Goal: Task Accomplishment & Management: Use online tool/utility

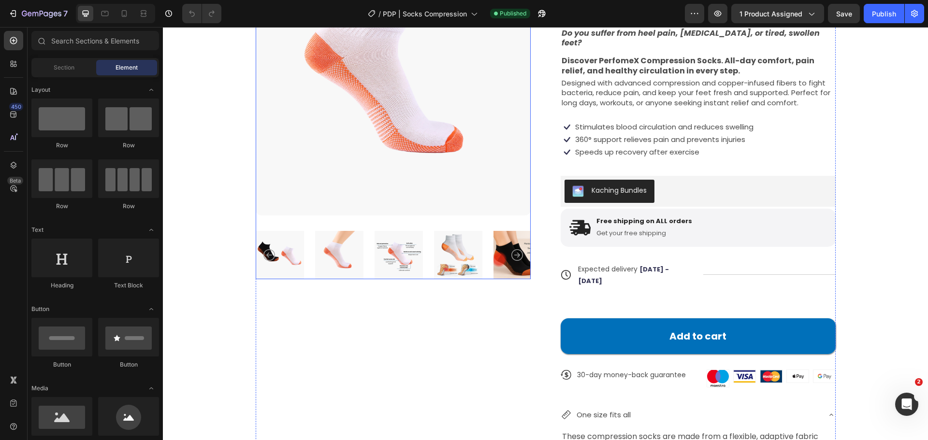
scroll to position [97, 0]
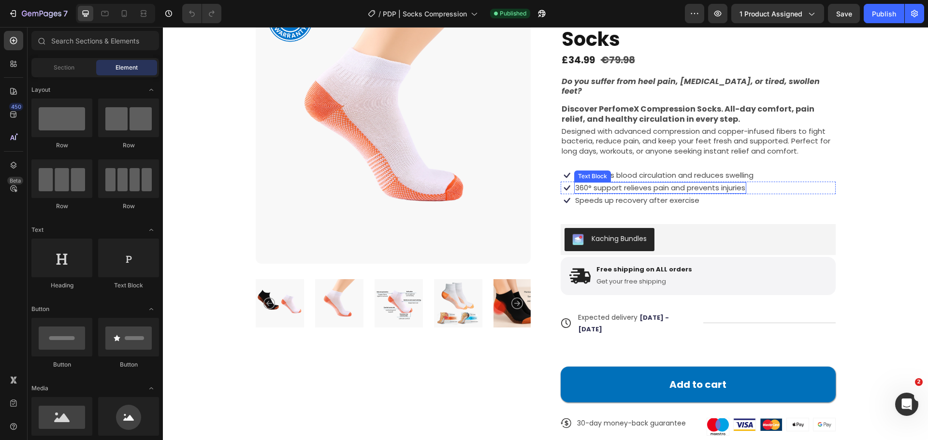
click at [708, 183] on span "360° support relieves pain and prevents injuries" at bounding box center [660, 188] width 170 height 10
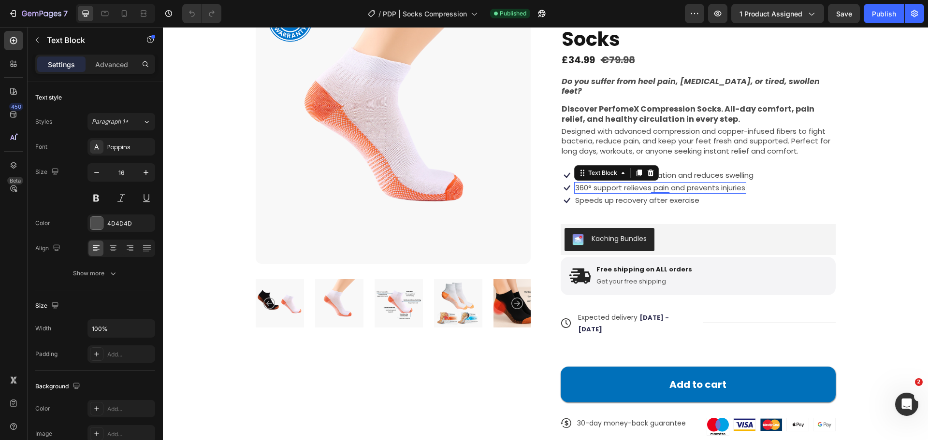
click at [738, 183] on span "360° support relieves pain and prevents injuries" at bounding box center [660, 188] width 170 height 10
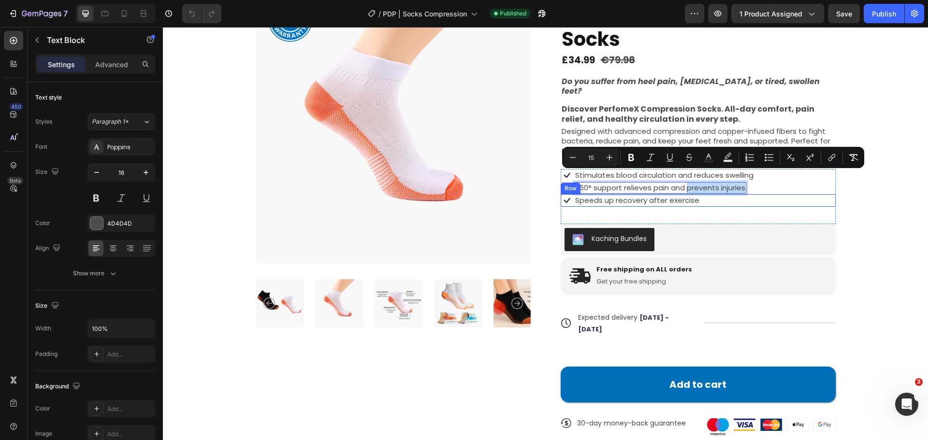
drag, startPoint x: 683, startPoint y: 176, endPoint x: 745, endPoint y: 185, distance: 62.4
click at [745, 185] on div "Icon Stimulates blood circulation and reduces swelling Text Block Row Icon 360°…" at bounding box center [697, 196] width 275 height 55
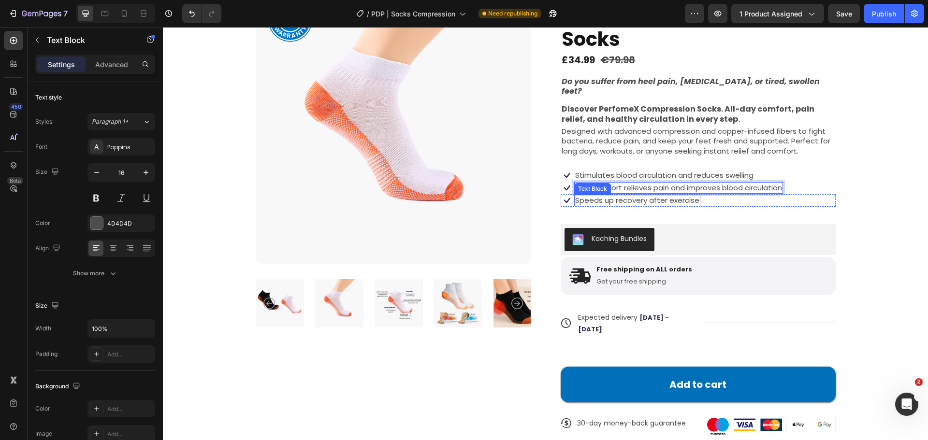
click at [603, 195] on span "Speeds up recovery after exercise" at bounding box center [637, 200] width 124 height 10
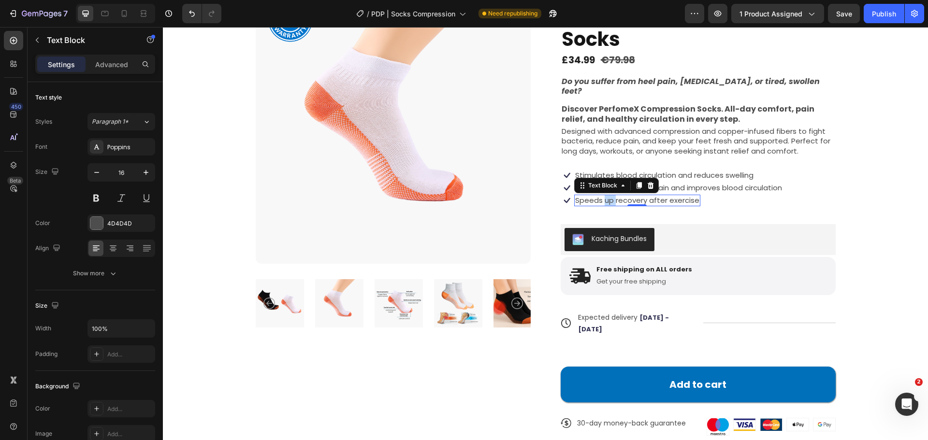
click at [603, 195] on span "Speeds up recovery after exercise" at bounding box center [637, 200] width 124 height 10
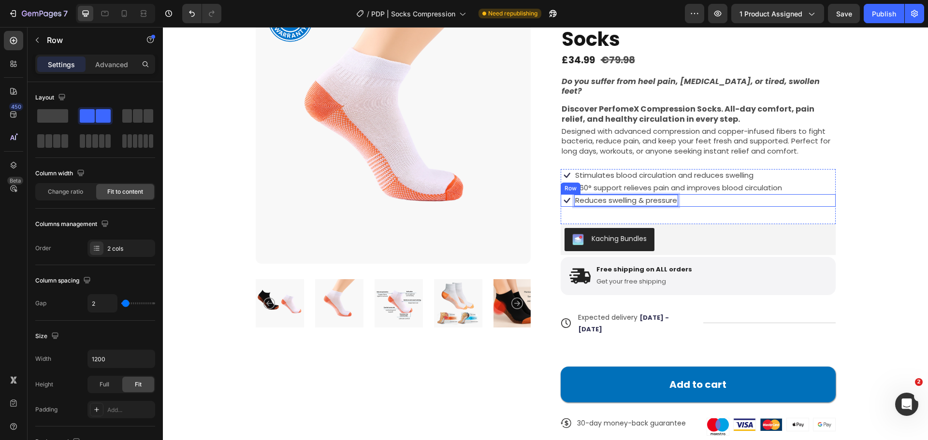
click at [714, 194] on div "Icon Reduces swelling & pressure Text Block 0 Row" at bounding box center [697, 200] width 275 height 13
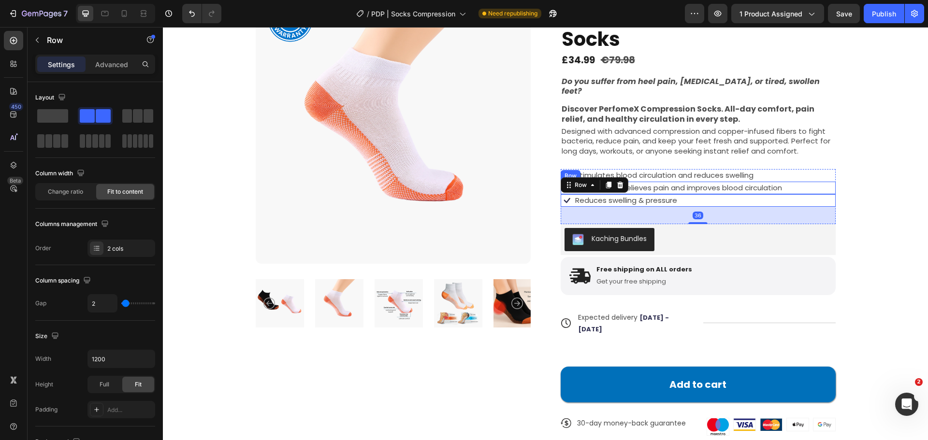
click at [869, 159] on div "Product Badge Product Images Icon Icon Icon Icon Icon Icon List 12.000+ Happy C…" at bounding box center [544, 308] width 687 height 639
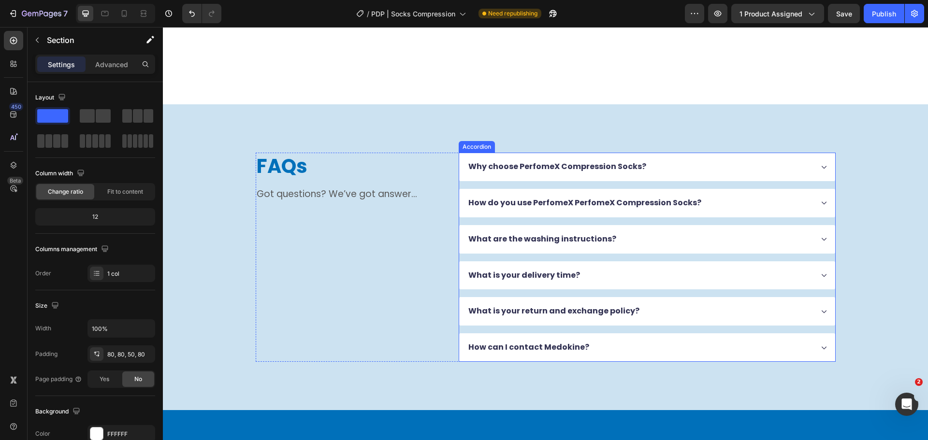
scroll to position [1983, 0]
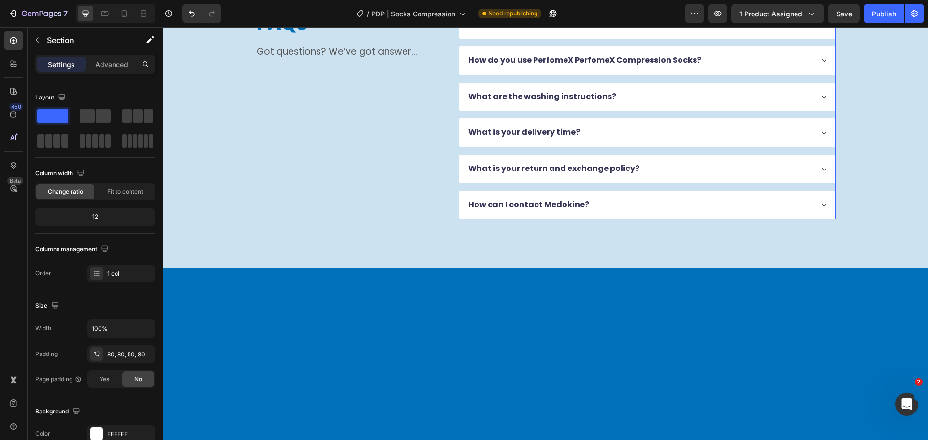
click at [802, 31] on div "Why choose PerfomeX Compression Socks?" at bounding box center [640, 24] width 346 height 13
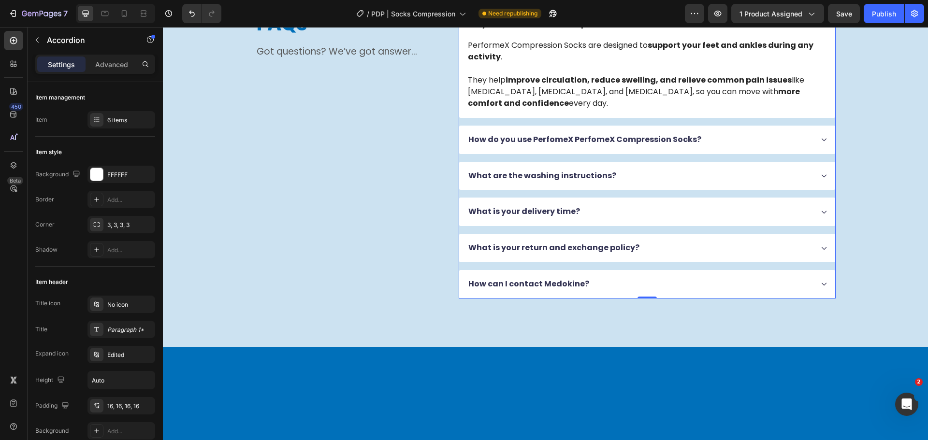
click at [802, 31] on div "Why choose PerfomeX Compression Socks?" at bounding box center [640, 24] width 346 height 13
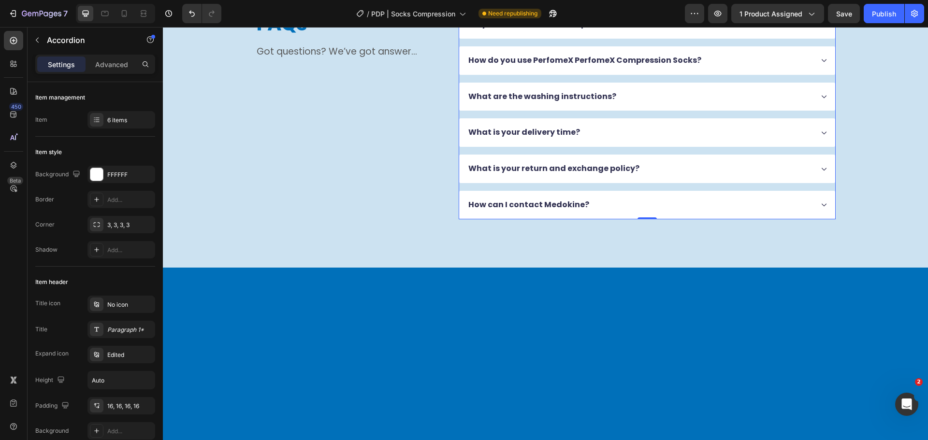
click at [763, 67] on div "How do you use PerfomeX PerfomeX Compression Socks?" at bounding box center [640, 60] width 346 height 13
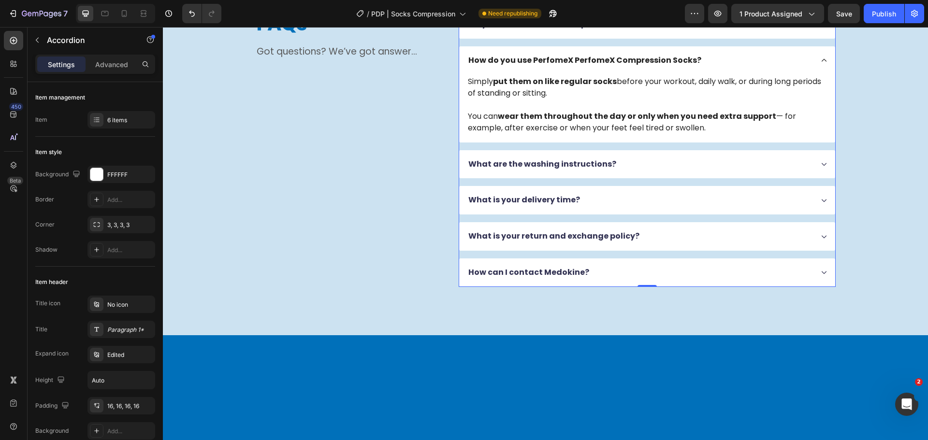
click at [770, 67] on div "How do you use PerfomeX PerfomeX Compression Socks?" at bounding box center [640, 60] width 346 height 13
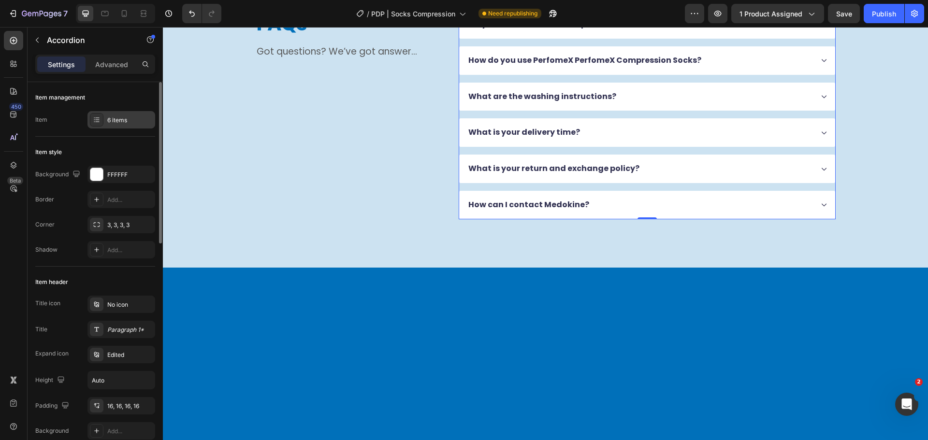
click at [133, 114] on div "6 items" at bounding box center [121, 119] width 68 height 17
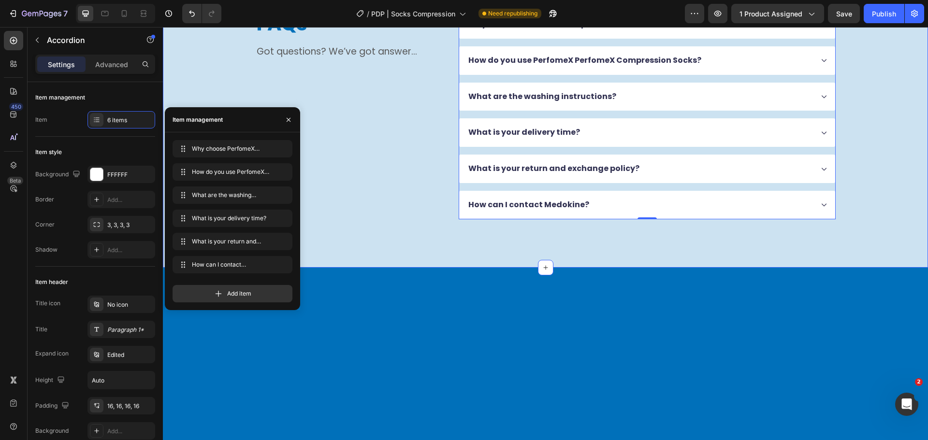
click at [853, 219] on div "FAQs Heading Got questions? We’ve got answer... Text Block Why choose PerfomeX …" at bounding box center [544, 114] width 687 height 209
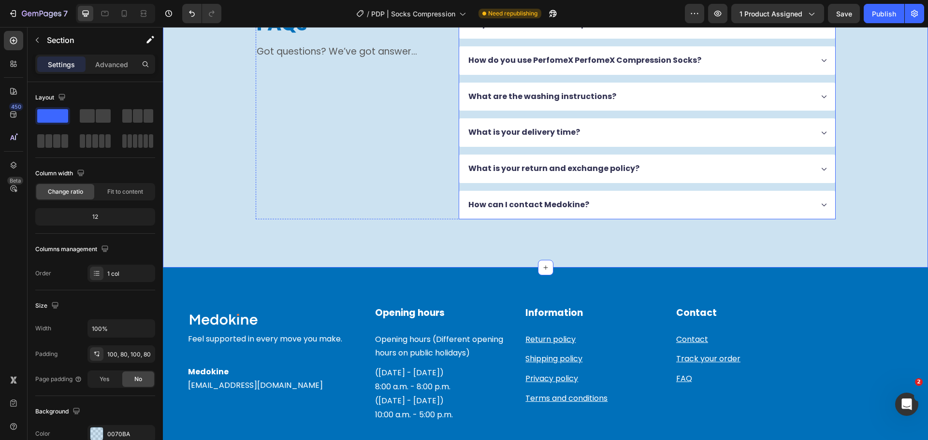
scroll to position [2079, 0]
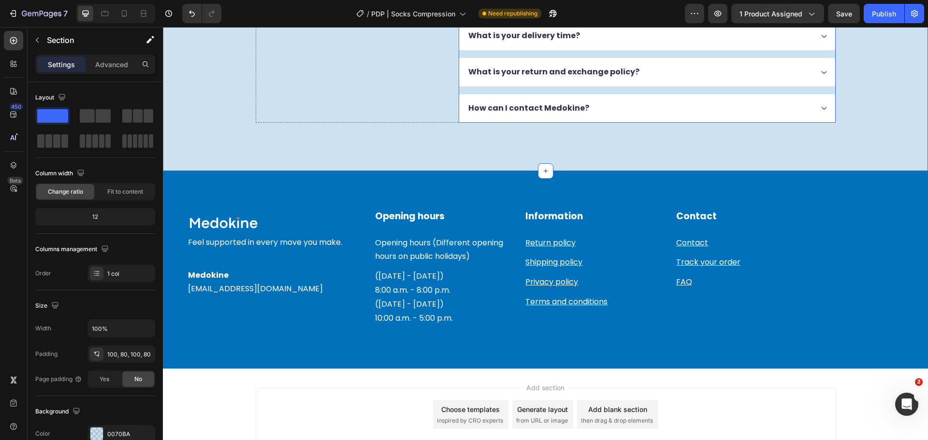
click at [467, 121] on div "Why choose PerfomeX Compression Socks? How do you use PerfomeX PerfomeX Compres…" at bounding box center [646, 18] width 377 height 209
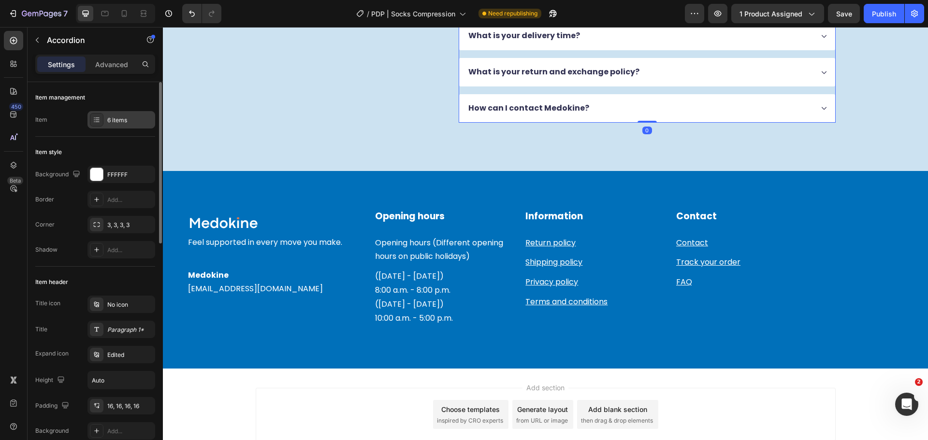
click at [104, 119] on div "6 items" at bounding box center [121, 119] width 68 height 17
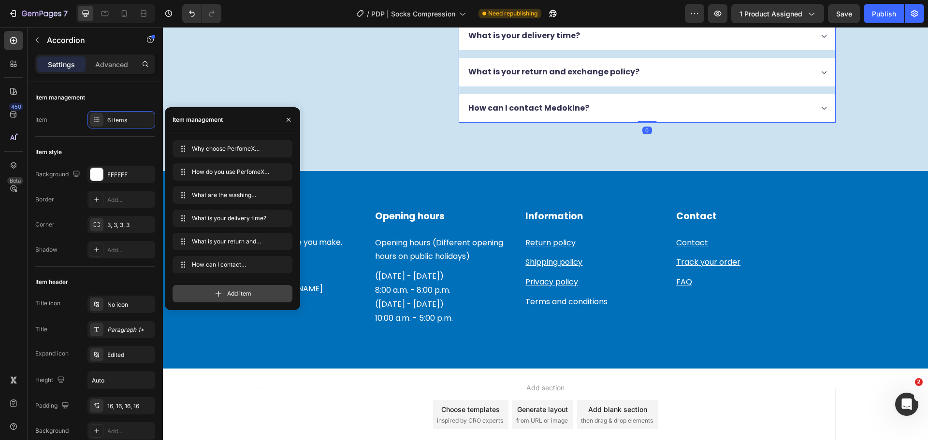
click at [221, 300] on div "Add item" at bounding box center [232, 293] width 120 height 17
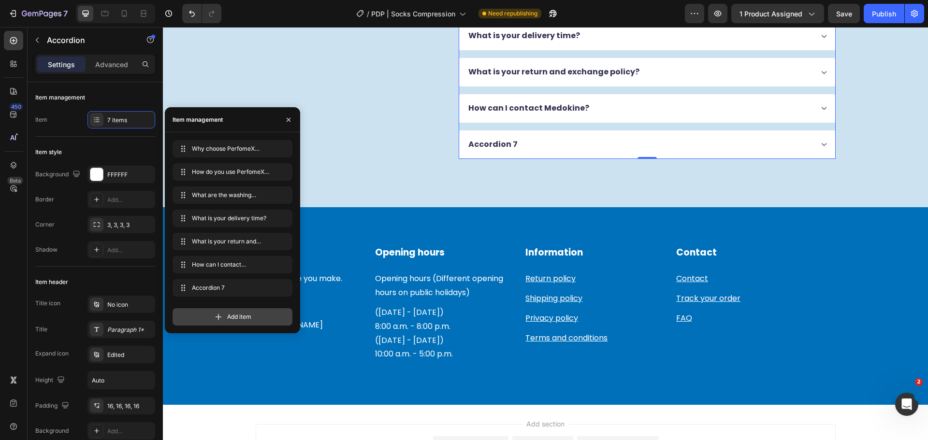
click at [220, 314] on icon at bounding box center [219, 317] width 10 height 10
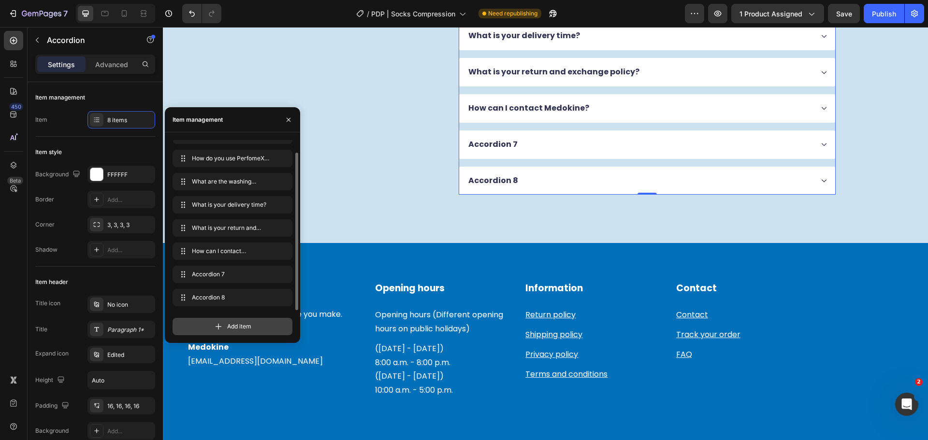
drag, startPoint x: 222, startPoint y: 326, endPoint x: 229, endPoint y: 322, distance: 8.0
click at [222, 327] on icon at bounding box center [219, 327] width 10 height 10
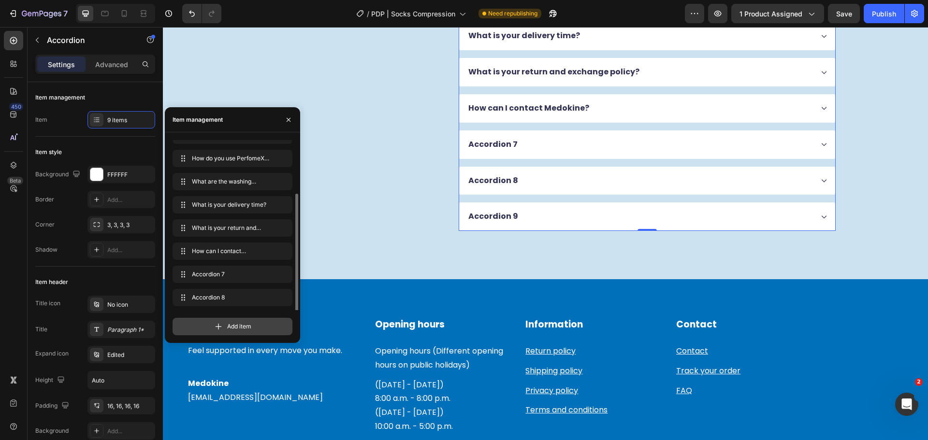
scroll to position [37, 0]
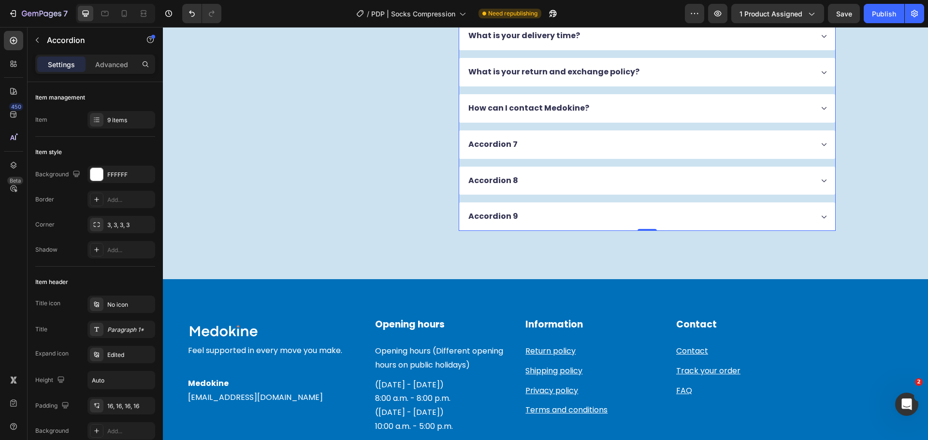
click at [461, 50] on div "What is your delivery time?" at bounding box center [647, 36] width 376 height 29
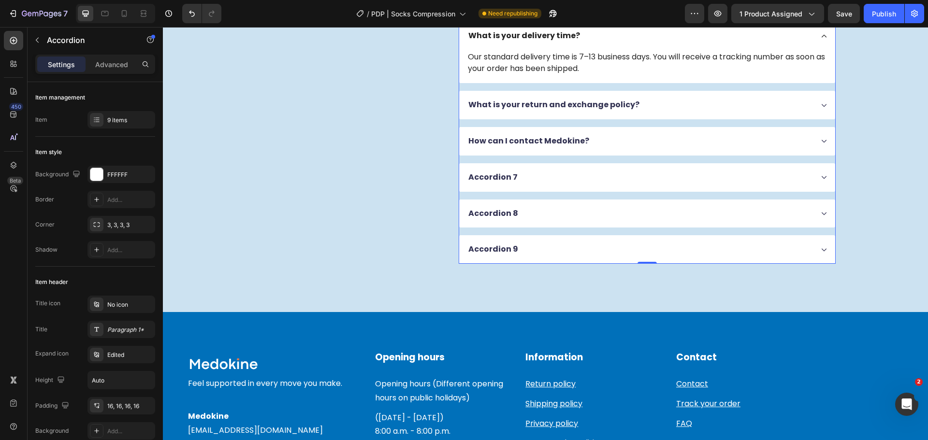
click at [460, 50] on div "What is your delivery time?" at bounding box center [647, 36] width 376 height 29
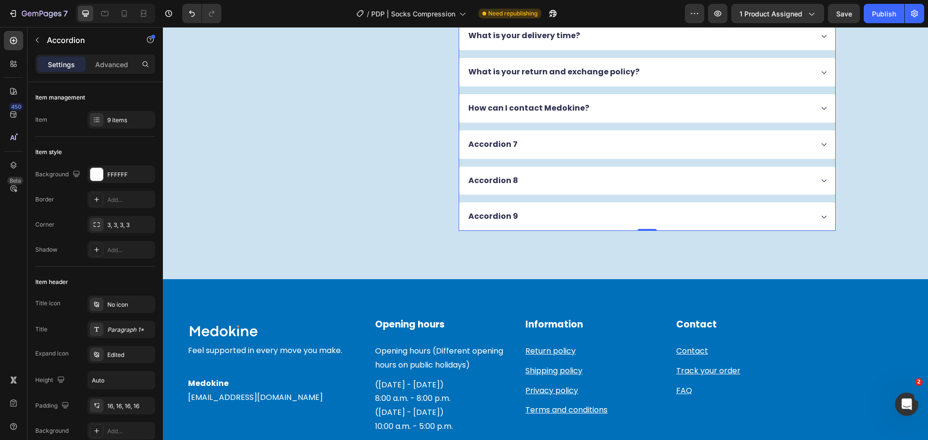
click at [465, 50] on div "What is your delivery time?" at bounding box center [647, 36] width 376 height 29
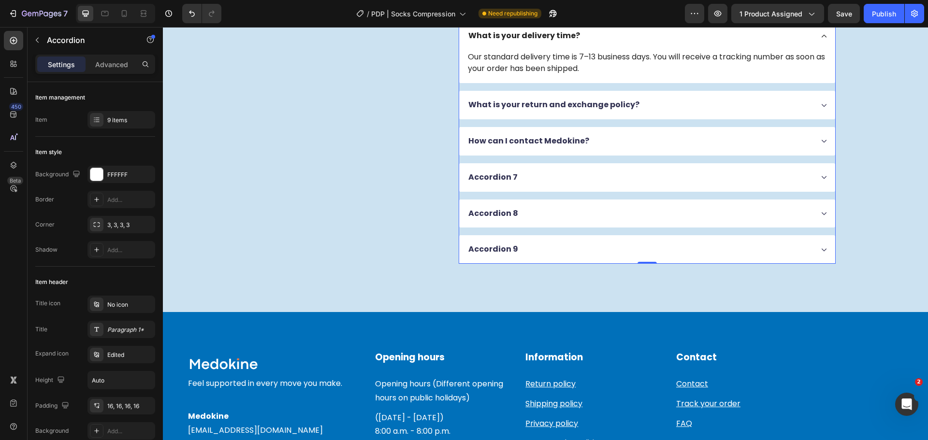
click at [465, 50] on div "What is your delivery time?" at bounding box center [647, 36] width 376 height 29
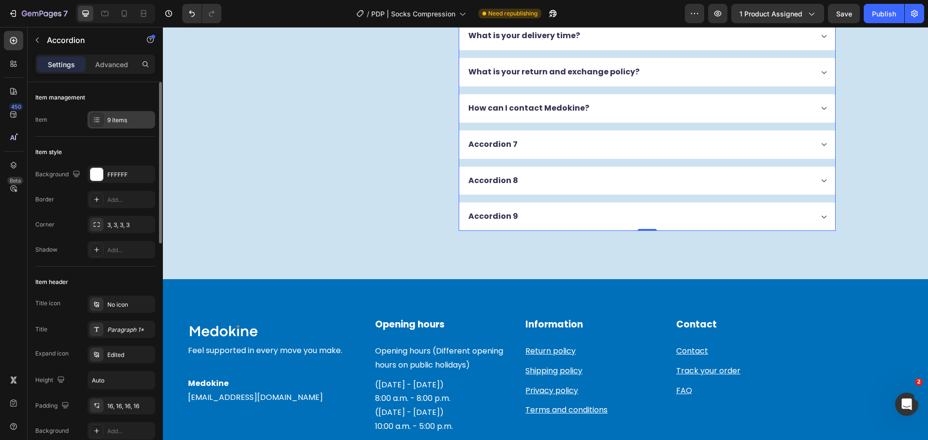
click at [119, 122] on div "9 items" at bounding box center [129, 120] width 45 height 9
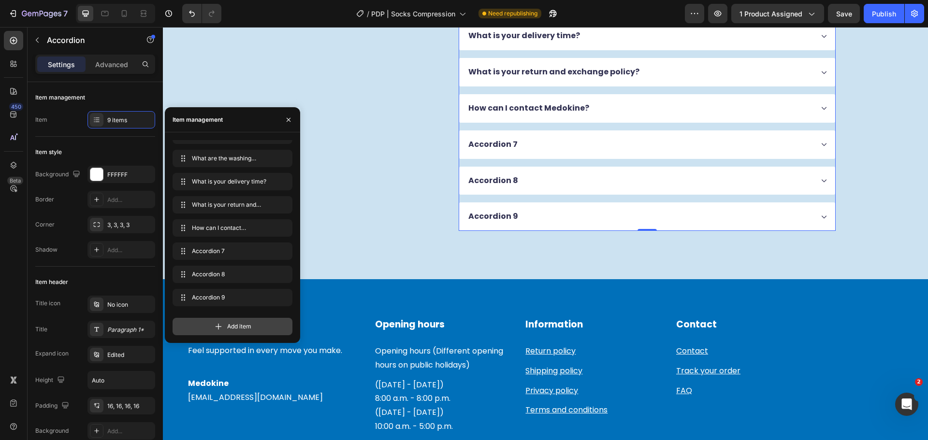
click at [219, 326] on icon at bounding box center [219, 327] width 10 height 10
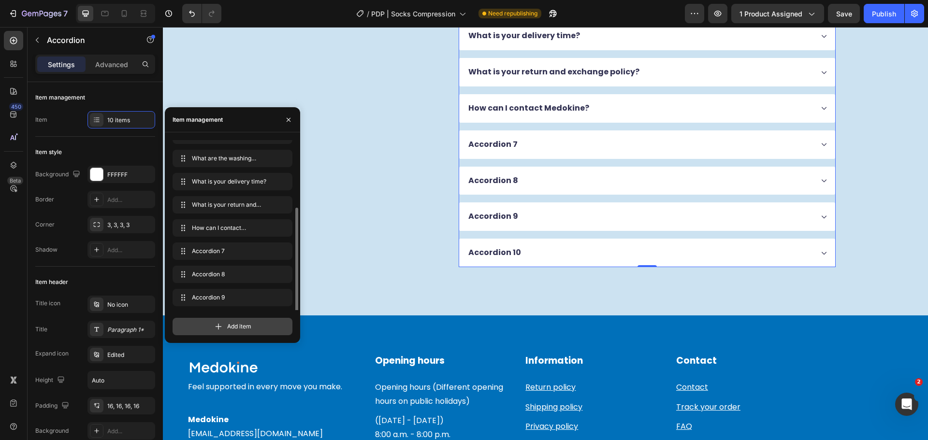
click at [220, 326] on icon at bounding box center [219, 327] width 10 height 10
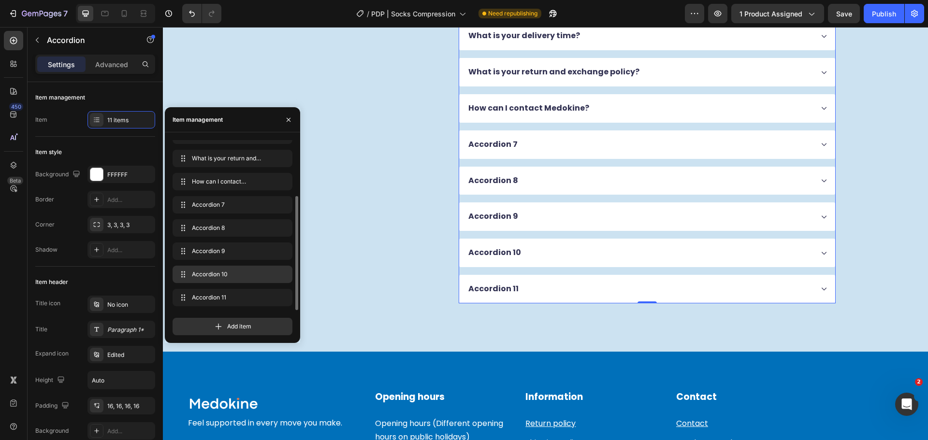
scroll to position [83, 0]
click at [211, 202] on span "Accordion 7" at bounding box center [225, 204] width 71 height 9
click at [492, 151] on div "Accordion 7" at bounding box center [493, 144] width 52 height 13
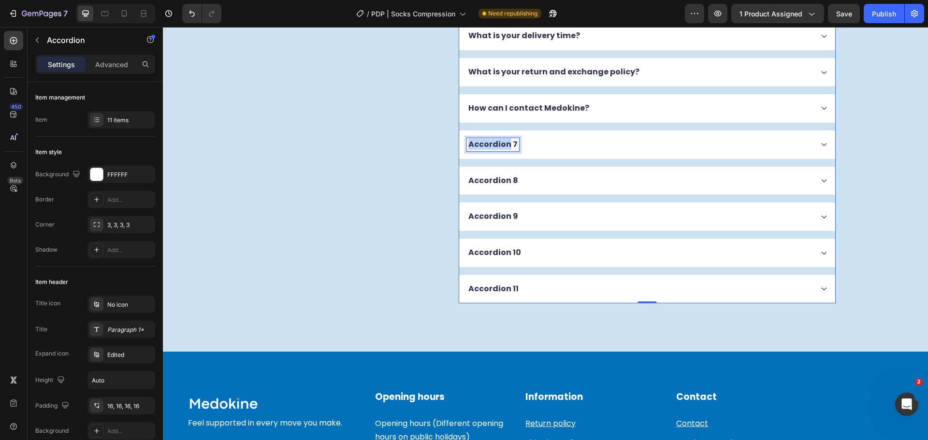
click at [495, 150] on p "Accordion 7" at bounding box center [492, 145] width 49 height 10
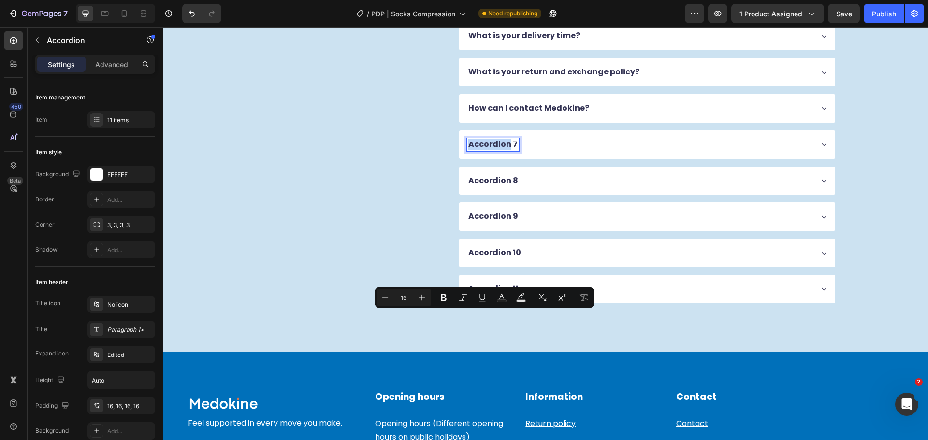
click at [495, 150] on p "Accordion 7" at bounding box center [492, 145] width 49 height 10
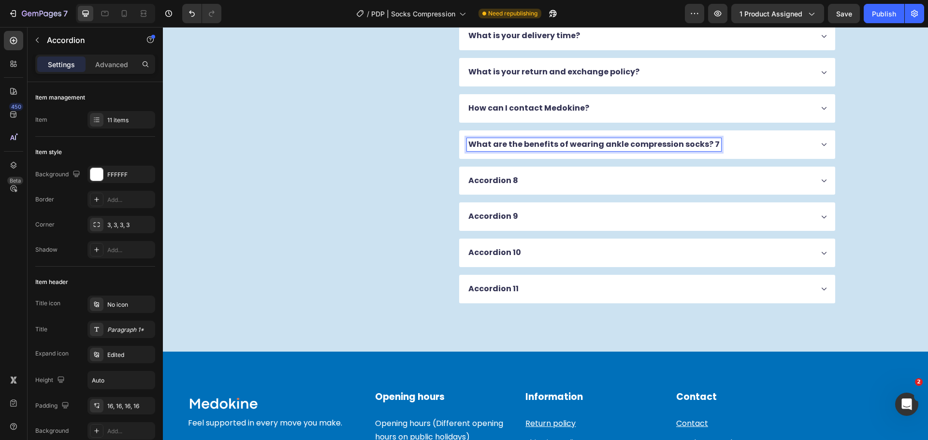
click at [705, 150] on p "What are the benefits of wearing ankle compression socks? 7" at bounding box center [593, 145] width 251 height 10
click at [733, 159] on div "What are the benefits of wearing ankle compression socks?" at bounding box center [647, 144] width 376 height 29
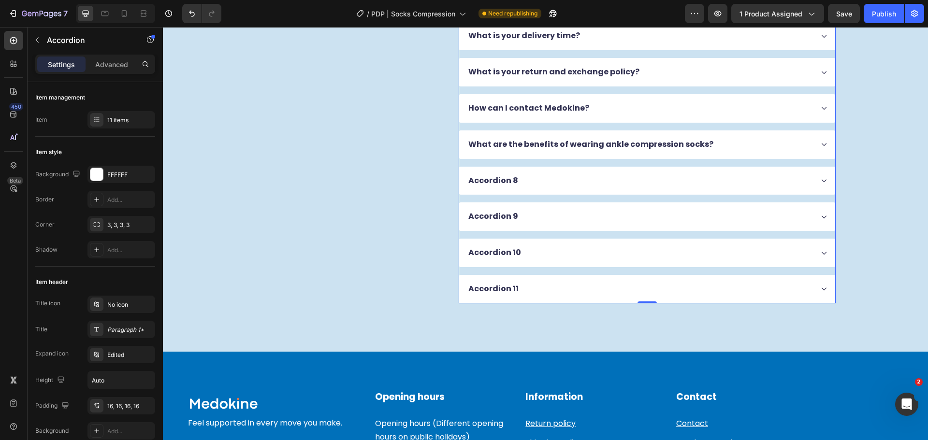
click at [718, 159] on div "What are the benefits of wearing ankle compression socks?" at bounding box center [647, 144] width 376 height 29
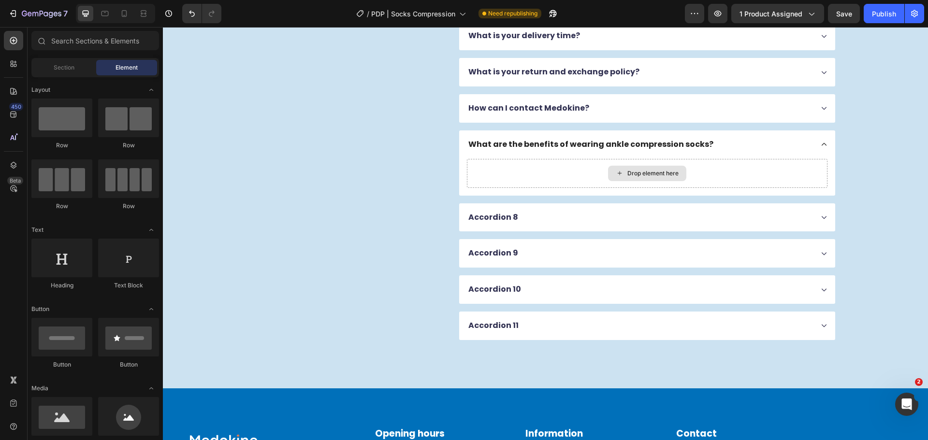
click at [655, 181] on div "Drop element here" at bounding box center [647, 173] width 78 height 15
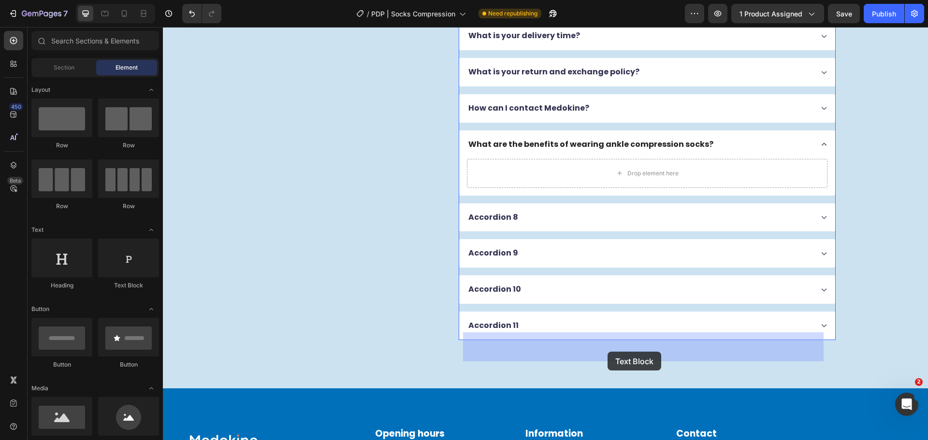
drag, startPoint x: 296, startPoint y: 286, endPoint x: 599, endPoint y: 350, distance: 309.5
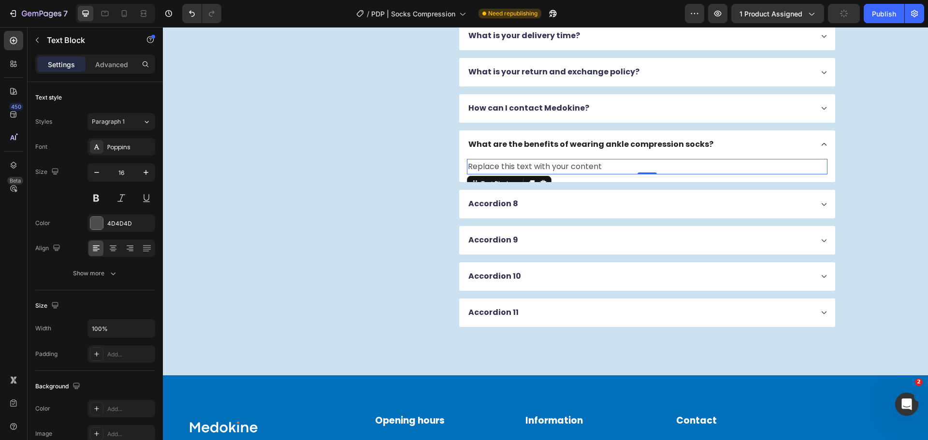
click at [590, 175] on div "Replace this text with your content" at bounding box center [647, 167] width 360 height 16
click at [590, 174] on p "Replace this text with your content" at bounding box center [647, 167] width 358 height 14
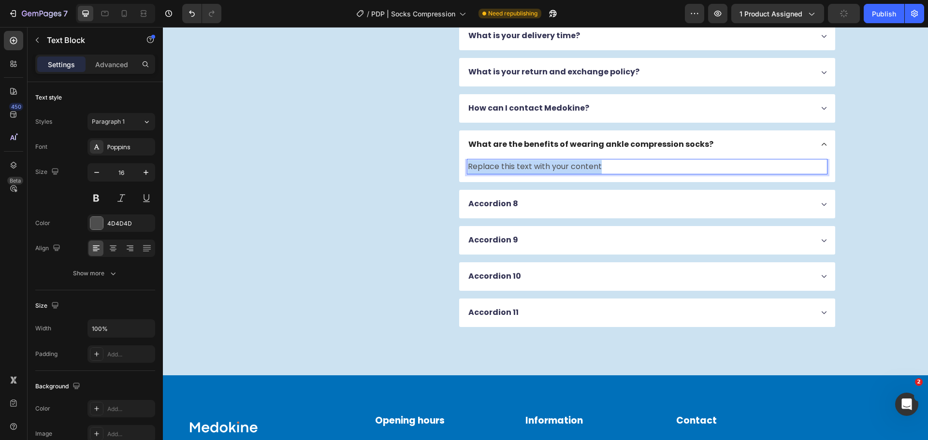
click at [590, 174] on p "Replace this text with your content" at bounding box center [647, 167] width 358 height 14
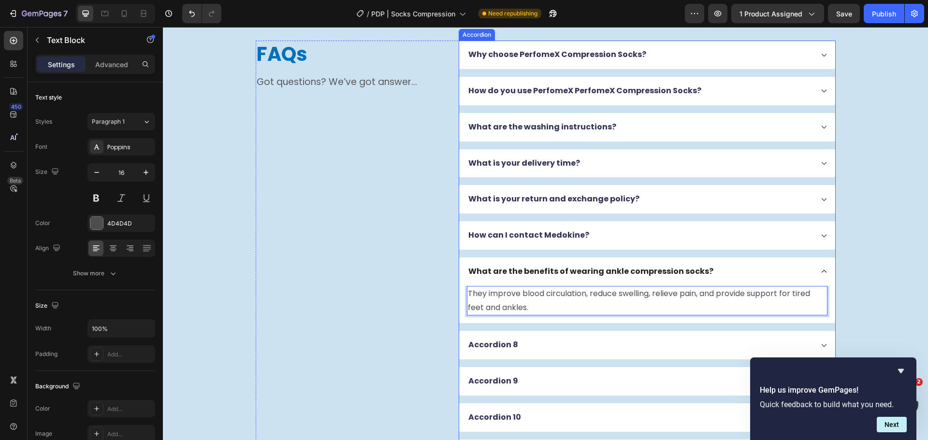
scroll to position [2176, 0]
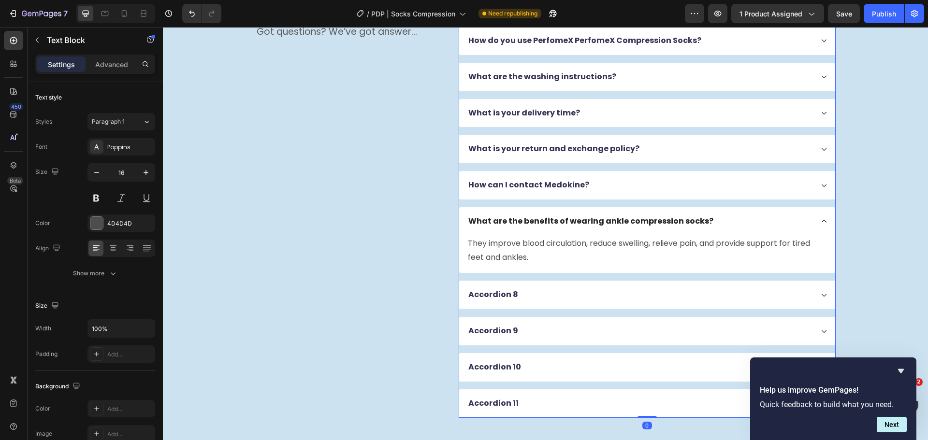
click at [543, 307] on div "Accordion 8" at bounding box center [647, 295] width 376 height 29
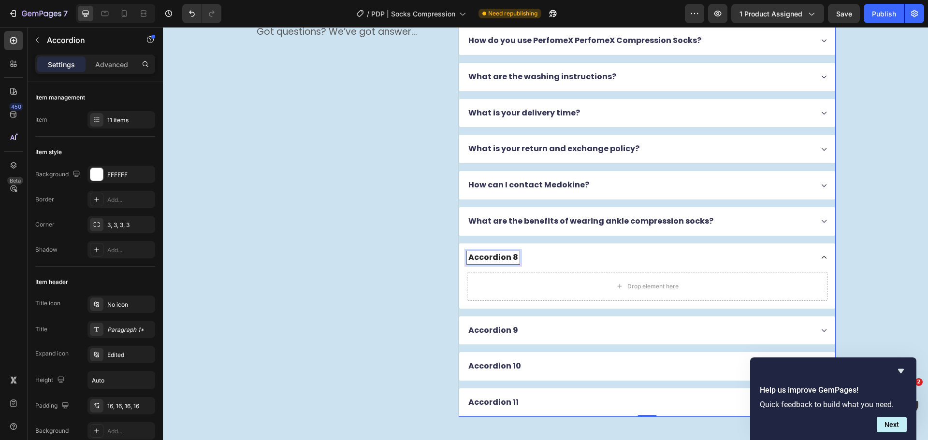
click at [501, 256] on p "Accordion 8" at bounding box center [493, 258] width 50 height 10
click at [523, 295] on div "Drop element here" at bounding box center [647, 286] width 360 height 29
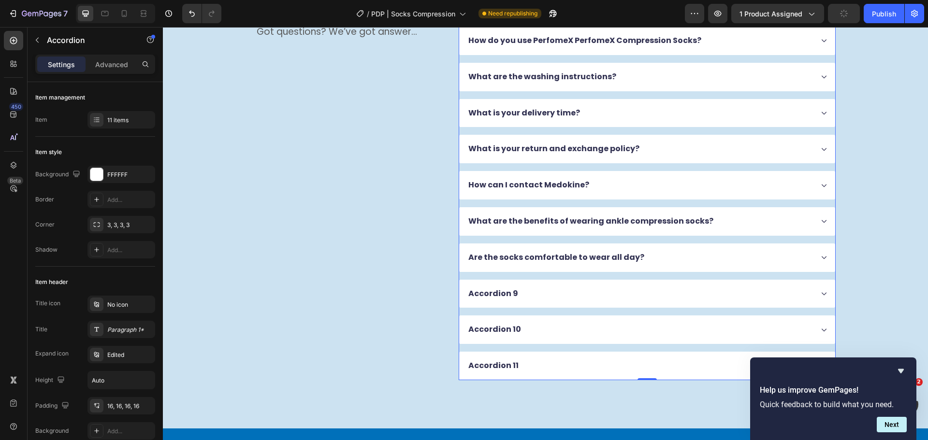
click at [657, 262] on div "Are the socks comfortable to wear all day?" at bounding box center [640, 257] width 346 height 13
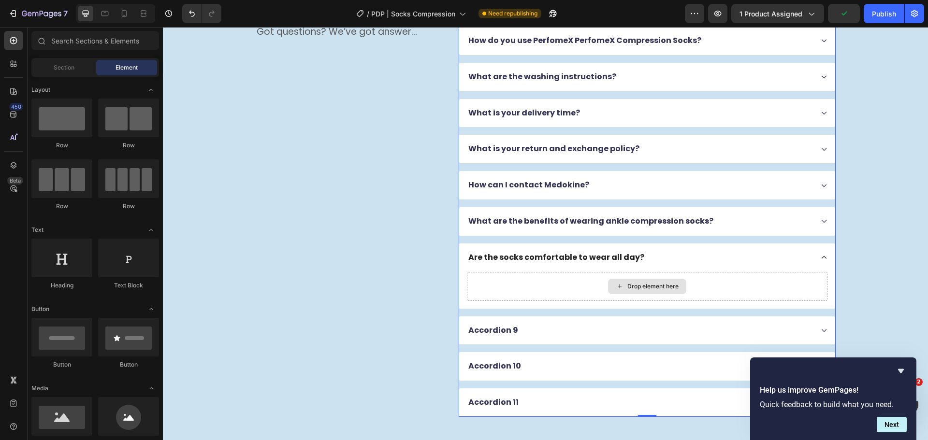
click at [638, 286] on div "Drop element here" at bounding box center [652, 287] width 51 height 8
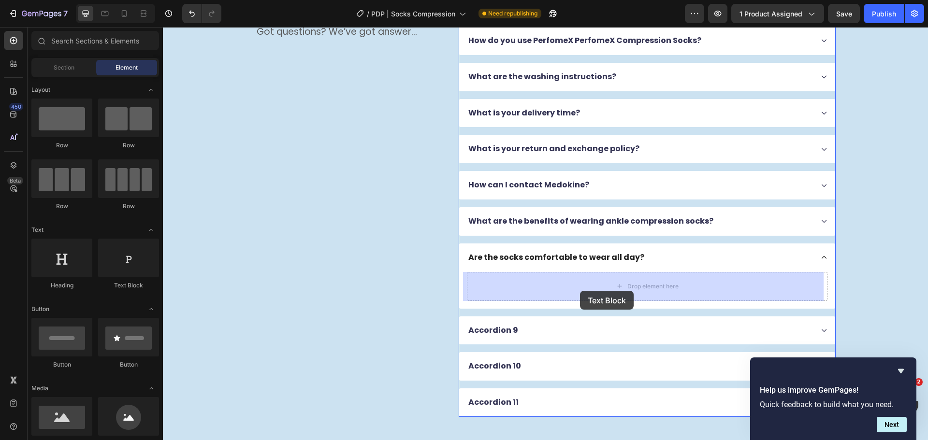
drag, startPoint x: 300, startPoint y: 284, endPoint x: 580, endPoint y: 291, distance: 279.8
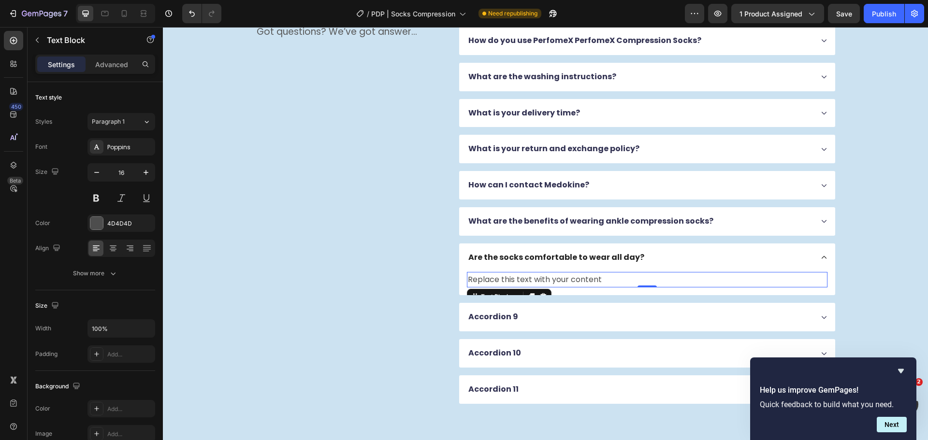
click at [545, 277] on div "Replace this text with your content" at bounding box center [647, 280] width 360 height 16
click at [545, 277] on p "Replace this text with your content" at bounding box center [647, 280] width 358 height 14
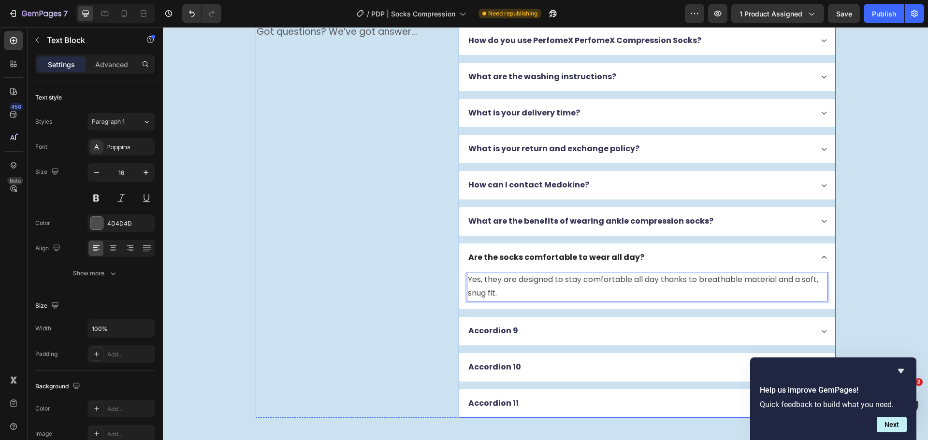
click at [669, 241] on div "Why choose PerfomeX Compression Socks? How do you use PerfomeX PerfomeX Compres…" at bounding box center [646, 203] width 377 height 427
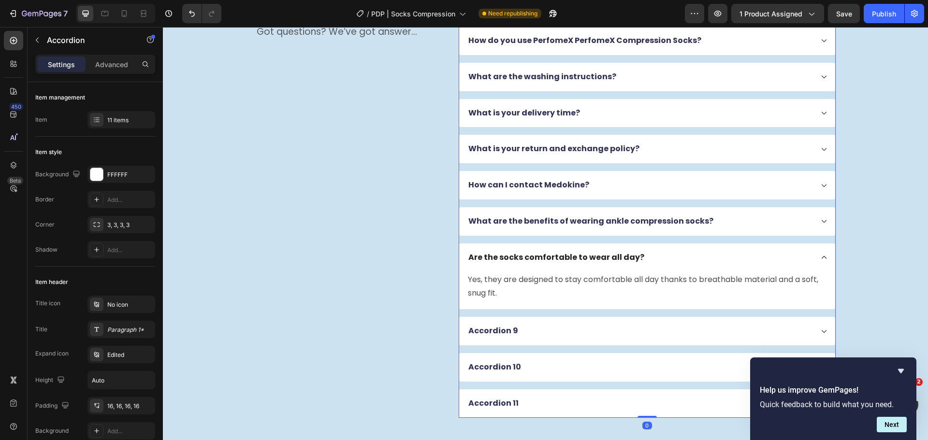
click at [666, 257] on div "Are the socks comfortable to wear all day?" at bounding box center [640, 257] width 346 height 13
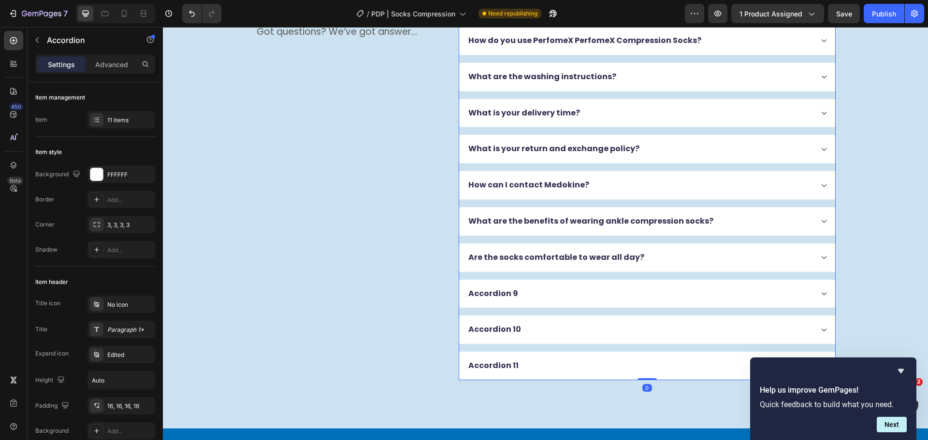
click at [561, 286] on div "Accordion 9" at bounding box center [647, 294] width 376 height 29
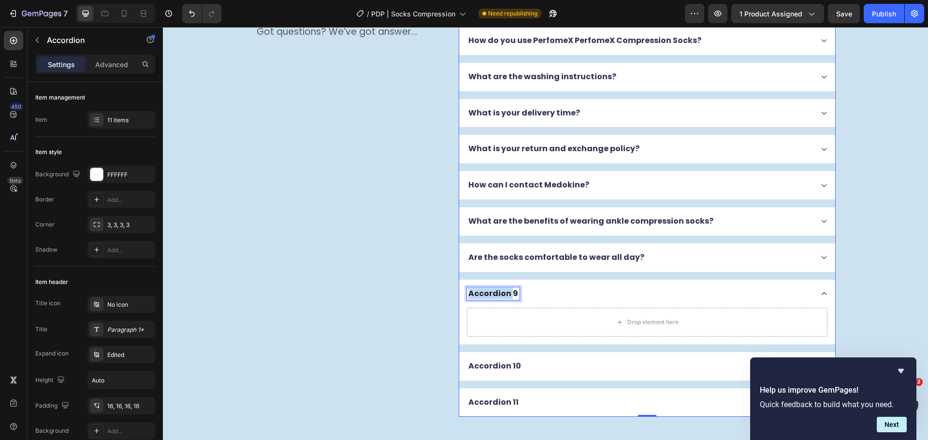
click at [499, 289] on p "Accordion 9" at bounding box center [493, 294] width 50 height 10
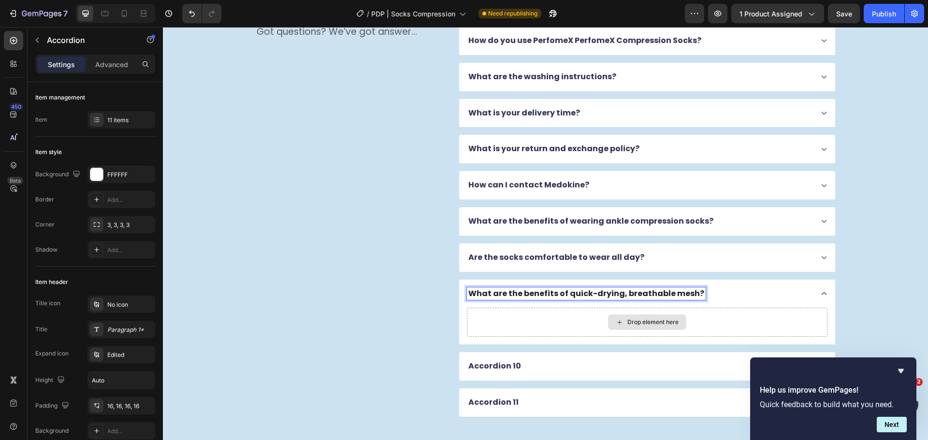
click at [627, 321] on div "Drop element here" at bounding box center [652, 322] width 51 height 8
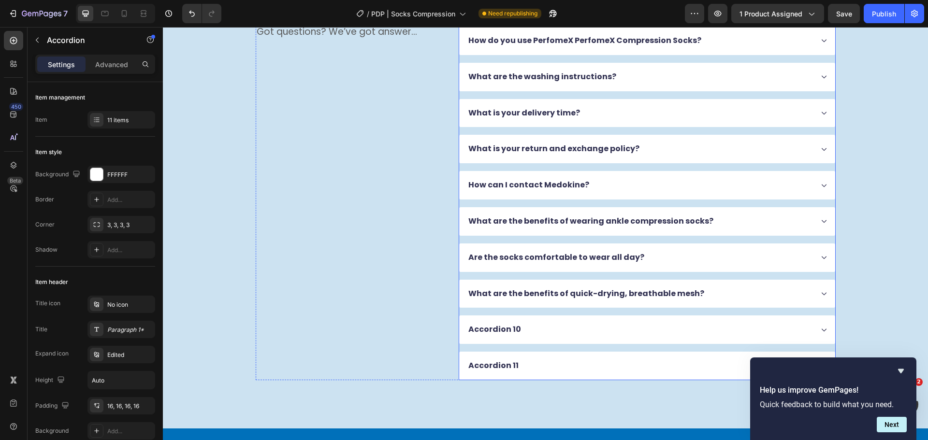
click at [636, 321] on div "Accordion 10" at bounding box center [647, 329] width 376 height 29
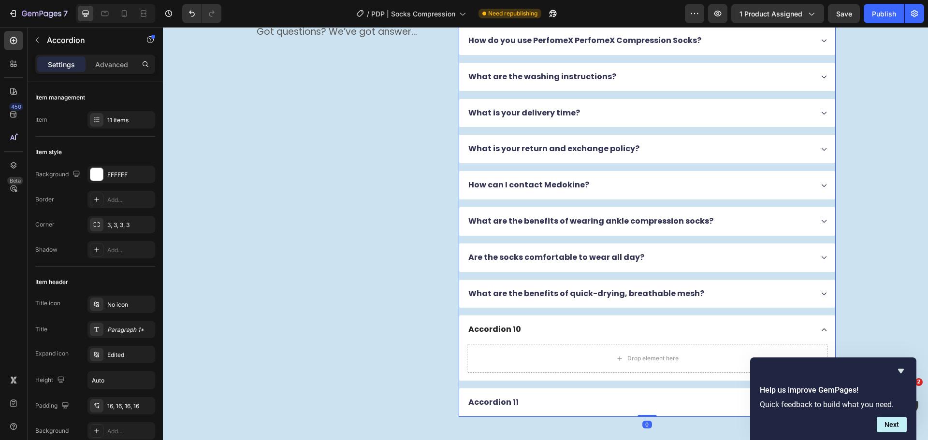
click at [692, 317] on div "Accordion 10" at bounding box center [647, 329] width 376 height 29
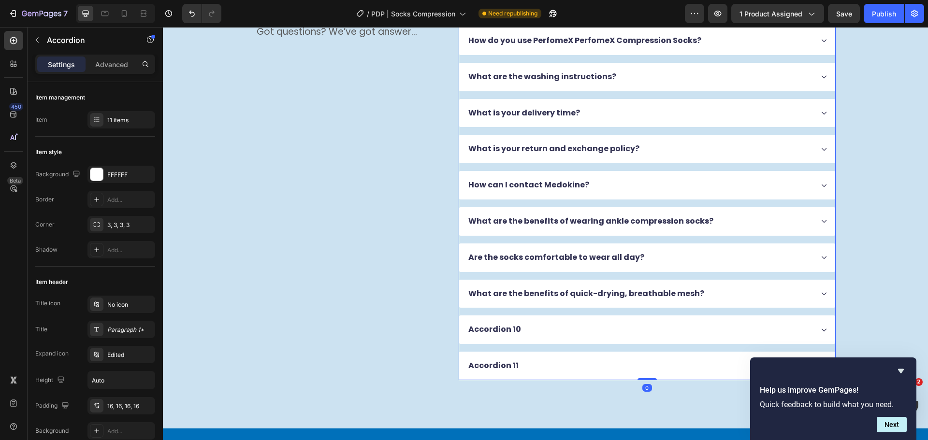
click at [699, 300] on div "What are the benefits of quick-drying, breathable mesh?" at bounding box center [647, 294] width 376 height 29
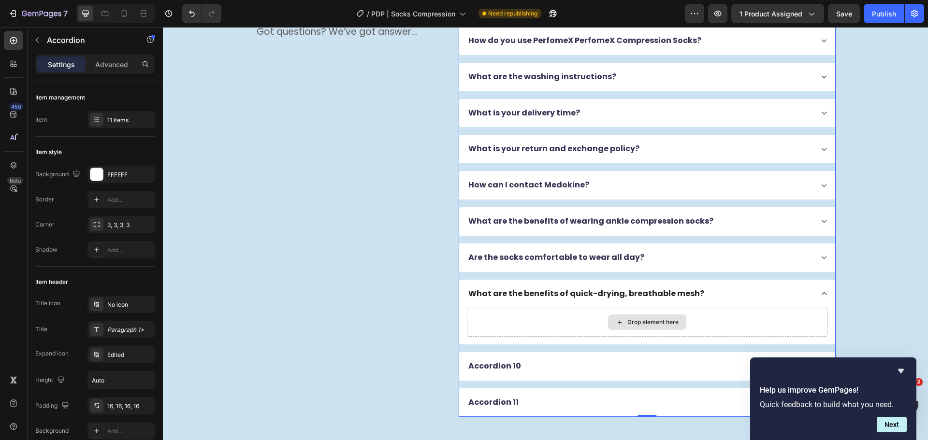
click at [643, 314] on div "Drop element here" at bounding box center [647, 322] width 360 height 29
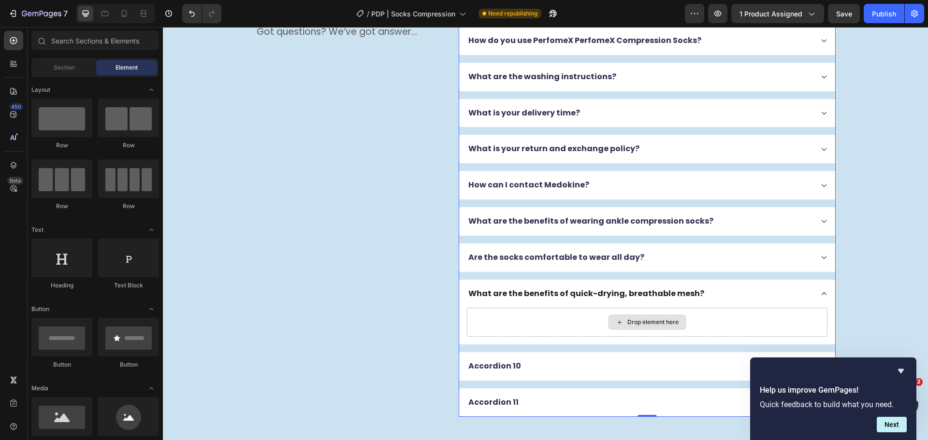
click at [635, 322] on div "Drop element here" at bounding box center [652, 322] width 51 height 8
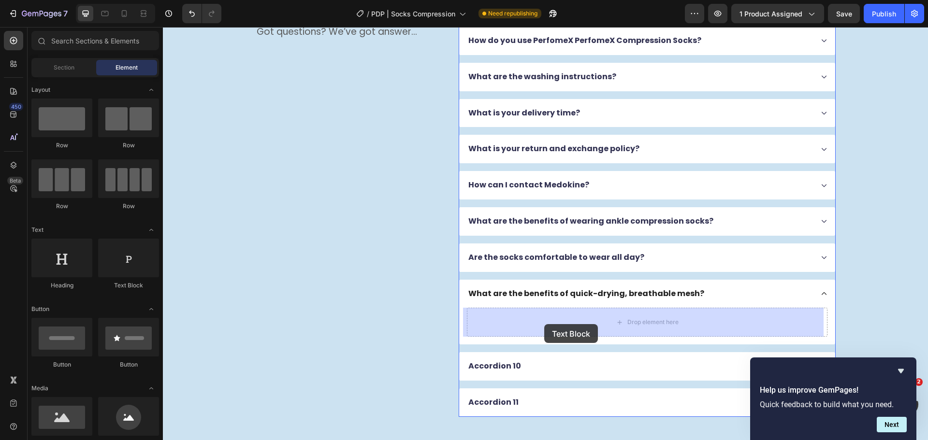
drag, startPoint x: 302, startPoint y: 286, endPoint x: 544, endPoint y: 324, distance: 244.9
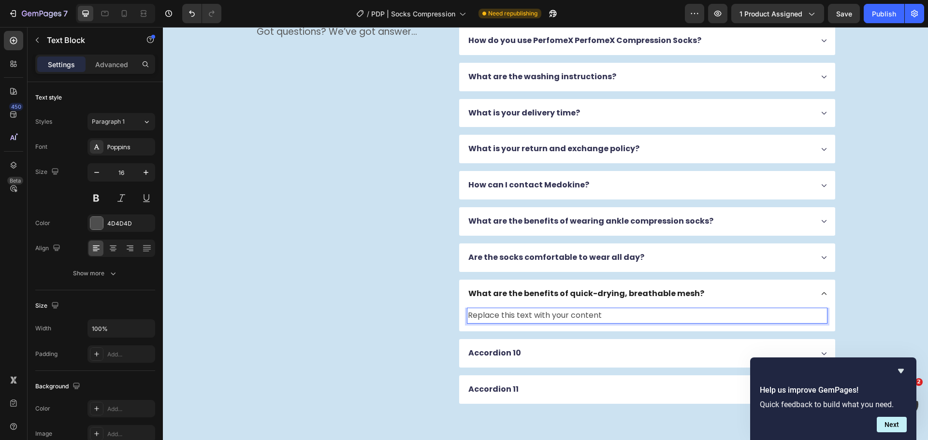
click at [573, 320] on div "Replace this text with your content" at bounding box center [647, 316] width 360 height 16
click at [573, 320] on p "Replace this text with your content" at bounding box center [647, 316] width 358 height 14
click at [574, 319] on p "Replace this text with your content" at bounding box center [647, 316] width 358 height 14
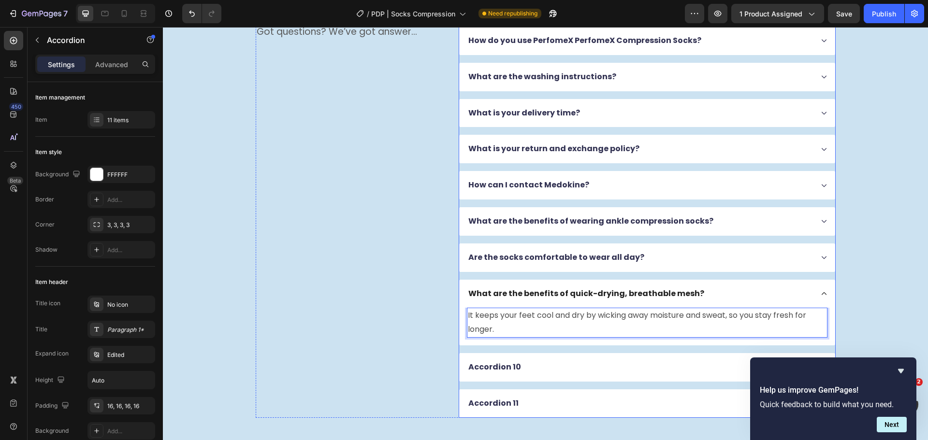
click at [709, 289] on div "What are the benefits of quick-drying, breathable mesh?" at bounding box center [640, 293] width 346 height 13
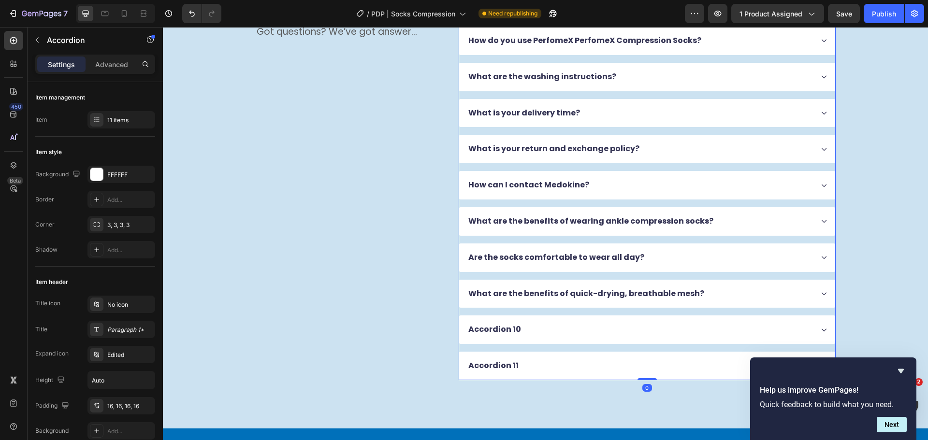
click at [549, 338] on div "Accordion 10" at bounding box center [647, 329] width 376 height 29
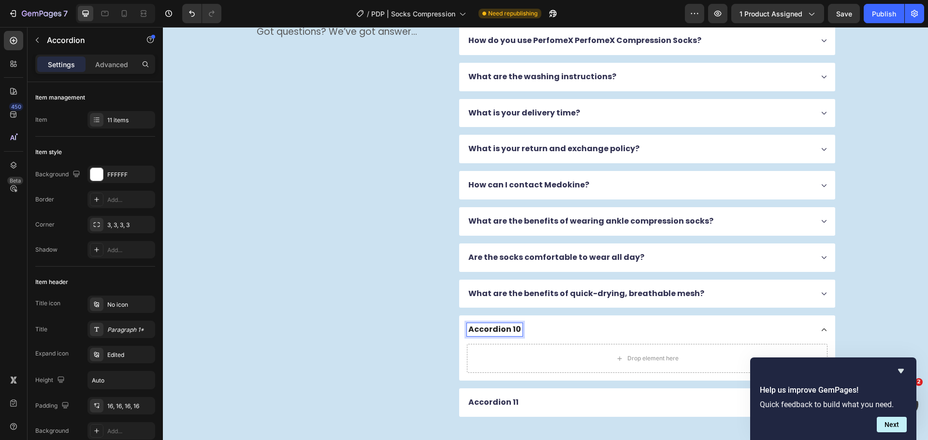
click at [505, 327] on p "Accordion 10" at bounding box center [494, 330] width 53 height 10
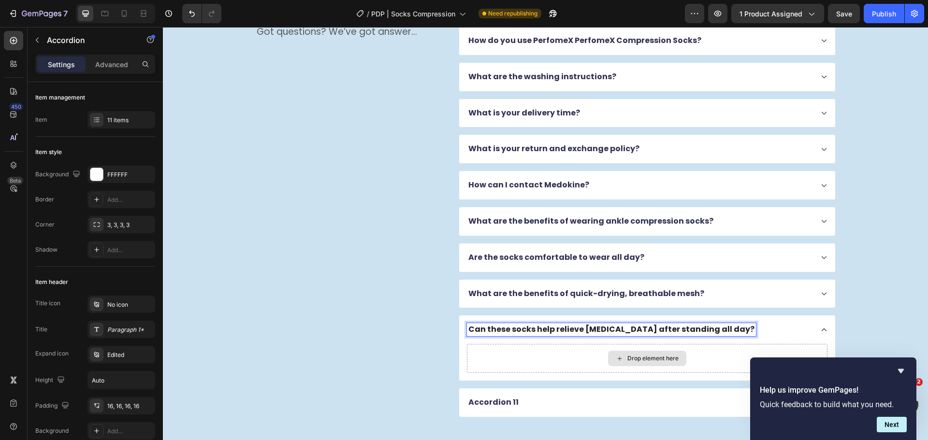
click at [648, 360] on div "Drop element here" at bounding box center [652, 359] width 51 height 8
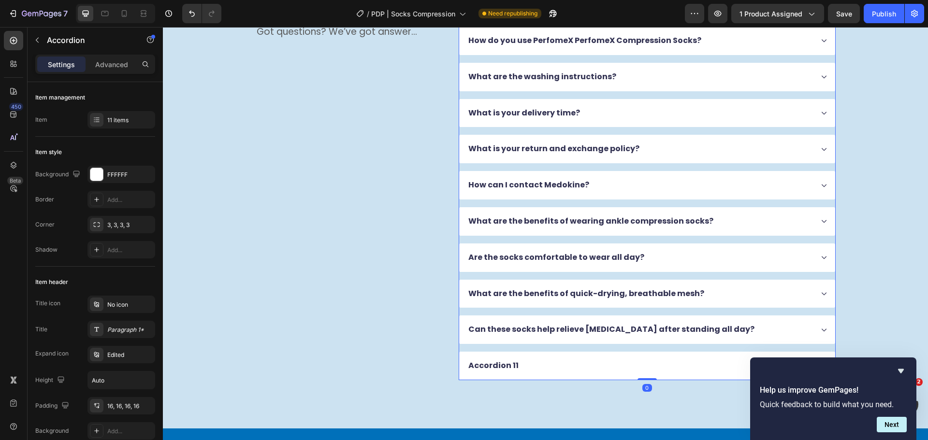
click at [746, 330] on div "Can these socks help relieve [MEDICAL_DATA] after standing all day?" at bounding box center [640, 329] width 346 height 13
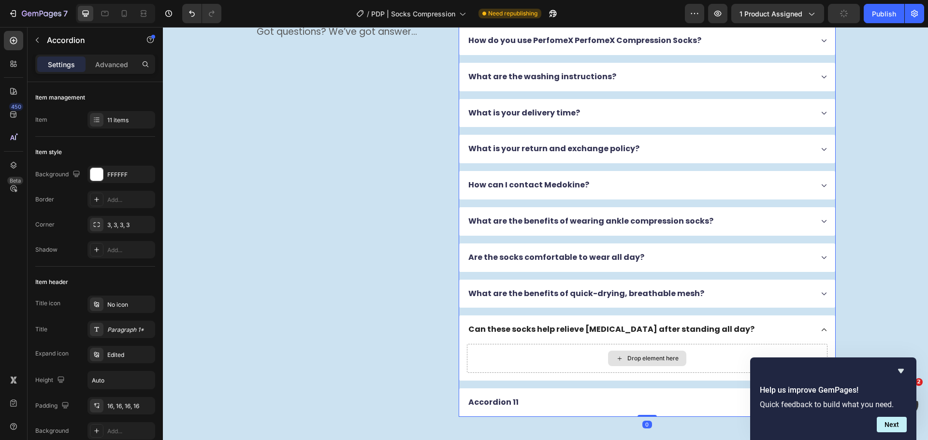
click at [617, 359] on icon at bounding box center [619, 359] width 8 height 8
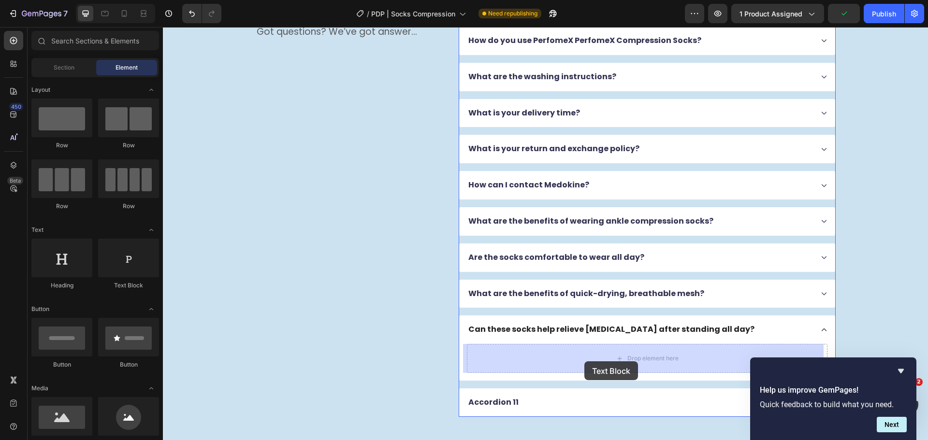
drag, startPoint x: 295, startPoint y: 298, endPoint x: 584, endPoint y: 362, distance: 296.0
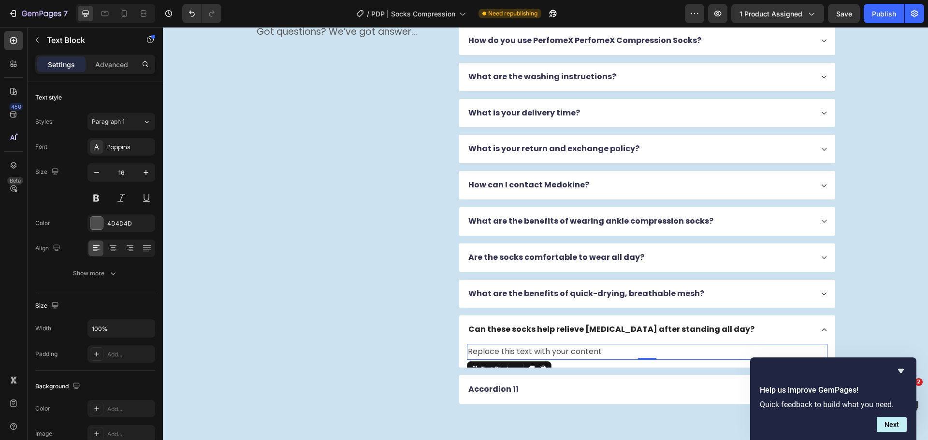
click at [570, 355] on div "Replace this text with your content" at bounding box center [647, 352] width 360 height 16
click at [570, 355] on p "Replace this text with your content" at bounding box center [647, 352] width 358 height 14
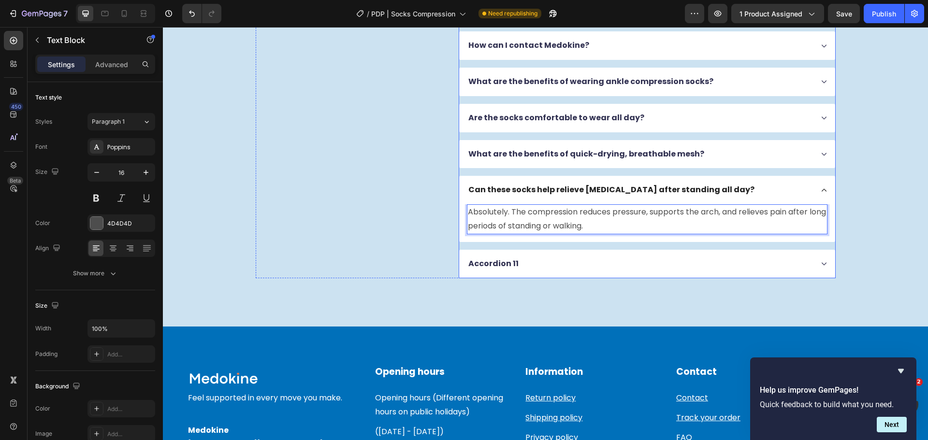
scroll to position [2321, 0]
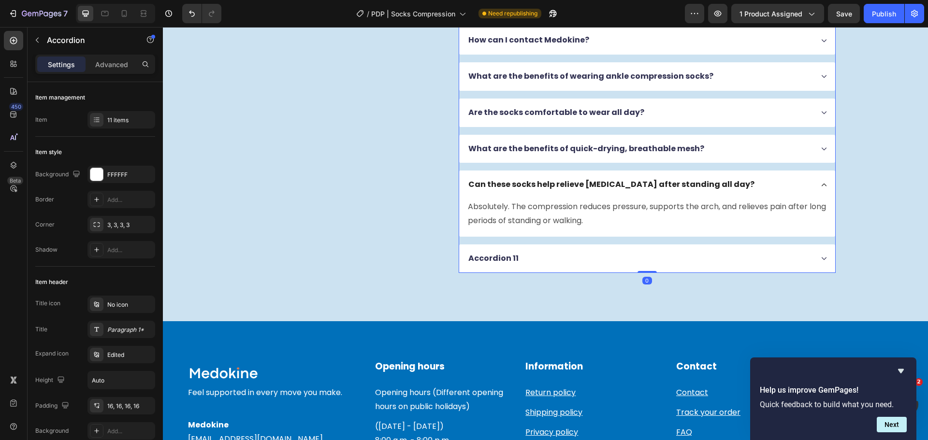
click at [521, 257] on div "Accordion 11" at bounding box center [640, 258] width 346 height 13
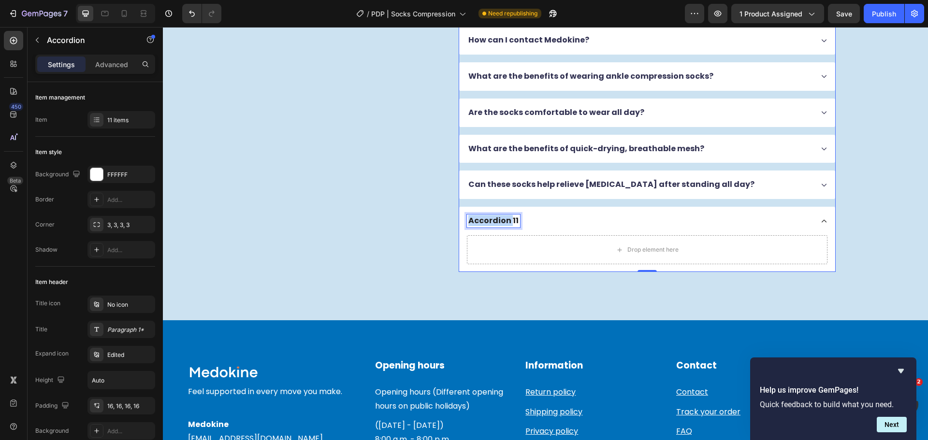
click at [493, 220] on p "Accordion 11" at bounding box center [493, 221] width 50 height 10
click at [491, 221] on p "Accordion 11" at bounding box center [493, 221] width 50 height 10
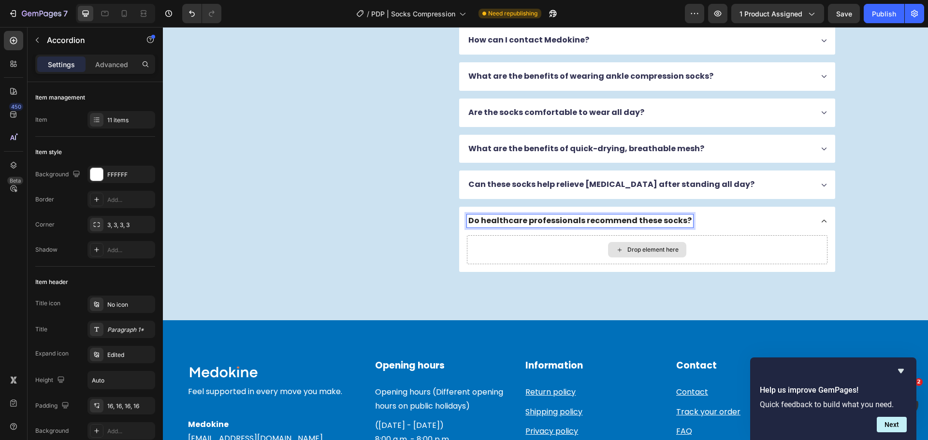
click at [562, 257] on div "Drop element here" at bounding box center [647, 249] width 360 height 29
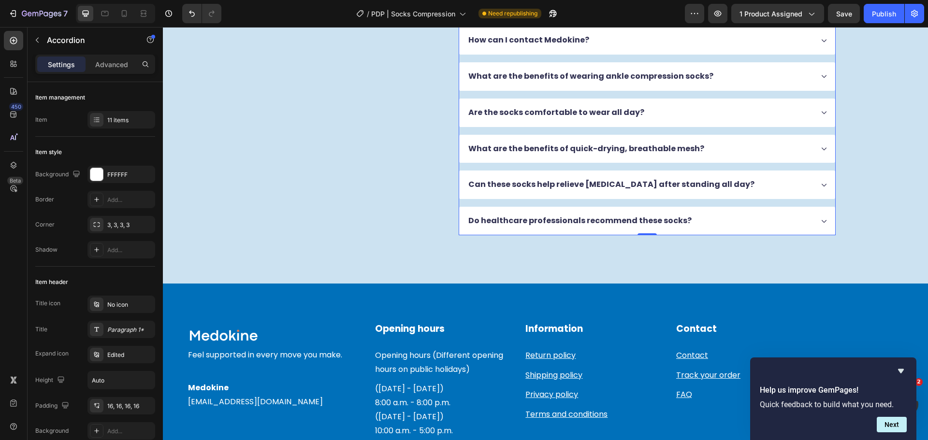
click at [733, 229] on div "Do healthcare professionals recommend these socks?" at bounding box center [647, 221] width 376 height 29
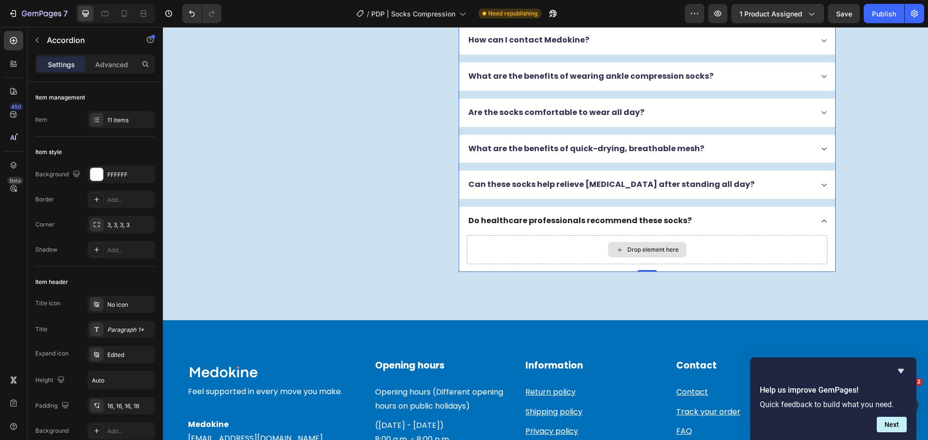
click at [615, 248] on icon at bounding box center [619, 250] width 8 height 8
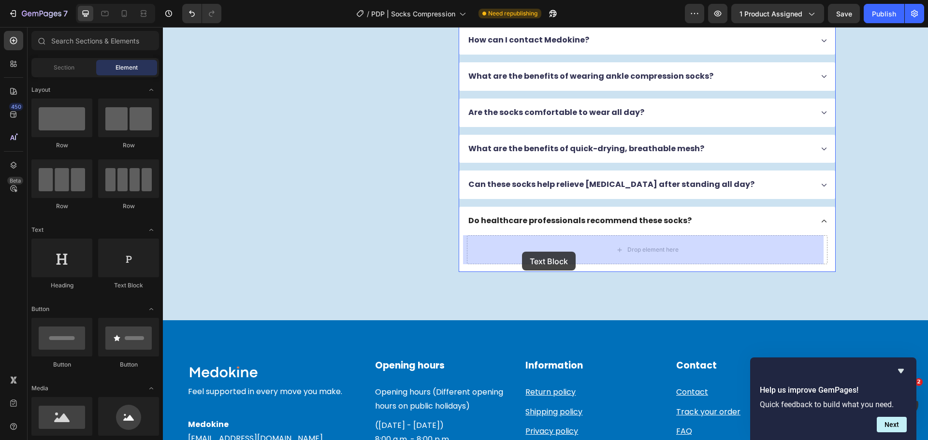
drag, startPoint x: 304, startPoint y: 288, endPoint x: 547, endPoint y: 253, distance: 245.1
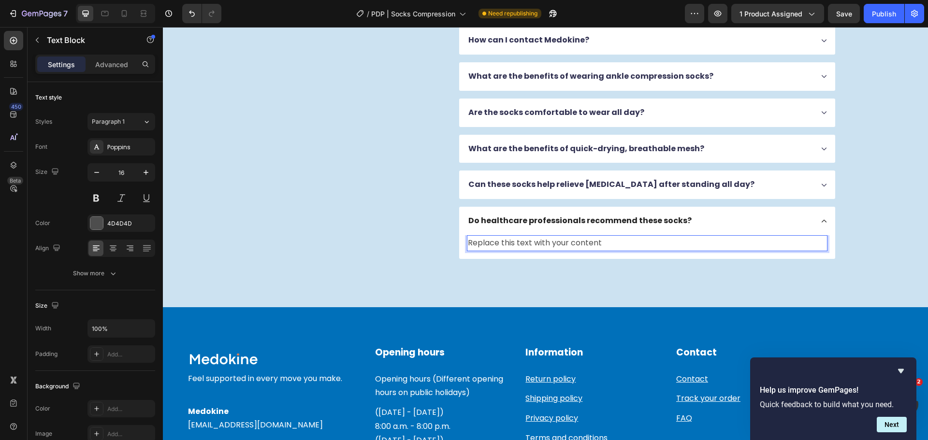
click at [540, 239] on div "Replace this text with your content" at bounding box center [647, 243] width 360 height 16
click at [540, 239] on p "Replace this text with your content" at bounding box center [647, 243] width 358 height 14
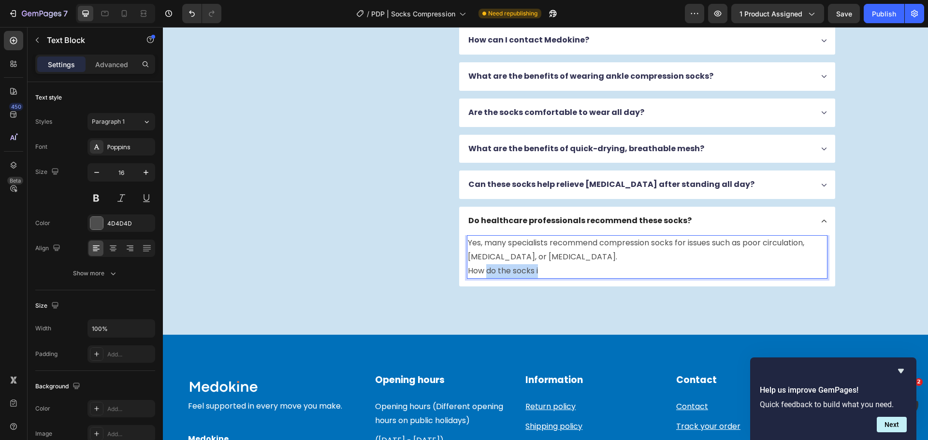
drag, startPoint x: 567, startPoint y: 267, endPoint x: 480, endPoint y: 272, distance: 86.6
click at [481, 271] on p "How do the socks i" at bounding box center [647, 271] width 358 height 14
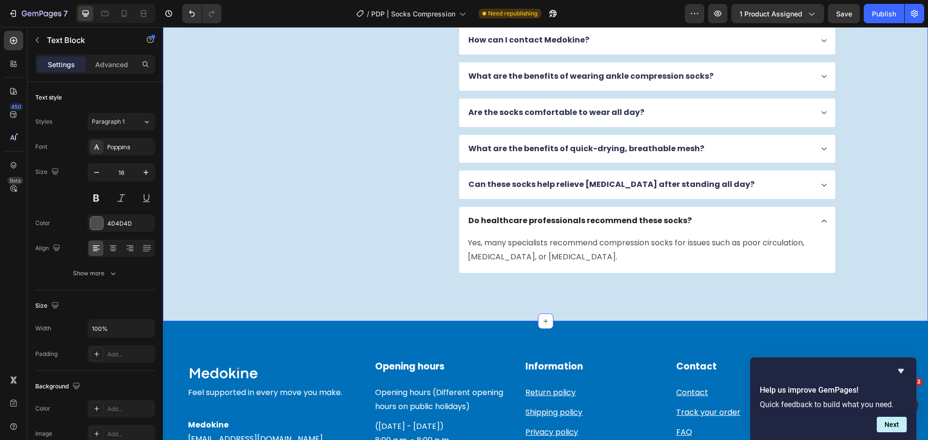
click at [526, 304] on div "FAQs Heading Got questions? We’ve got answer... Text Block Why choose PerfomeX …" at bounding box center [545, 59] width 765 height 524
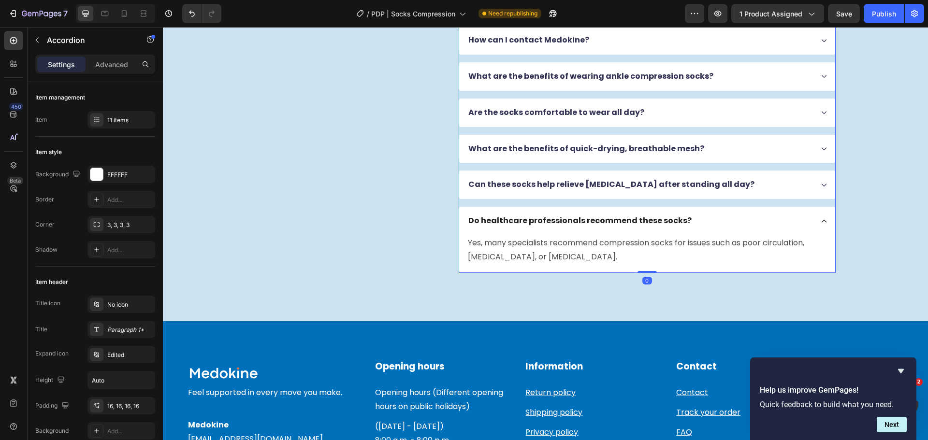
click at [458, 94] on div "Why choose PerfomeX Compression Socks? How do you use PerfomeX PerfomeX Compres…" at bounding box center [646, 58] width 377 height 427
click at [118, 119] on div "11 items" at bounding box center [129, 120] width 45 height 9
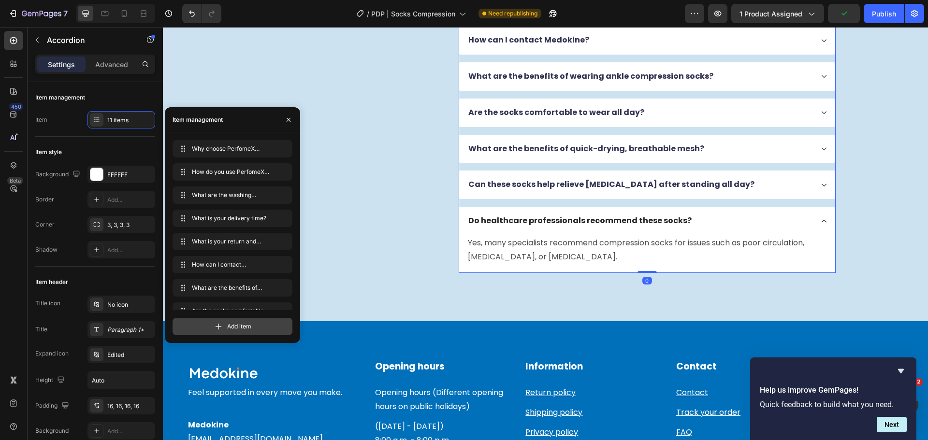
click at [218, 328] on icon at bounding box center [219, 327] width 10 height 10
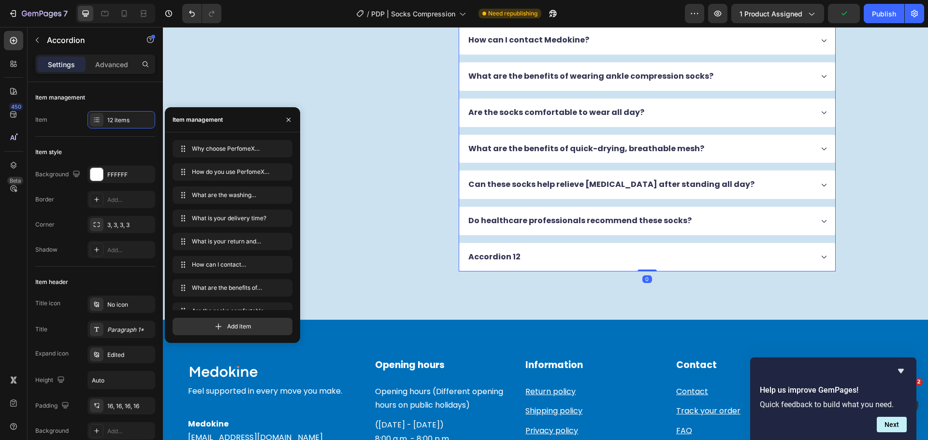
scroll to position [106, 0]
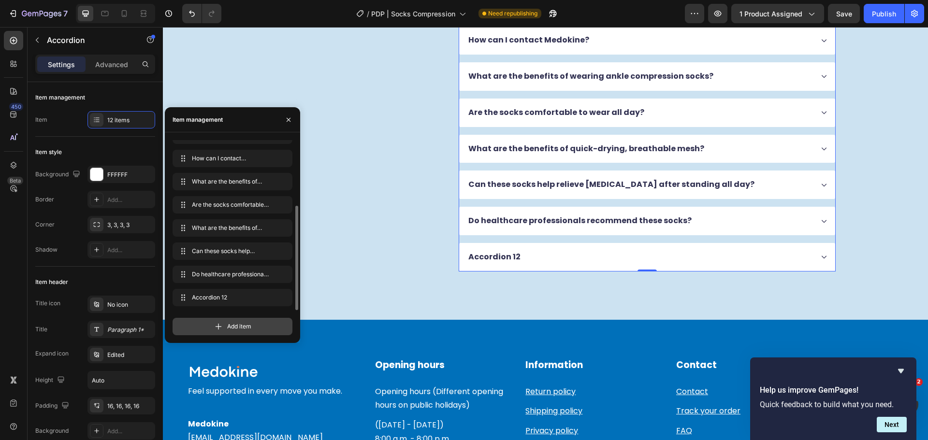
click at [227, 323] on span "Add item" at bounding box center [239, 326] width 24 height 9
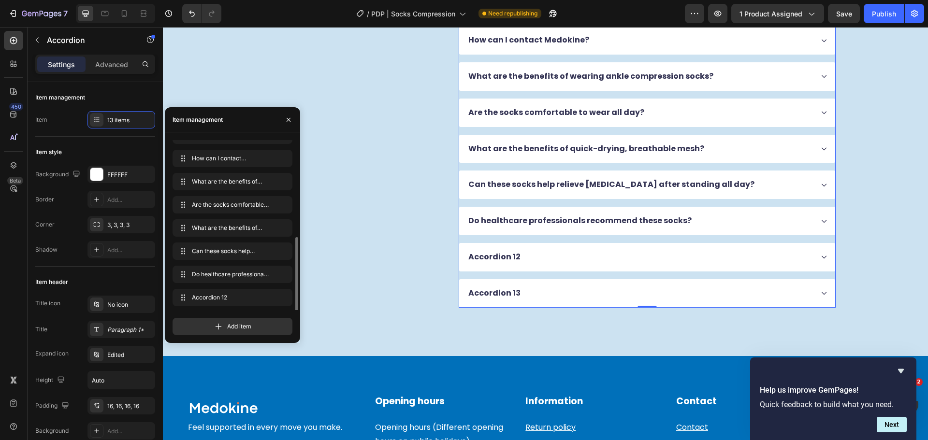
scroll to position [129, 0]
click at [240, 330] on span "Add item" at bounding box center [239, 326] width 24 height 9
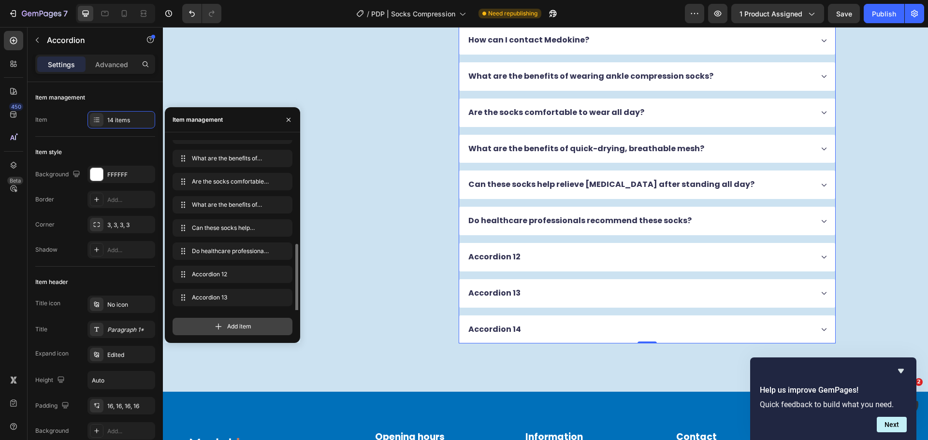
scroll to position [153, 0]
drag, startPoint x: 240, startPoint y: 328, endPoint x: 286, endPoint y: 2, distance: 328.8
click at [240, 328] on span "Add item" at bounding box center [239, 326] width 24 height 9
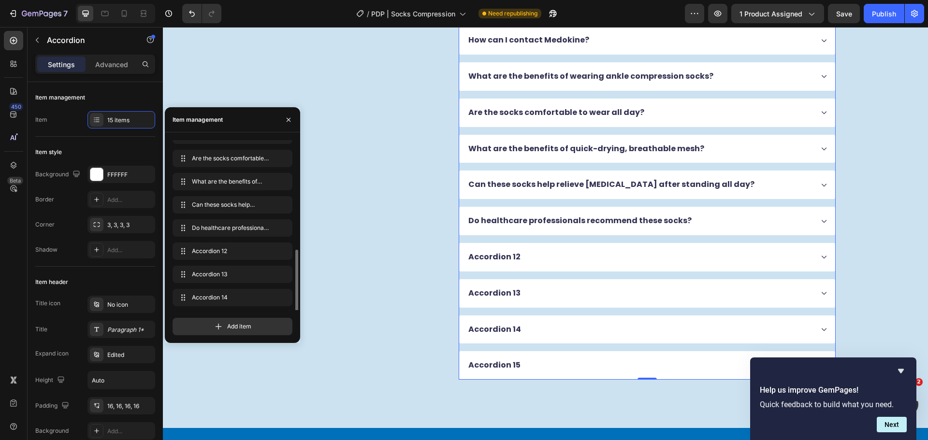
scroll to position [176, 0]
click at [492, 255] on div "Accordion 12" at bounding box center [494, 257] width 55 height 13
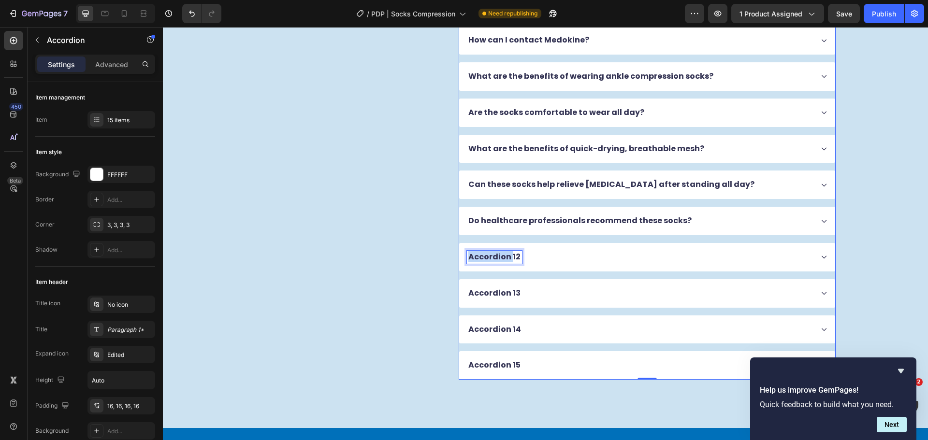
click at [492, 255] on p "Accordion 12" at bounding box center [494, 257] width 52 height 10
click at [660, 260] on div "How do the socks improve blood circulation?" at bounding box center [640, 257] width 346 height 13
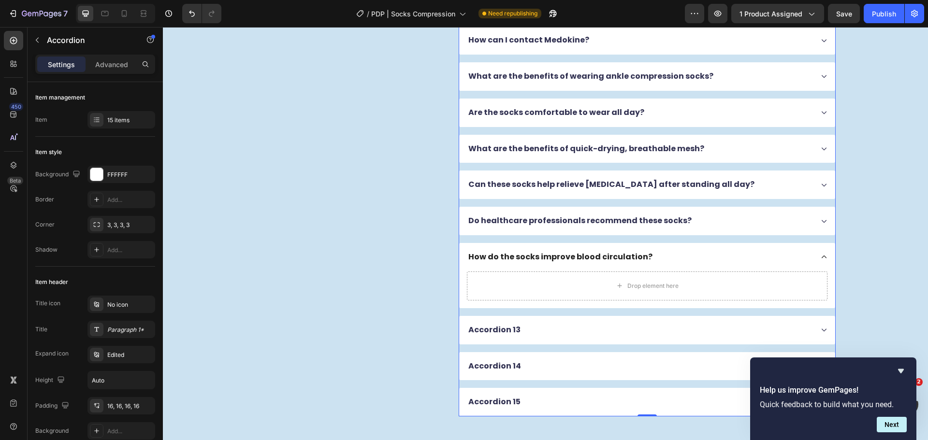
click at [695, 258] on div "How do the socks improve blood circulation?" at bounding box center [640, 257] width 346 height 13
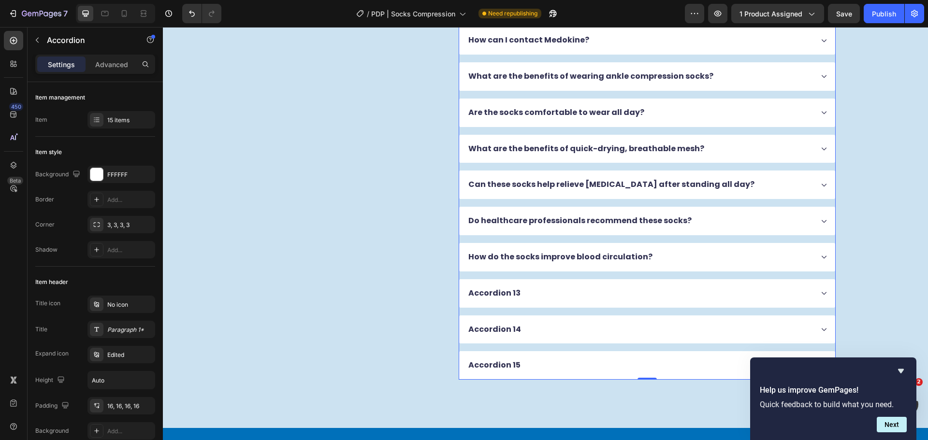
click at [695, 258] on div "How do the socks improve blood circulation?" at bounding box center [640, 257] width 346 height 13
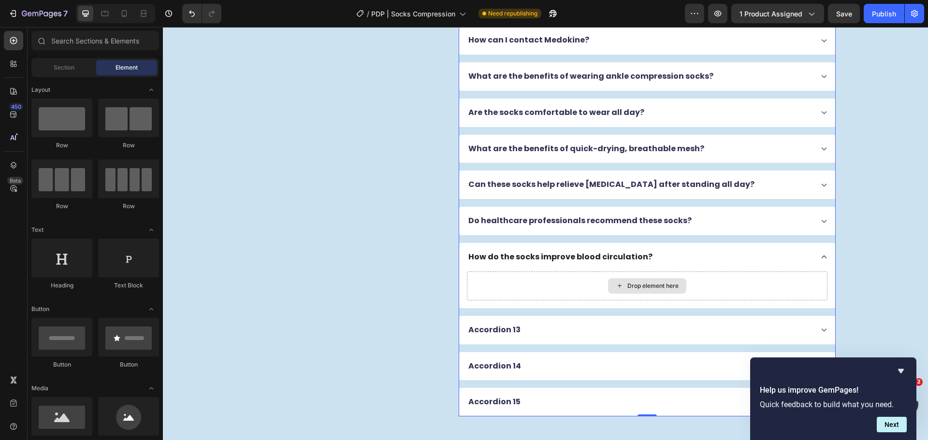
click at [633, 286] on div "Drop element here" at bounding box center [652, 286] width 51 height 8
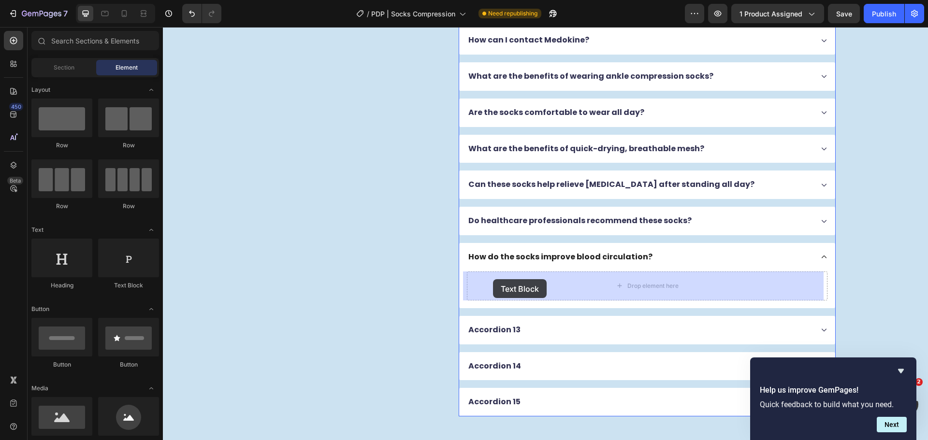
drag, startPoint x: 278, startPoint y: 291, endPoint x: 493, endPoint y: 279, distance: 215.3
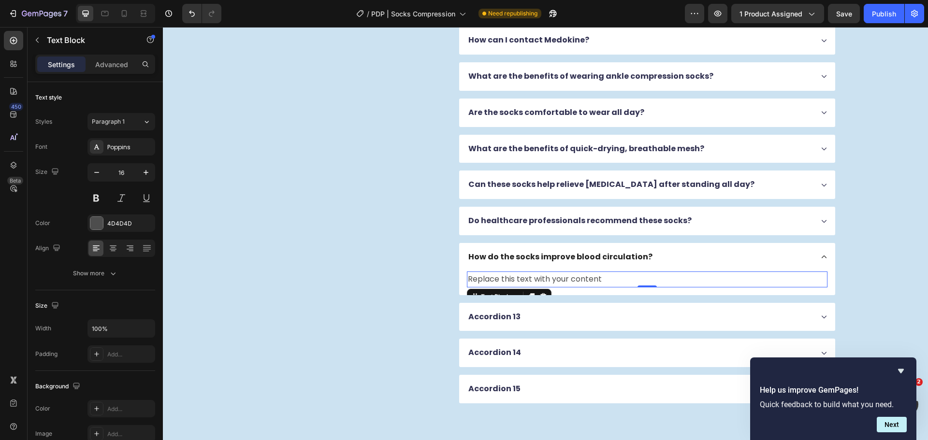
click at [545, 278] on div "Replace this text with your content" at bounding box center [647, 280] width 360 height 16
click at [545, 278] on p "Replace this text with your content" at bounding box center [647, 279] width 358 height 14
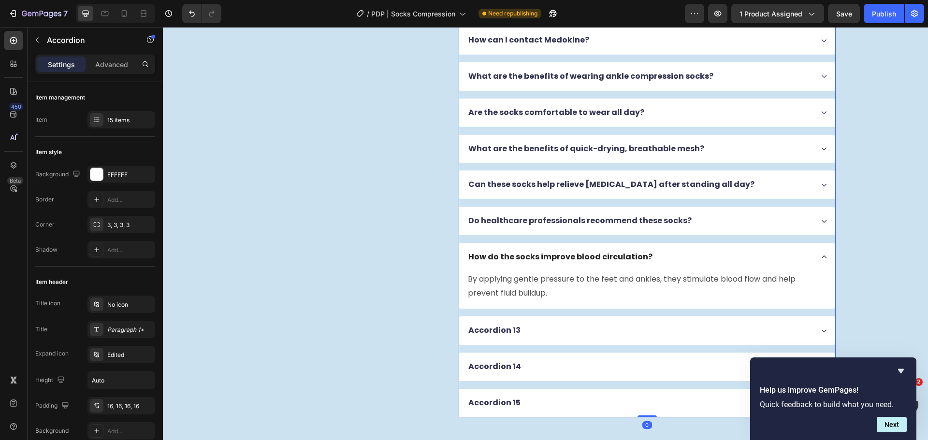
click at [556, 326] on div "Accordion 13" at bounding box center [640, 330] width 346 height 13
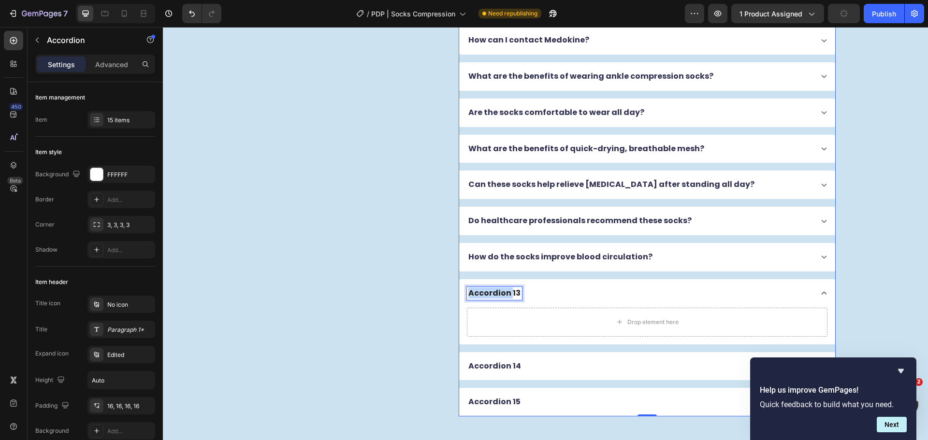
click at [502, 293] on p "Accordion 13" at bounding box center [494, 293] width 52 height 10
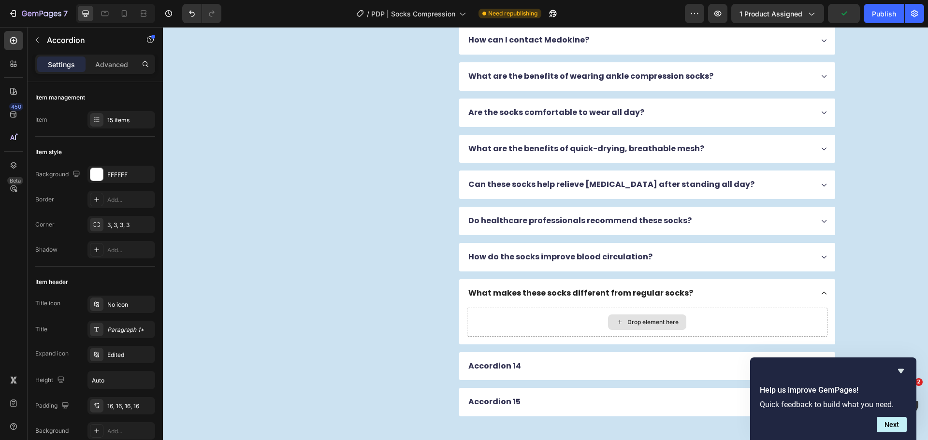
click at [546, 326] on div "Drop element here" at bounding box center [647, 322] width 360 height 29
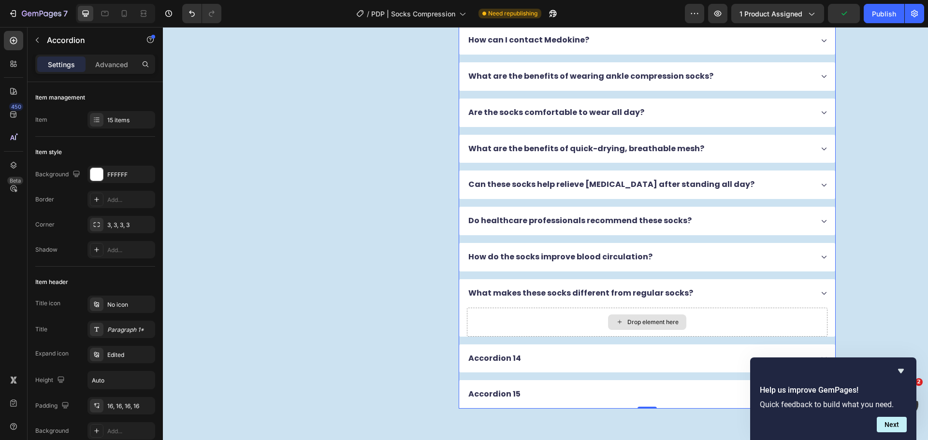
click at [645, 323] on div "Drop element here" at bounding box center [652, 322] width 51 height 8
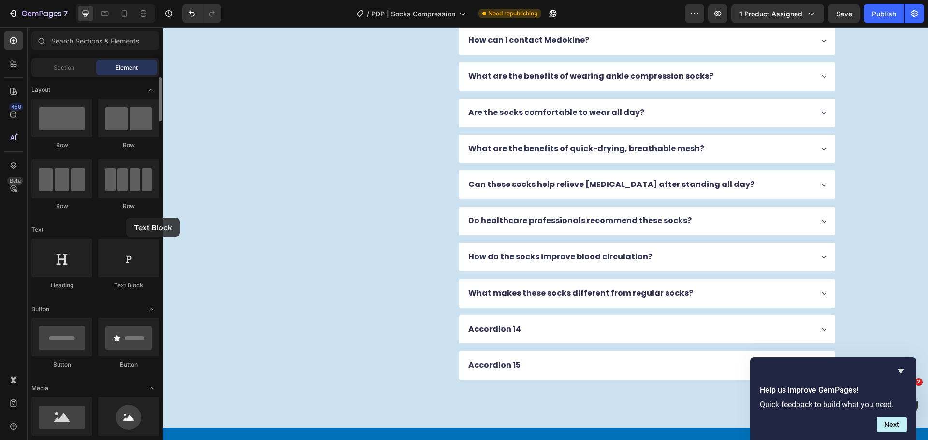
drag, startPoint x: 149, startPoint y: 274, endPoint x: 138, endPoint y: 218, distance: 56.7
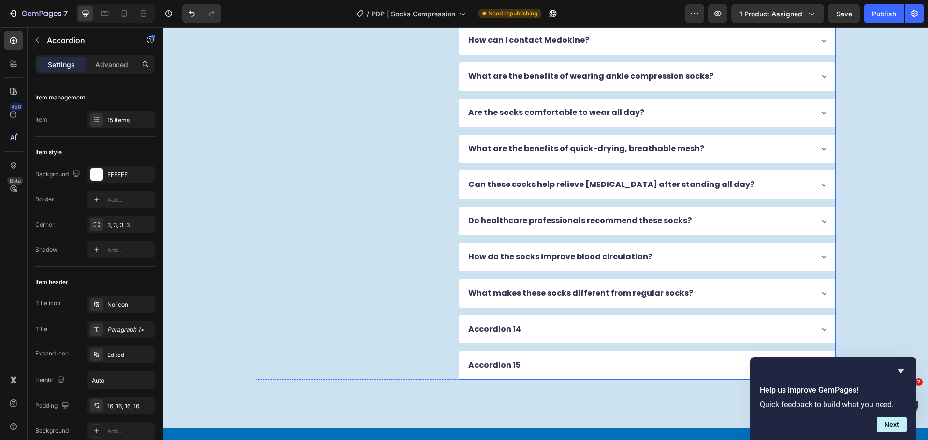
click at [706, 289] on div "What makes these socks different from regular socks?" at bounding box center [640, 293] width 346 height 13
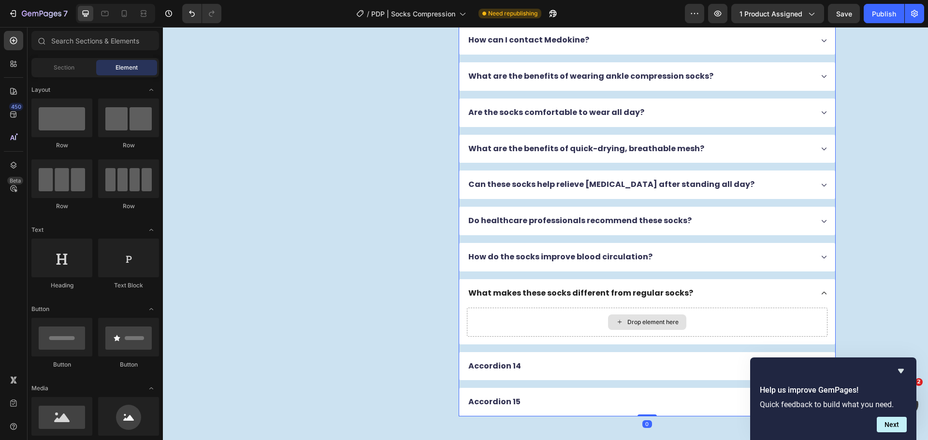
click at [608, 321] on div "Drop element here" at bounding box center [647, 321] width 78 height 15
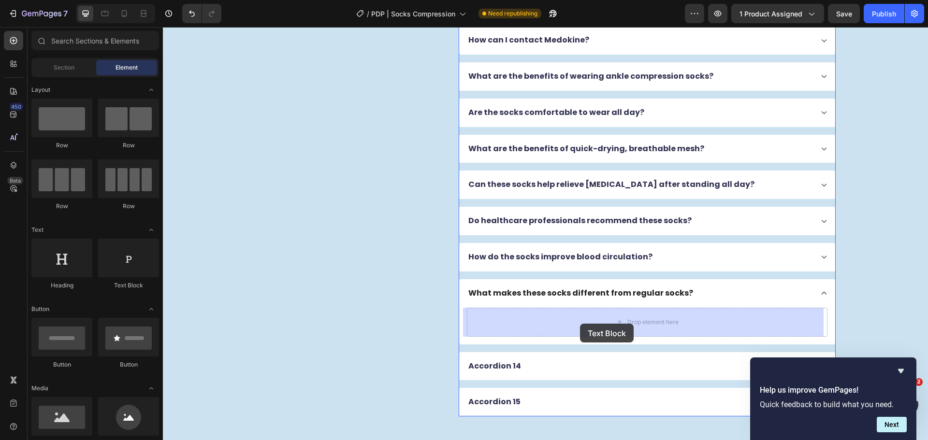
drag, startPoint x: 314, startPoint y: 300, endPoint x: 580, endPoint y: 324, distance: 266.3
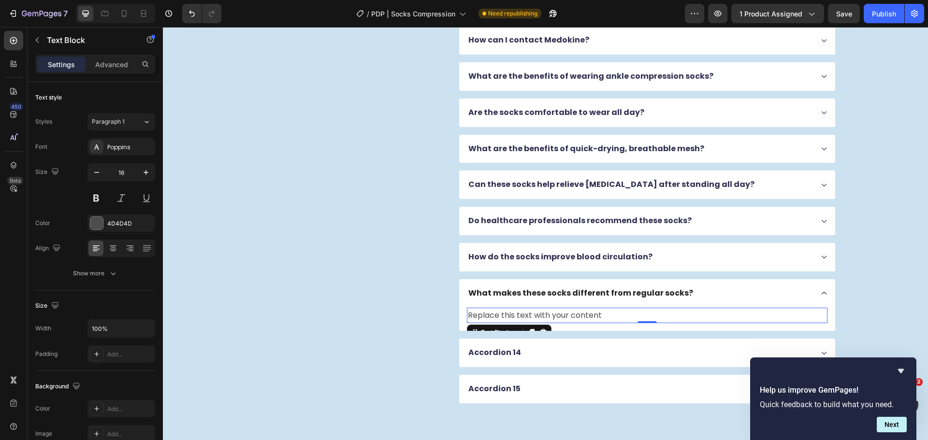
click at [567, 314] on div "Replace this text with your content" at bounding box center [647, 316] width 360 height 16
click at [567, 314] on p "Replace this text with your content" at bounding box center [647, 316] width 358 height 14
click at [566, 314] on p "Replace this text with your content" at bounding box center [647, 316] width 358 height 14
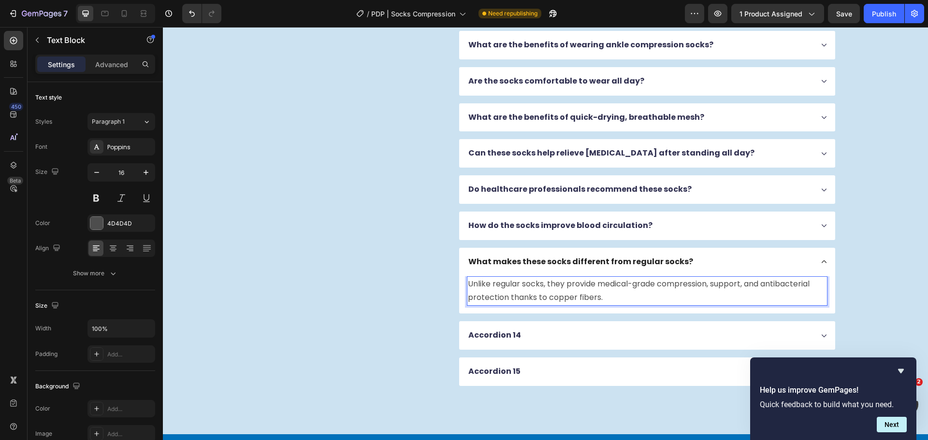
scroll to position [2369, 0]
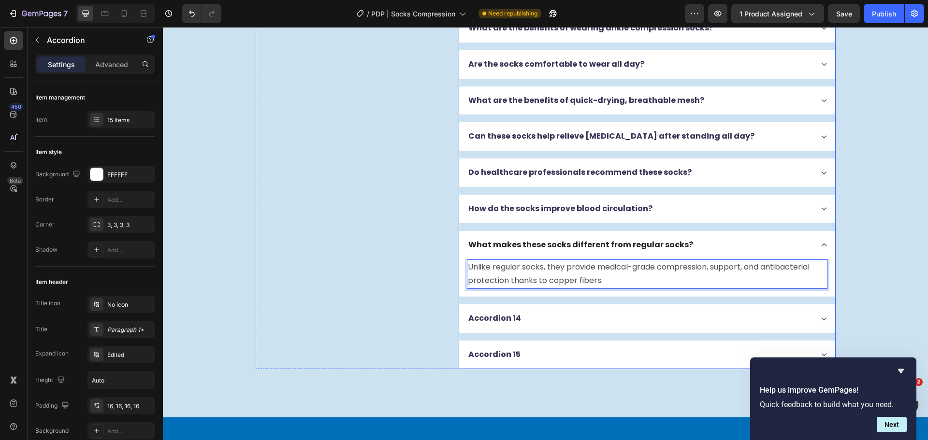
click at [557, 313] on div "Accordion 14" at bounding box center [640, 318] width 346 height 13
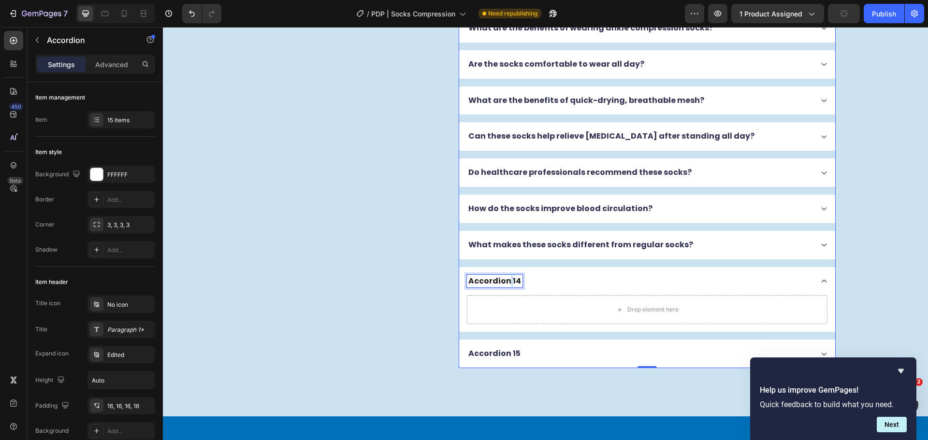
click at [503, 282] on p "Accordion 14" at bounding box center [494, 281] width 53 height 10
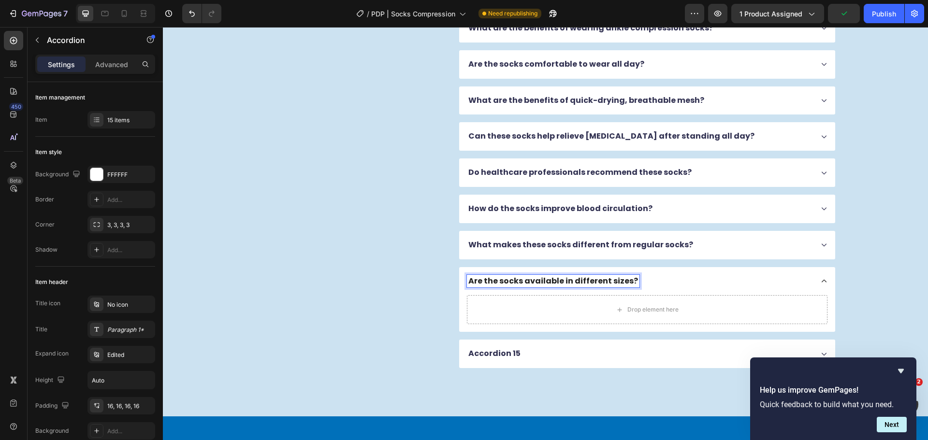
click at [622, 311] on div "Drop element here" at bounding box center [647, 309] width 78 height 15
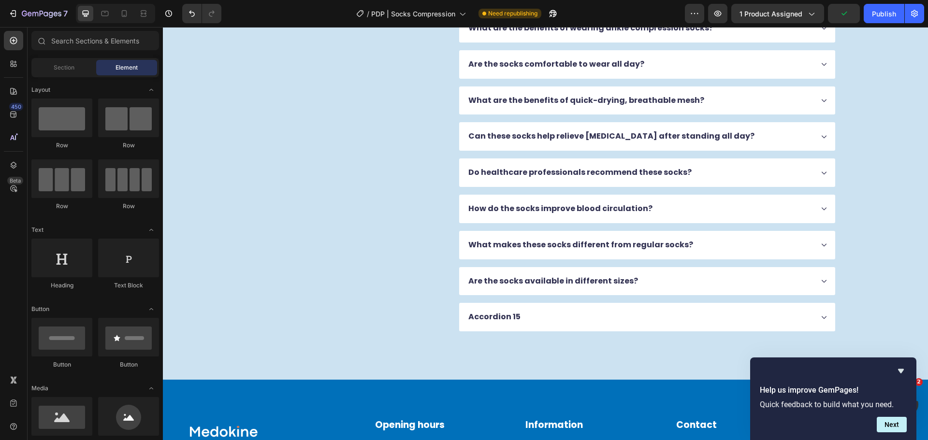
click at [622, 311] on div "Accordion 15" at bounding box center [647, 317] width 376 height 29
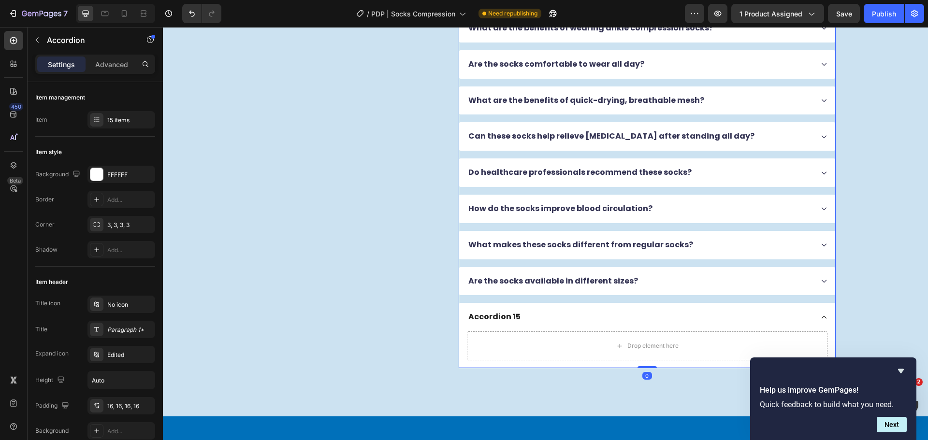
click at [645, 276] on div "Are the socks available in different sizes?" at bounding box center [640, 281] width 346 height 13
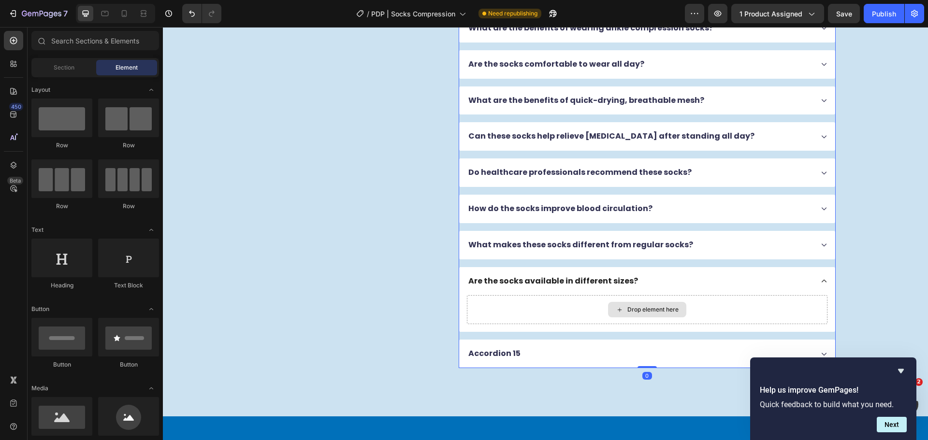
click at [623, 311] on div "Drop element here" at bounding box center [647, 309] width 78 height 15
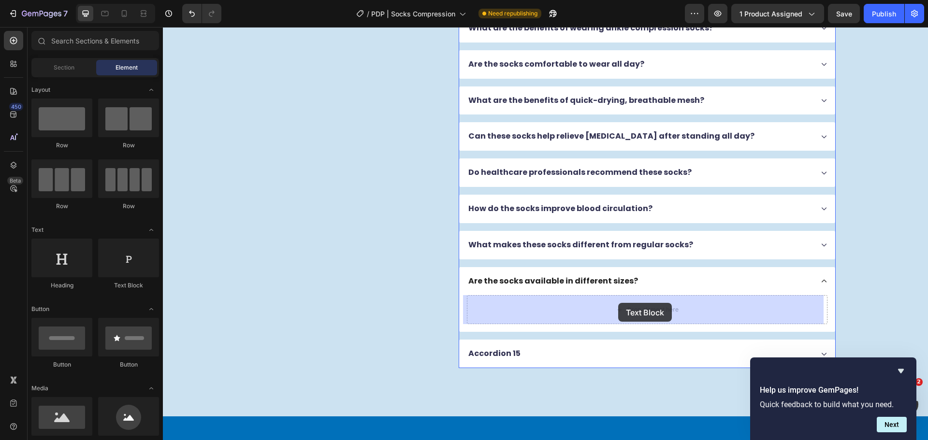
drag, startPoint x: 298, startPoint y: 294, endPoint x: 523, endPoint y: 227, distance: 234.9
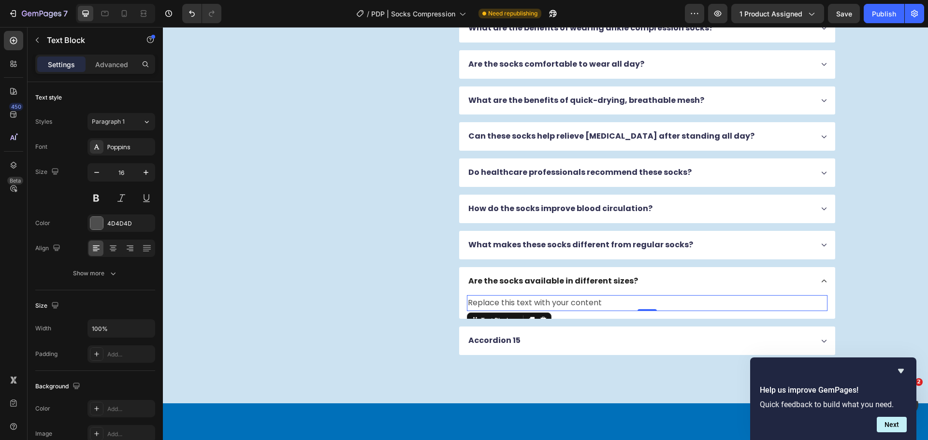
click at [565, 306] on div "Replace this text with your content" at bounding box center [647, 303] width 360 height 16
click at [566, 306] on p "Replace this text with your content" at bounding box center [647, 303] width 358 height 14
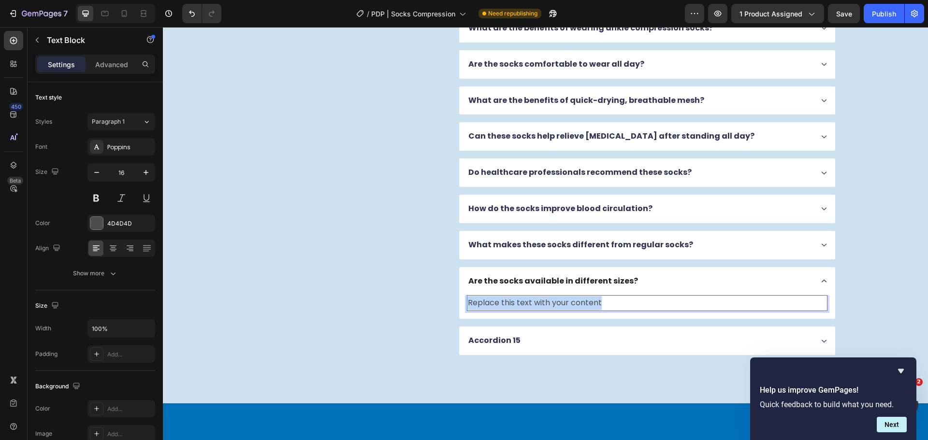
click at [566, 306] on p "Replace this text with your content" at bounding box center [647, 303] width 358 height 14
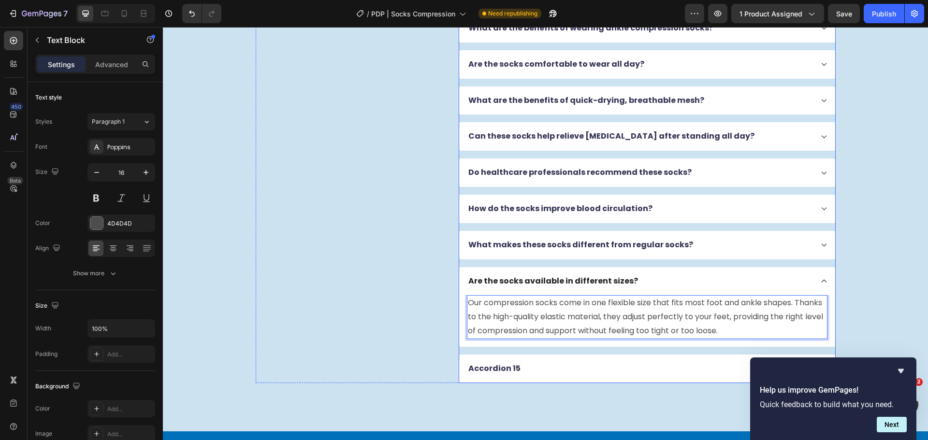
click at [660, 285] on div "Are the socks available in different sizes?" at bounding box center [640, 281] width 346 height 13
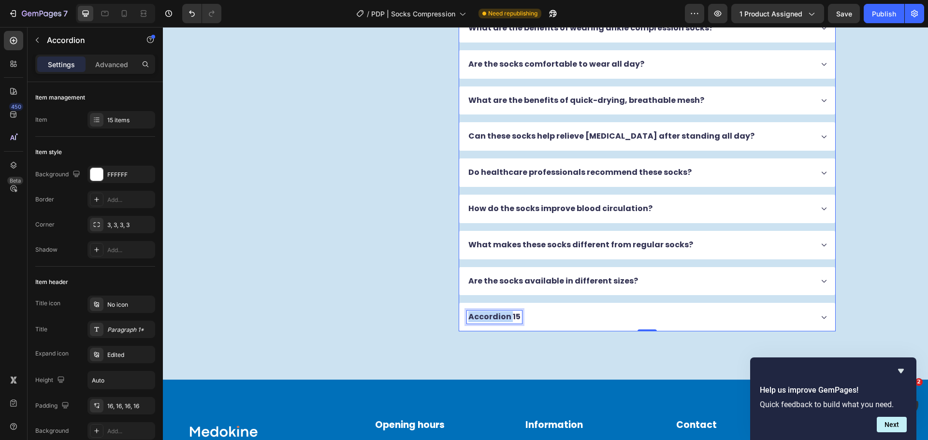
click at [496, 317] on p "Accordion 15" at bounding box center [494, 317] width 52 height 10
click at [497, 317] on p "Accordion 15" at bounding box center [494, 317] width 52 height 10
click at [705, 313] on div "How do these socks help with tired and aching feet?" at bounding box center [640, 317] width 346 height 13
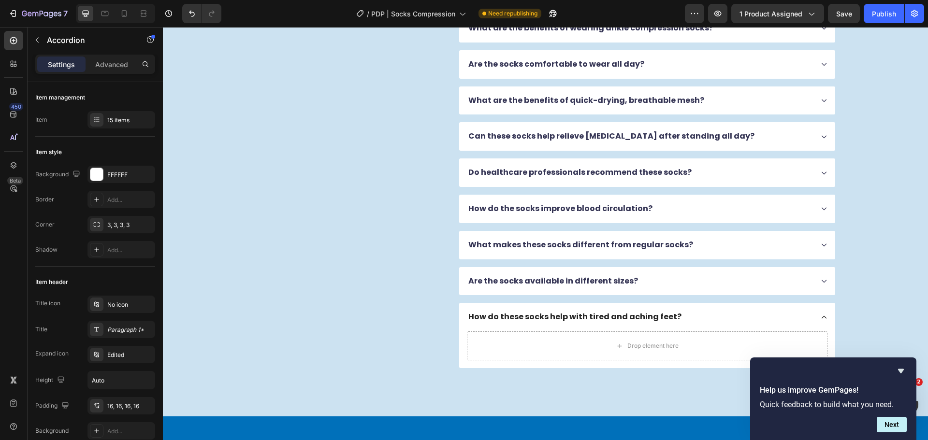
click at [696, 320] on div "How do these socks help with tired and aching feet?" at bounding box center [640, 317] width 346 height 13
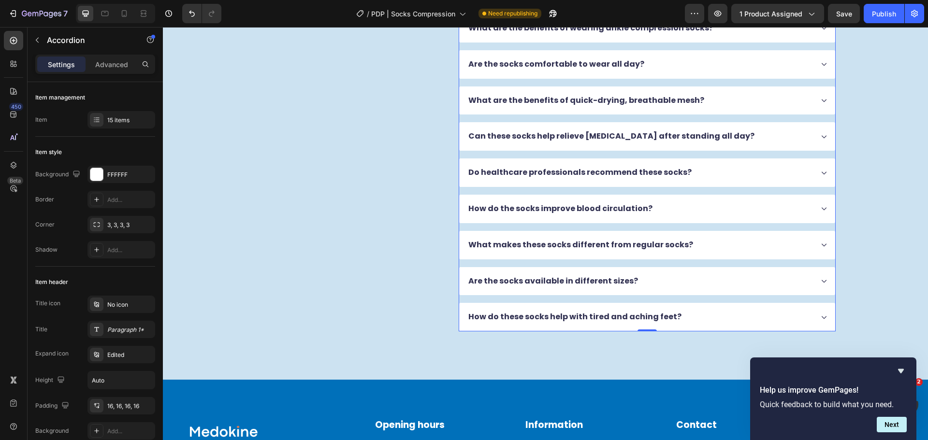
click at [696, 320] on div "How do these socks help with tired and aching feet?" at bounding box center [640, 317] width 346 height 13
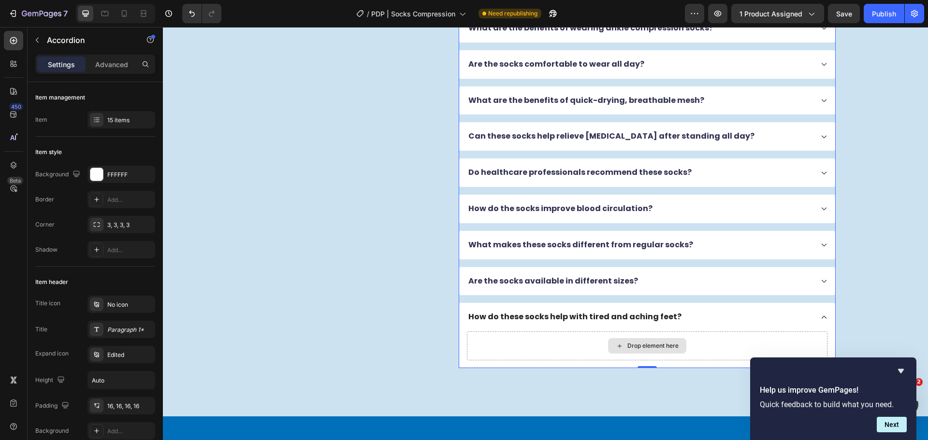
click at [636, 347] on div "Drop element here" at bounding box center [652, 346] width 51 height 8
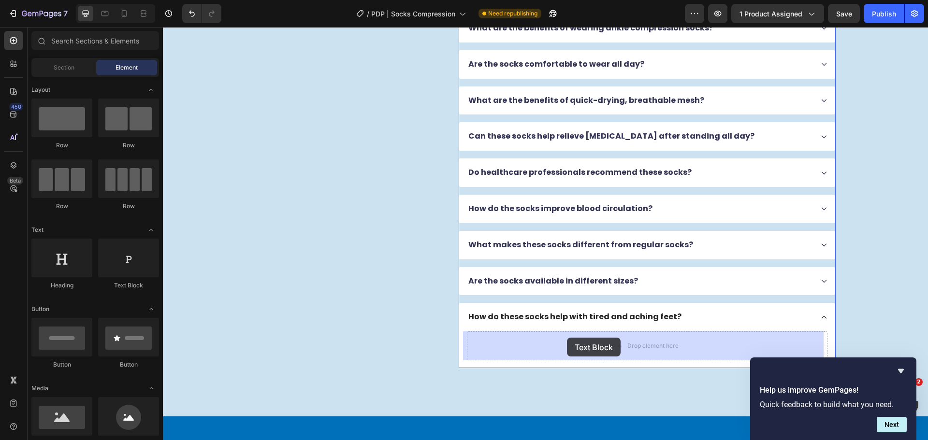
drag, startPoint x: 300, startPoint y: 298, endPoint x: 568, endPoint y: 343, distance: 270.8
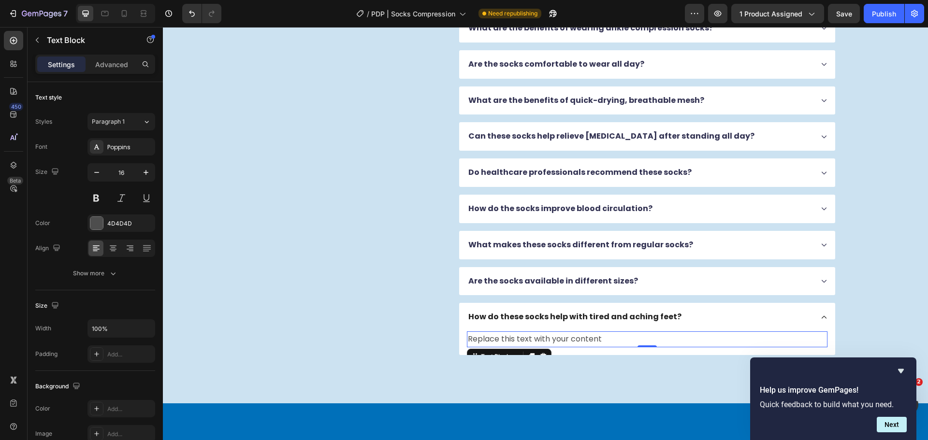
click at [524, 335] on div "Replace this text with your content" at bounding box center [647, 339] width 360 height 16
click at [524, 335] on p "Replace this text with your content" at bounding box center [647, 339] width 358 height 14
click at [524, 336] on p "Replace this text with your content" at bounding box center [647, 339] width 358 height 14
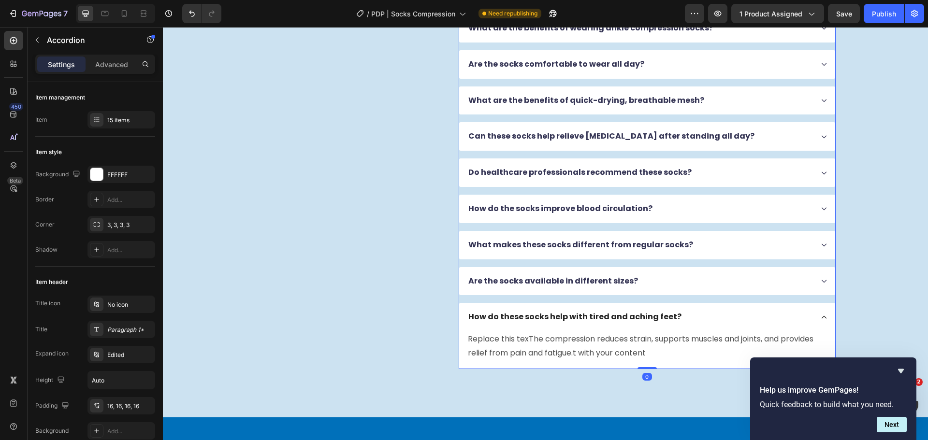
click at [696, 318] on div "How do these socks help with tired and aching feet?" at bounding box center [640, 317] width 346 height 13
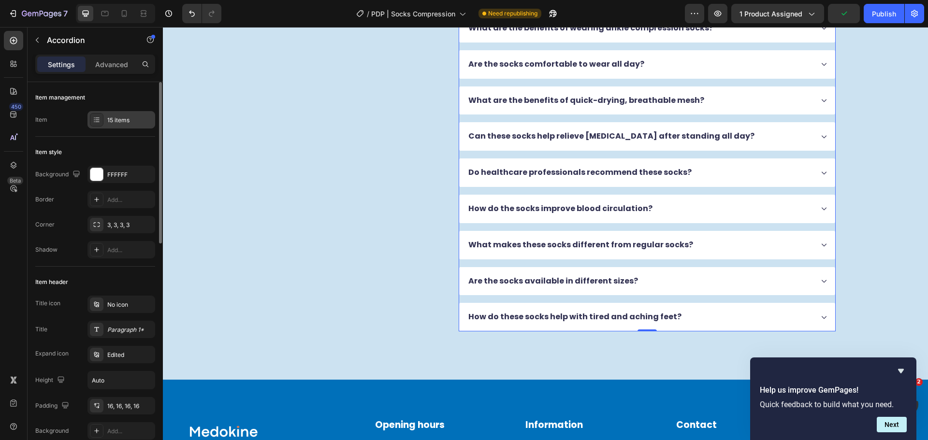
click at [129, 113] on div "15 items" at bounding box center [121, 119] width 68 height 17
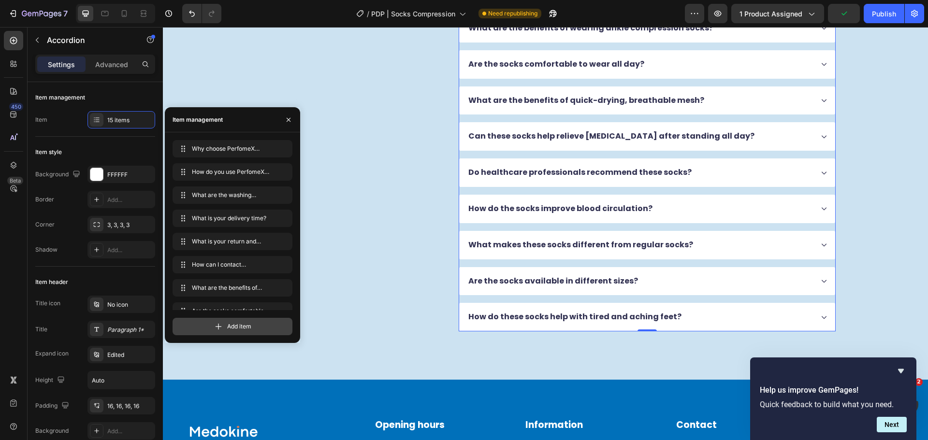
click at [218, 324] on icon at bounding box center [218, 327] width 6 height 6
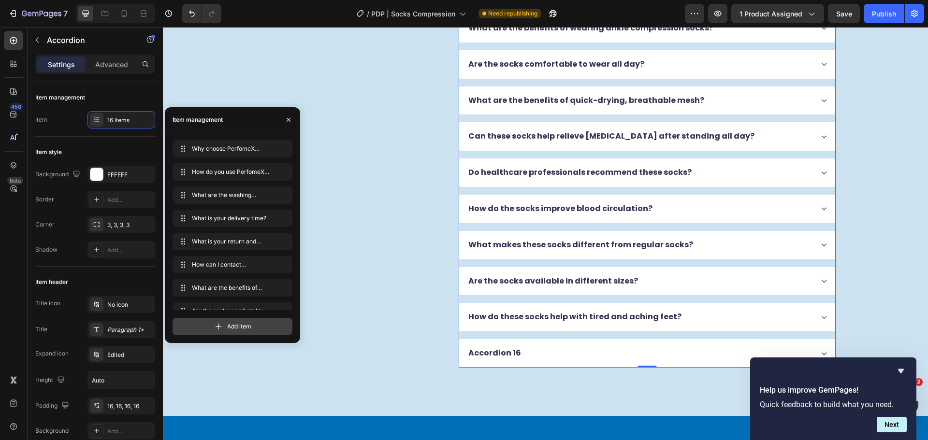
scroll to position [199, 0]
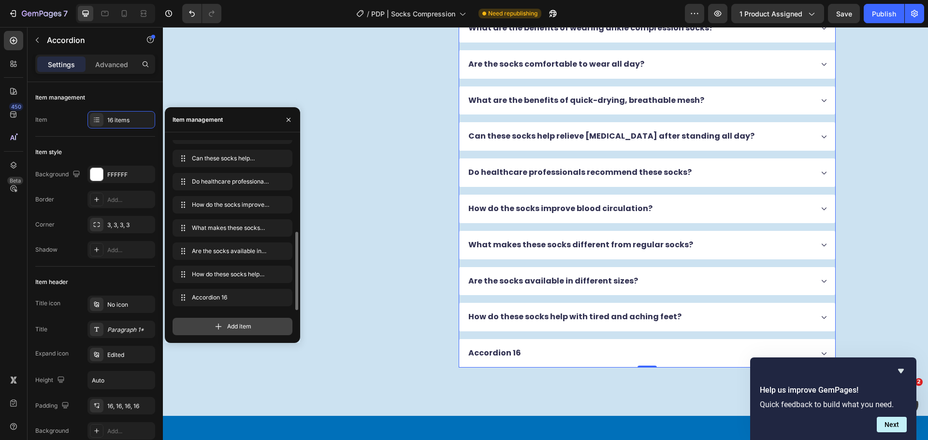
click at [224, 325] on div "Add item" at bounding box center [232, 326] width 120 height 17
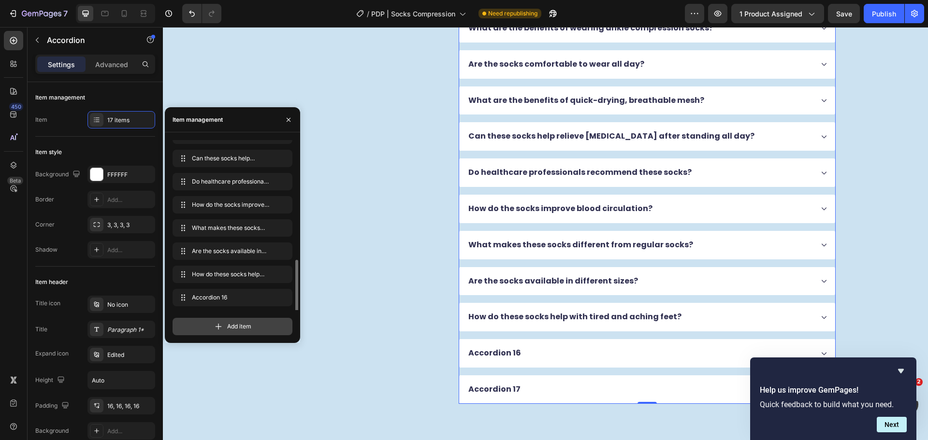
scroll to position [222, 0]
click at [499, 356] on div "Accordion 16" at bounding box center [495, 353] width 56 height 13
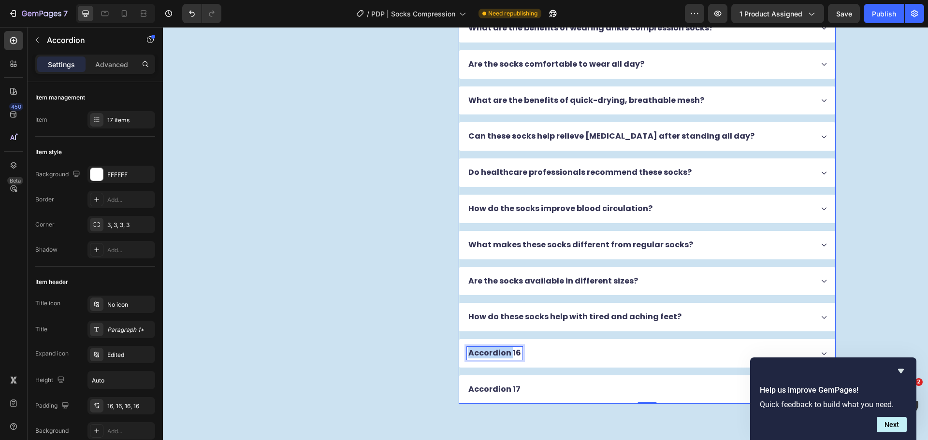
click at [499, 356] on p "Accordion 16" at bounding box center [494, 353] width 53 height 10
click at [626, 360] on div "Do the socks help with foot odor?" at bounding box center [647, 353] width 376 height 29
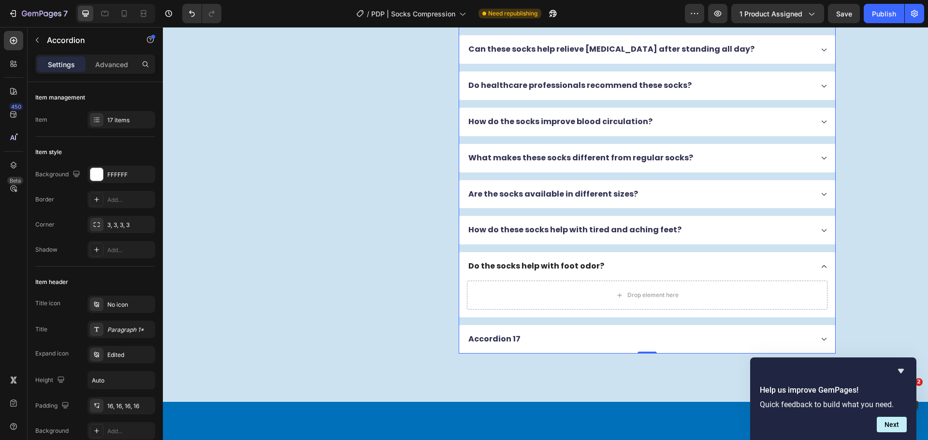
scroll to position [2466, 0]
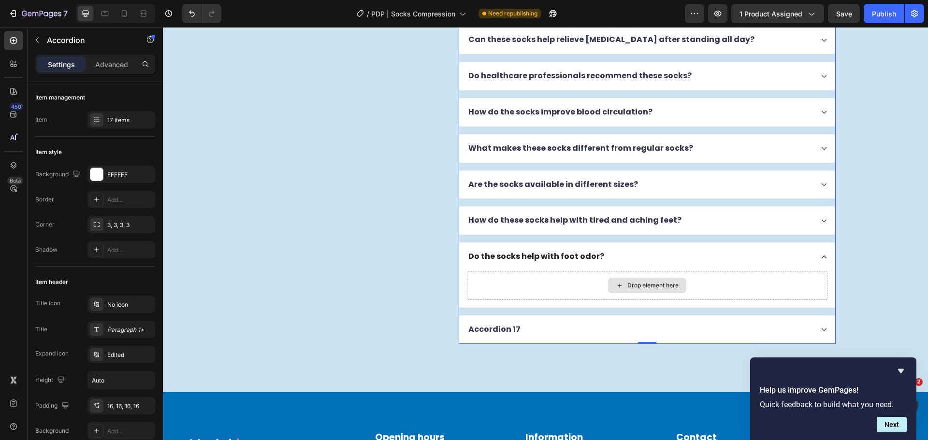
click at [629, 286] on div "Drop element here" at bounding box center [652, 286] width 51 height 8
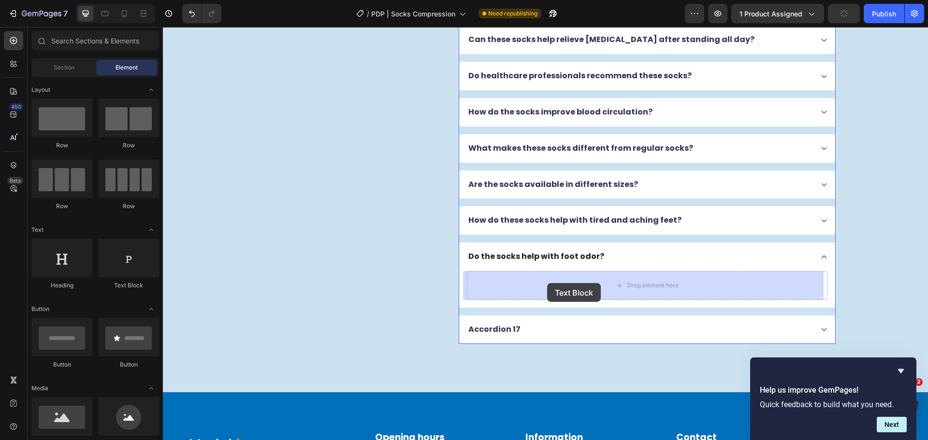
drag, startPoint x: 299, startPoint y: 298, endPoint x: 555, endPoint y: 286, distance: 256.8
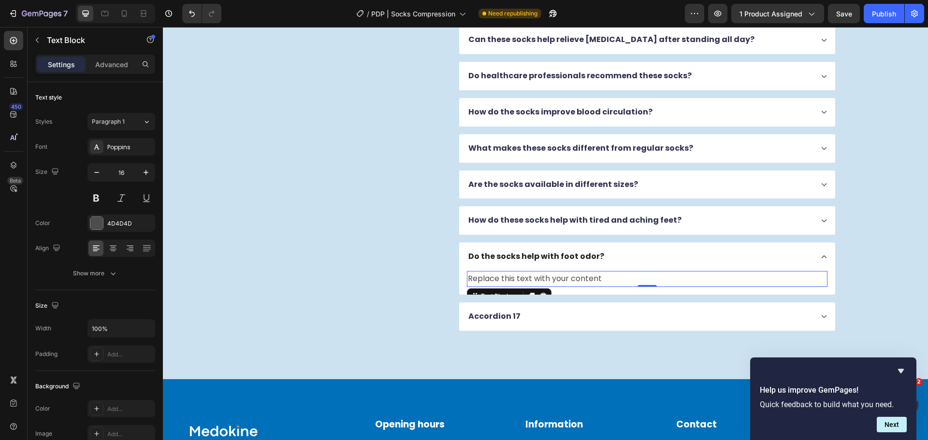
click at [536, 278] on div "Replace this text with your content" at bounding box center [647, 279] width 360 height 16
click at [536, 278] on p "Replace this text with your content" at bounding box center [647, 279] width 358 height 14
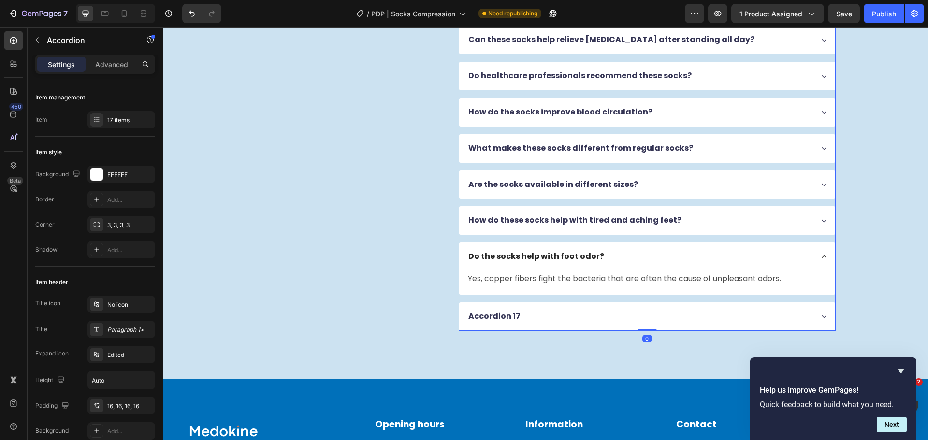
click at [612, 255] on div "Do the socks help with foot odor?" at bounding box center [640, 256] width 346 height 13
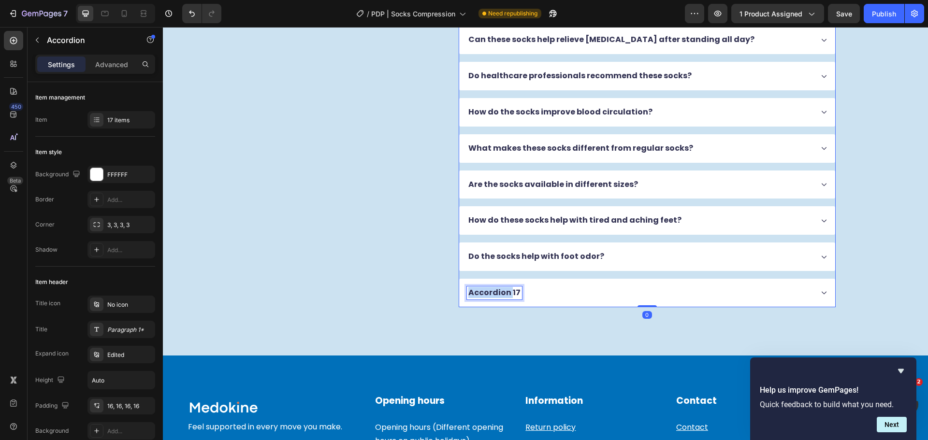
click at [492, 291] on p "Accordion 17" at bounding box center [494, 293] width 52 height 10
drag, startPoint x: 492, startPoint y: 291, endPoint x: 388, endPoint y: 96, distance: 221.1
click at [492, 291] on p "Accordion 17" at bounding box center [494, 293] width 52 height 10
click at [602, 293] on div "Are these socks easy to put on?" at bounding box center [640, 292] width 346 height 13
click at [617, 298] on div "Are these socks easy to put on?" at bounding box center [640, 292] width 346 height 13
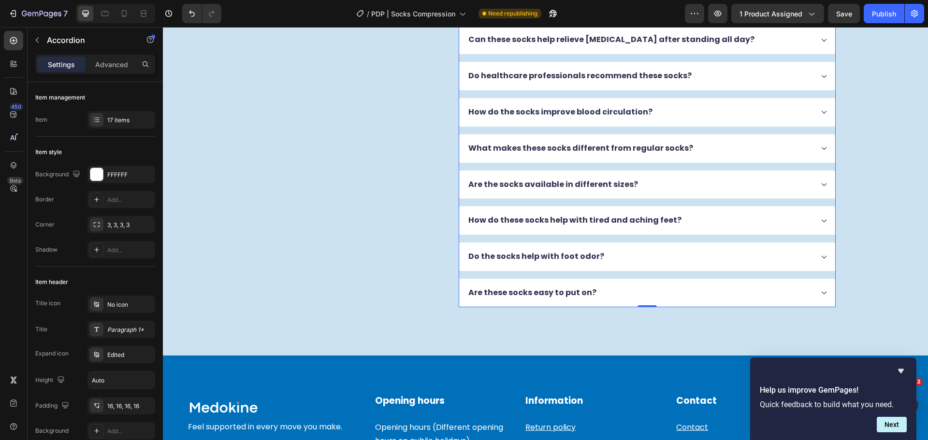
click at [807, 300] on div "Are these socks easy to put on?" at bounding box center [647, 293] width 376 height 29
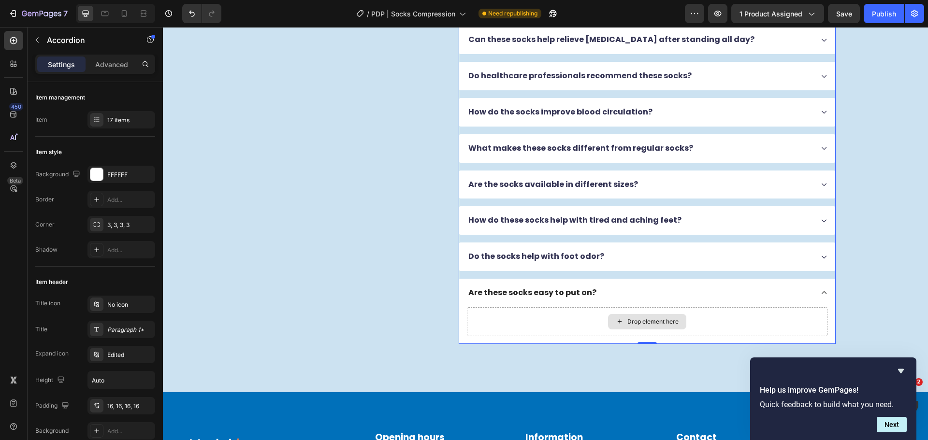
click at [660, 322] on div "Drop element here" at bounding box center [652, 322] width 51 height 8
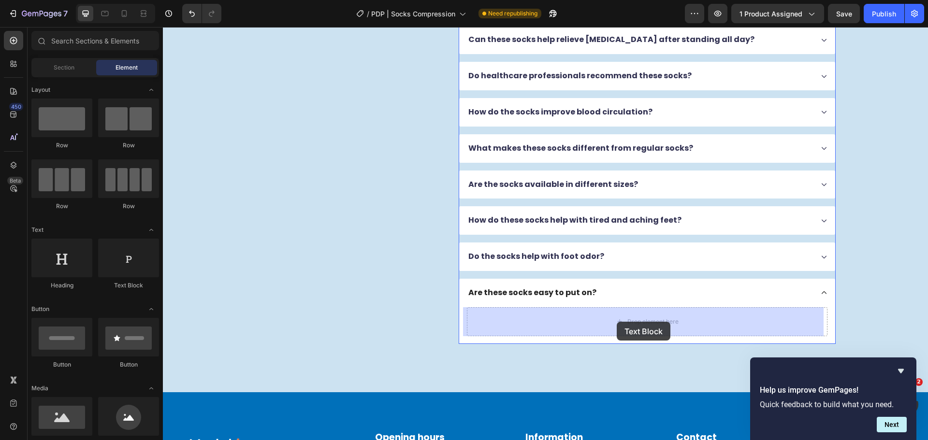
drag, startPoint x: 311, startPoint y: 302, endPoint x: 616, endPoint y: 322, distance: 305.9
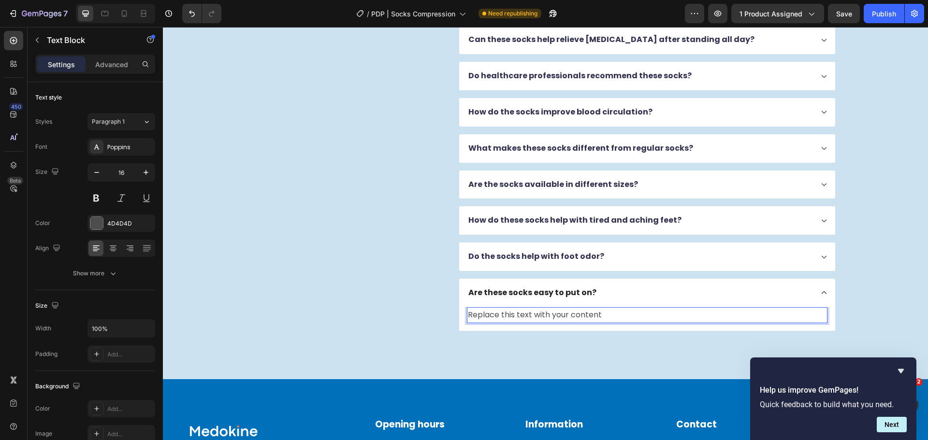
click at [557, 313] on div "Replace this text with your content" at bounding box center [647, 315] width 360 height 16
click at [557, 314] on p "Replace this text with your content" at bounding box center [647, 315] width 358 height 14
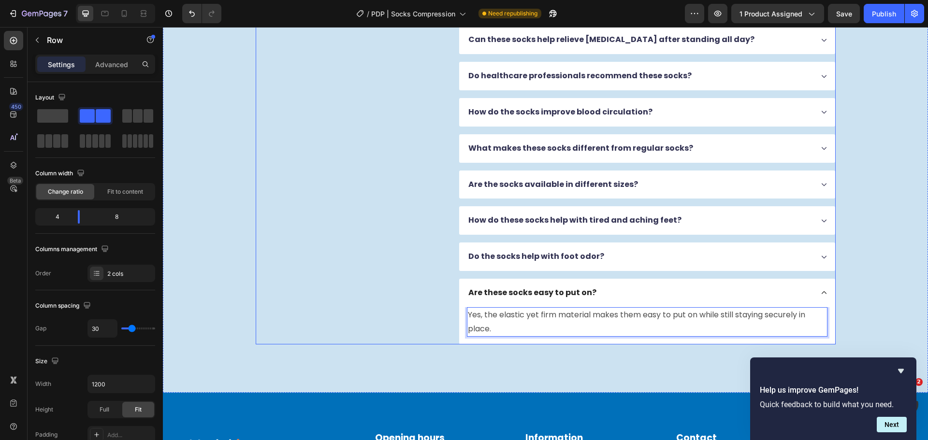
click at [396, 259] on div "FAQs Heading Got questions? We’ve got answer... Text Block" at bounding box center [350, 22] width 188 height 644
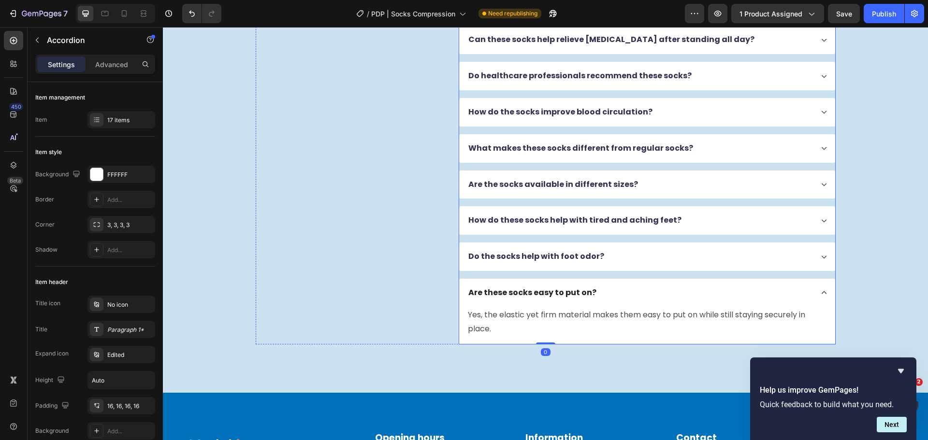
click at [459, 205] on div "Why choose PerfomeX Compression Socks? How do you use PerfomeX PerfomeX Compres…" at bounding box center [646, 22] width 377 height 644
click at [113, 121] on div "17 items" at bounding box center [129, 120] width 45 height 9
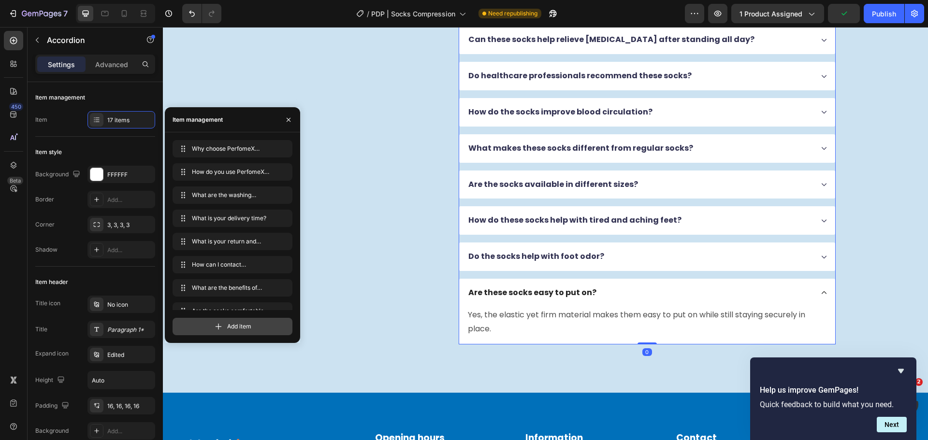
click at [209, 332] on div "Add item" at bounding box center [232, 326] width 120 height 17
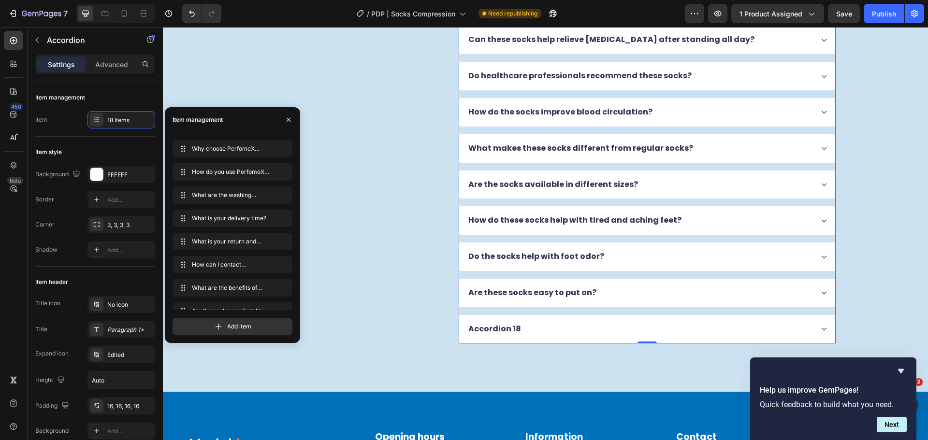
scroll to position [245, 0]
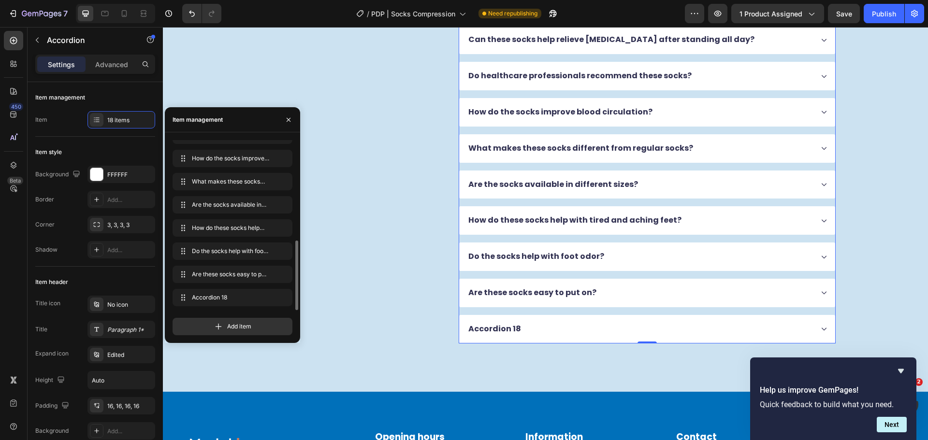
click at [499, 329] on div "Accordion 18" at bounding box center [495, 329] width 56 height 13
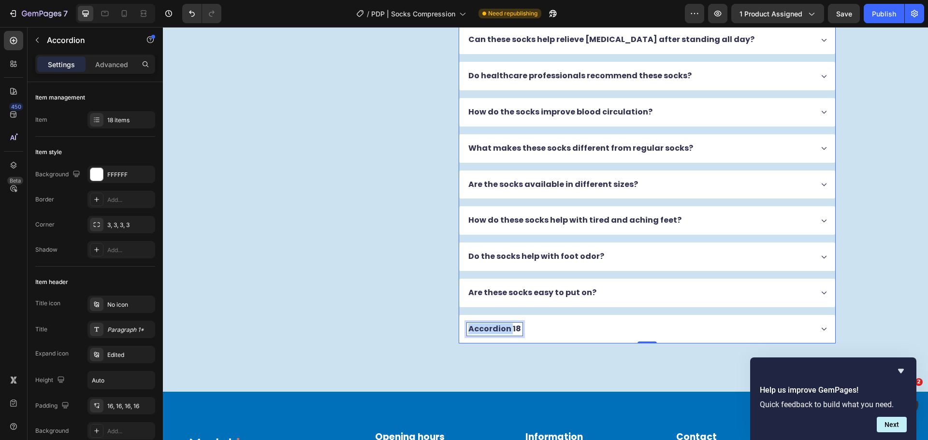
click at [499, 329] on p "Accordion 18" at bounding box center [494, 329] width 53 height 10
drag, startPoint x: 593, startPoint y: 329, endPoint x: 595, endPoint y: 324, distance: 5.2
click at [593, 329] on div "What if I’m not satisfied?" at bounding box center [640, 329] width 346 height 13
click at [596, 323] on div "What if I’m not satisfied?" at bounding box center [640, 329] width 346 height 13
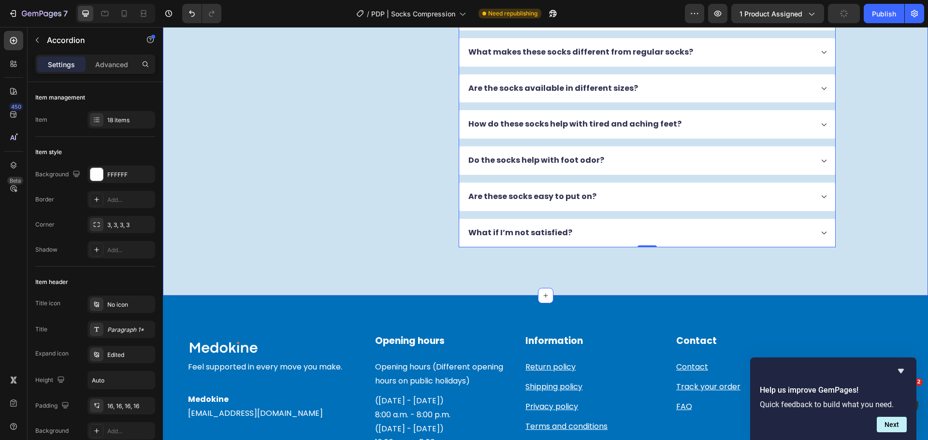
scroll to position [2562, 0]
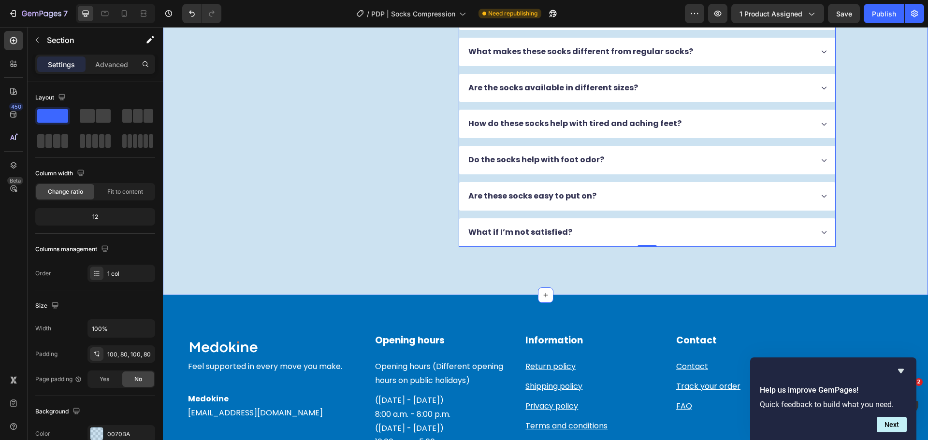
drag, startPoint x: 602, startPoint y: 253, endPoint x: 600, endPoint y: 229, distance: 23.3
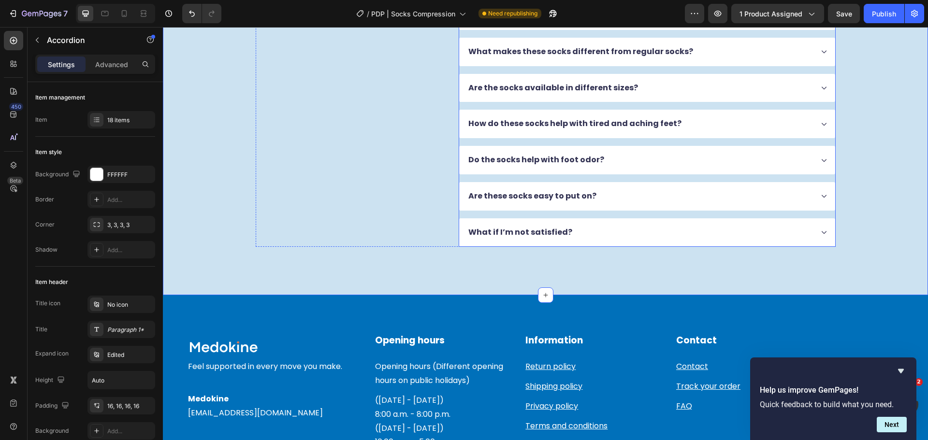
click at [600, 229] on div "What if I’m not satisfied?" at bounding box center [640, 232] width 346 height 13
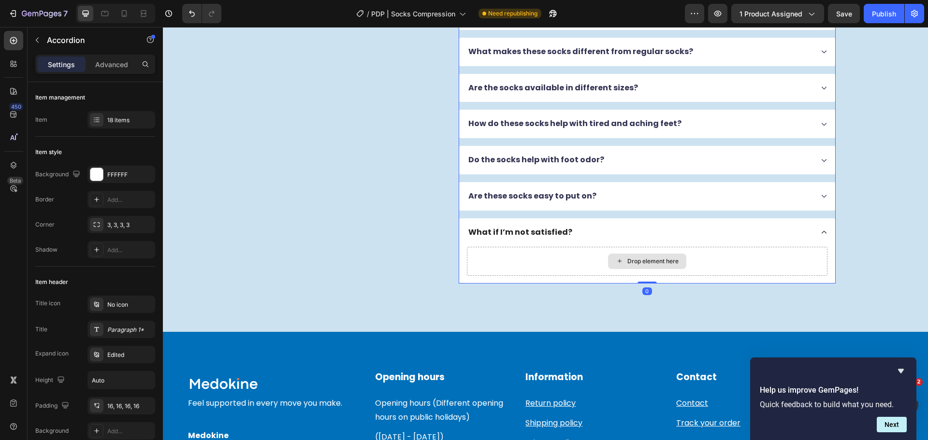
click at [601, 261] on div "Drop element here" at bounding box center [647, 261] width 360 height 29
click at [627, 262] on div "Drop element here" at bounding box center [652, 261] width 51 height 8
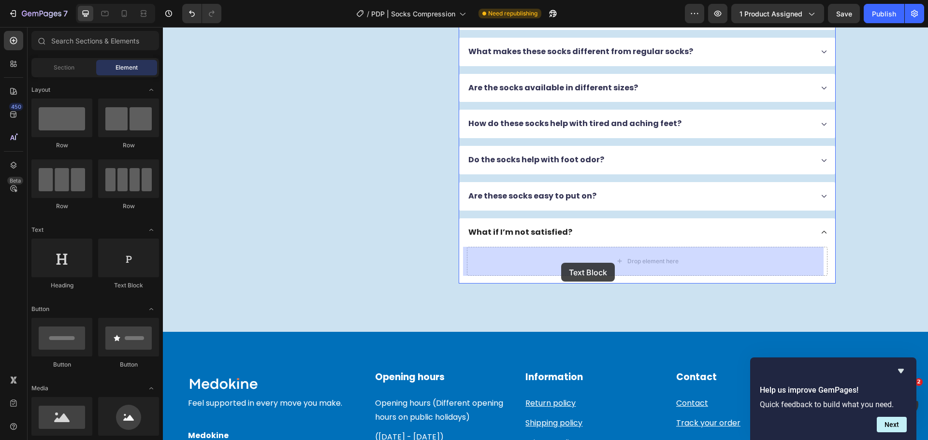
drag, startPoint x: 281, startPoint y: 292, endPoint x: 578, endPoint y: 264, distance: 298.0
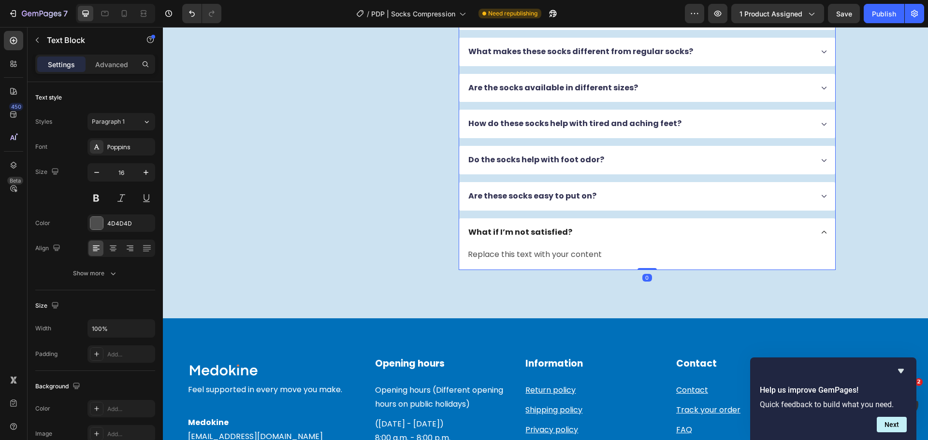
click at [536, 245] on div "What if I’m not satisfied?" at bounding box center [647, 232] width 376 height 29
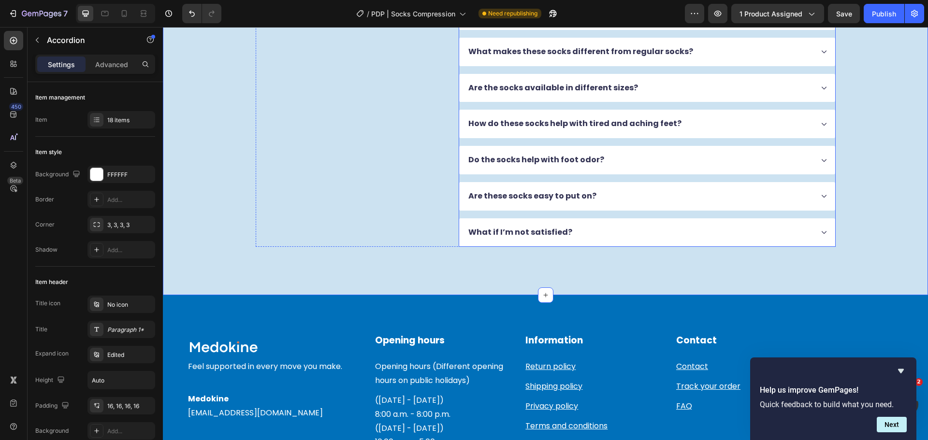
click at [583, 238] on div "What if I’m not satisfied?" at bounding box center [640, 232] width 346 height 13
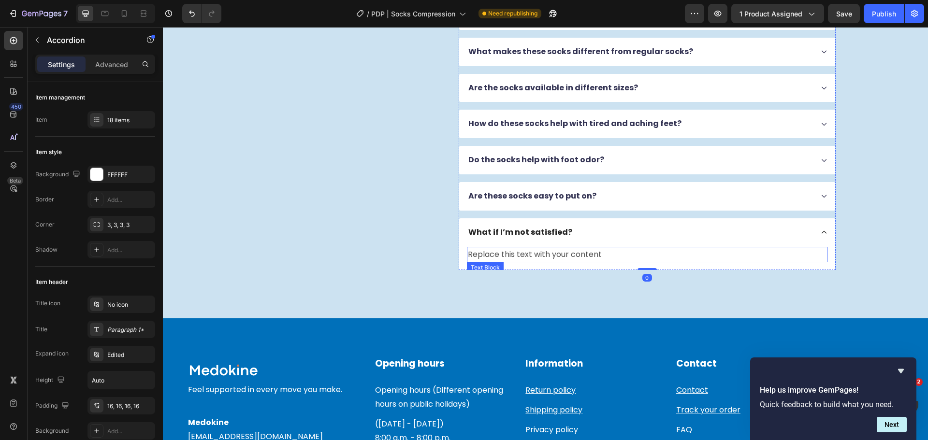
click at [551, 257] on div "Replace this text with your content" at bounding box center [647, 255] width 360 height 16
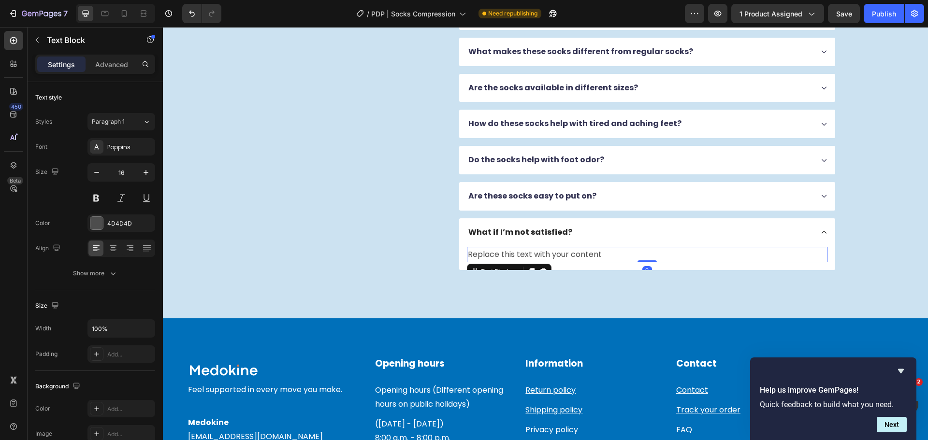
click at [551, 257] on div "Replace this text with your content" at bounding box center [647, 255] width 360 height 16
click at [550, 257] on p "Replace this text with your content" at bounding box center [647, 255] width 358 height 14
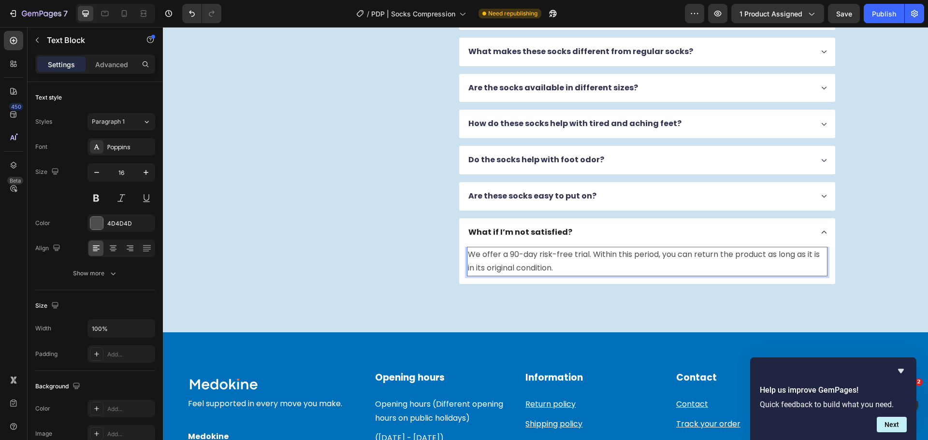
click at [516, 251] on p "We offer a 90-day risk-free trial. Within this period, you can return the produ…" at bounding box center [647, 262] width 358 height 28
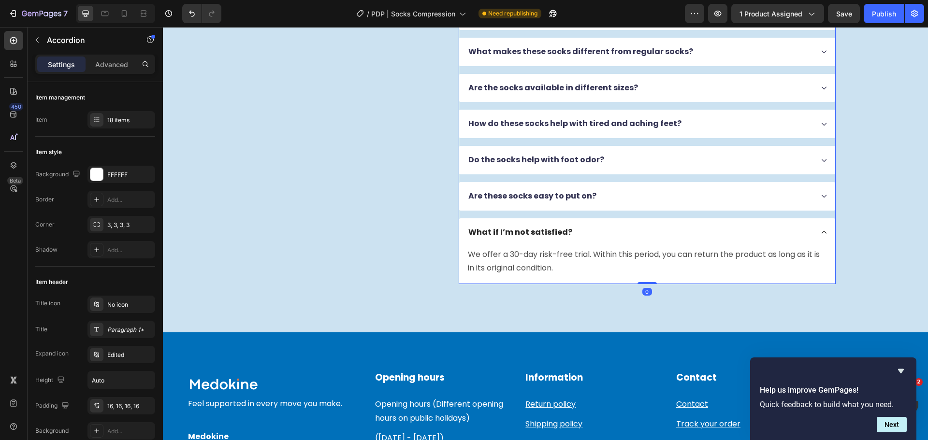
click at [591, 234] on div "What if I’m not satisfied?" at bounding box center [640, 232] width 346 height 13
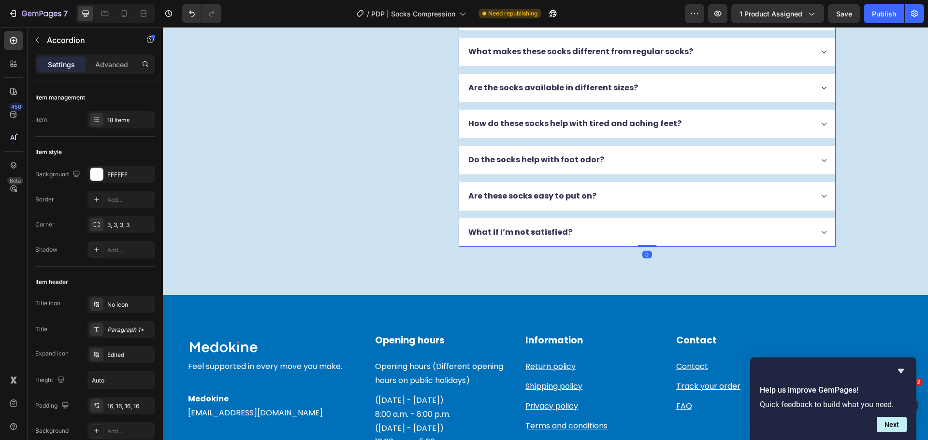
scroll to position [2369, 0]
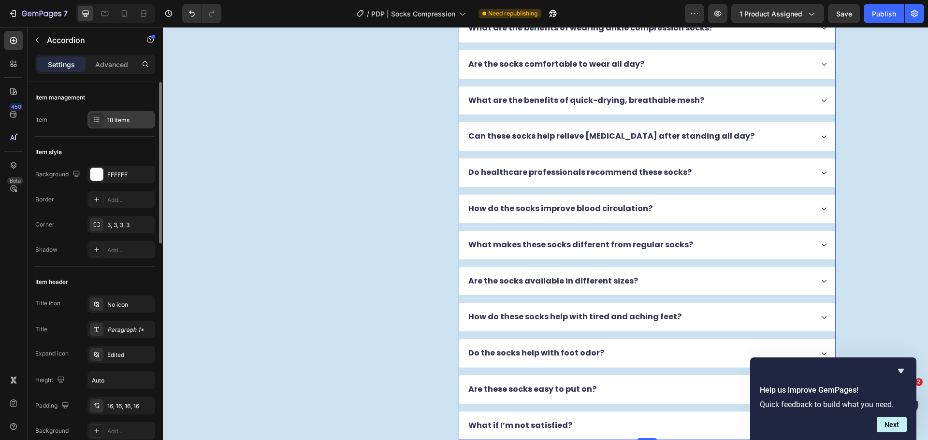
click at [111, 125] on div "18 items" at bounding box center [121, 119] width 68 height 17
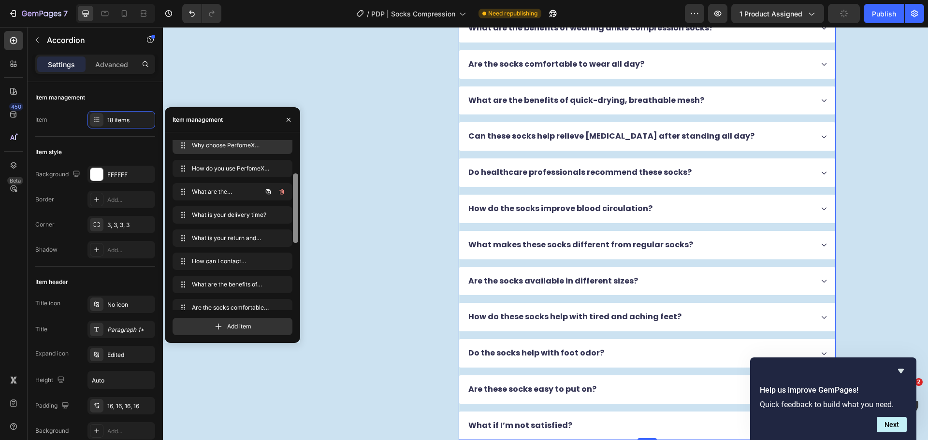
scroll to position [0, 0]
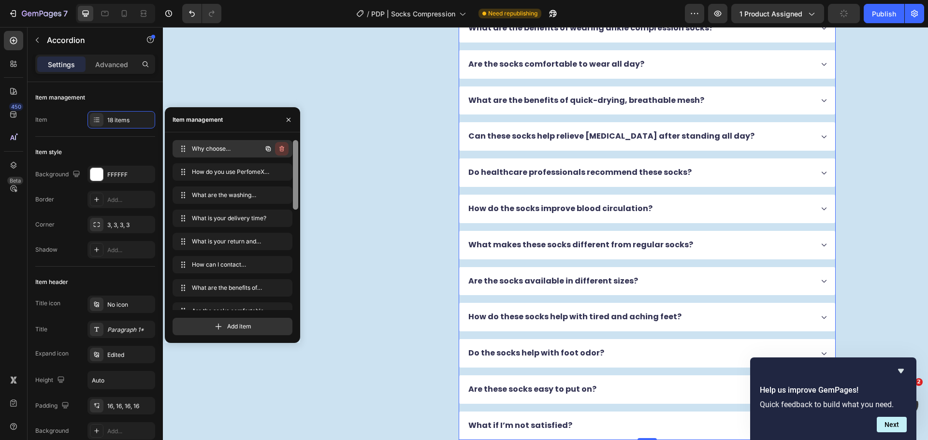
drag, startPoint x: 296, startPoint y: 263, endPoint x: 288, endPoint y: 144, distance: 118.6
click at [287, 144] on div "Why choose PerfomeX Compression Socks? Why choose PerfomeX Compression Socks? H…" at bounding box center [235, 225] width 127 height 170
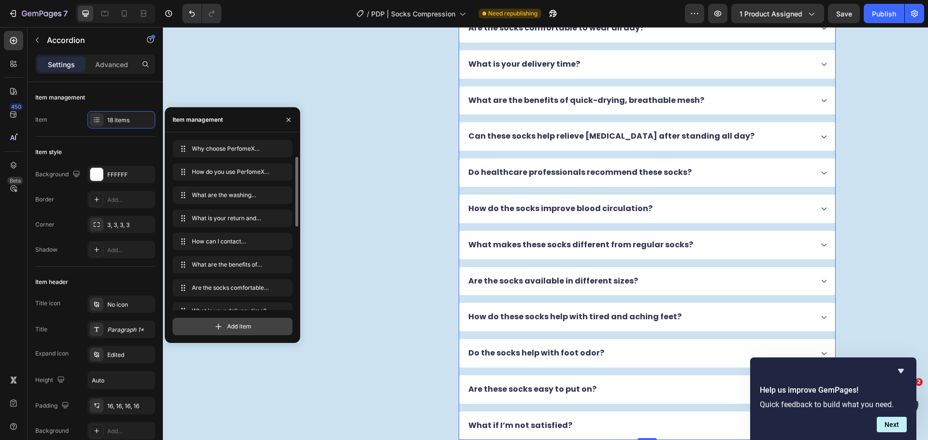
scroll to position [12, 0]
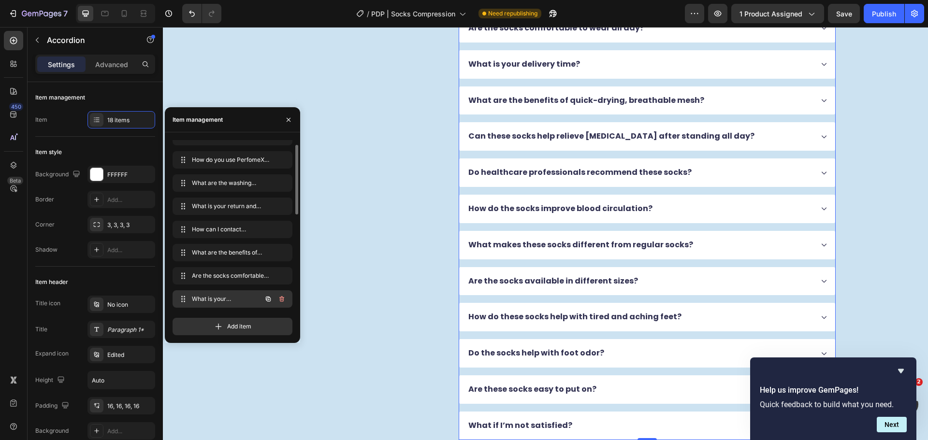
drag, startPoint x: 184, startPoint y: 244, endPoint x: 196, endPoint y: 294, distance: 51.3
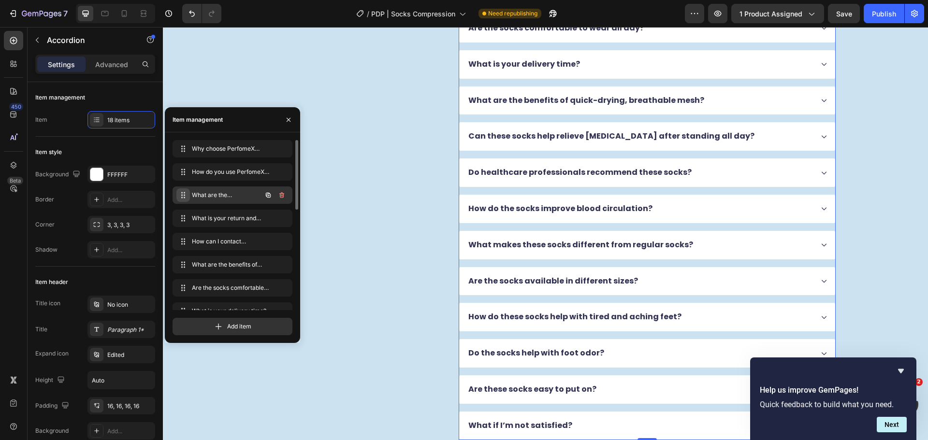
click at [183, 198] on icon at bounding box center [183, 195] width 8 height 8
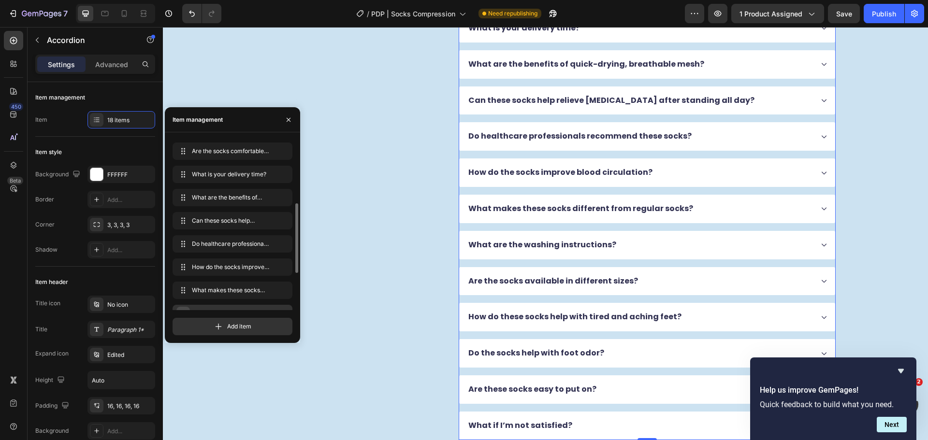
scroll to position [126, 0]
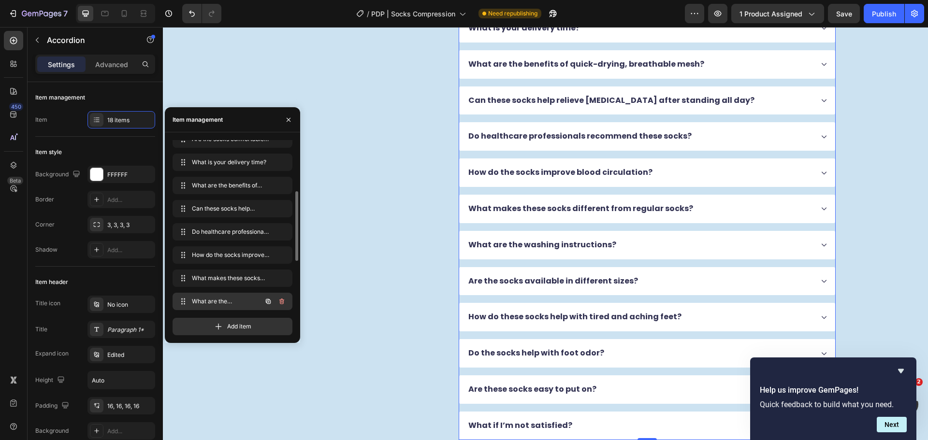
drag, startPoint x: 183, startPoint y: 193, endPoint x: 192, endPoint y: 308, distance: 115.3
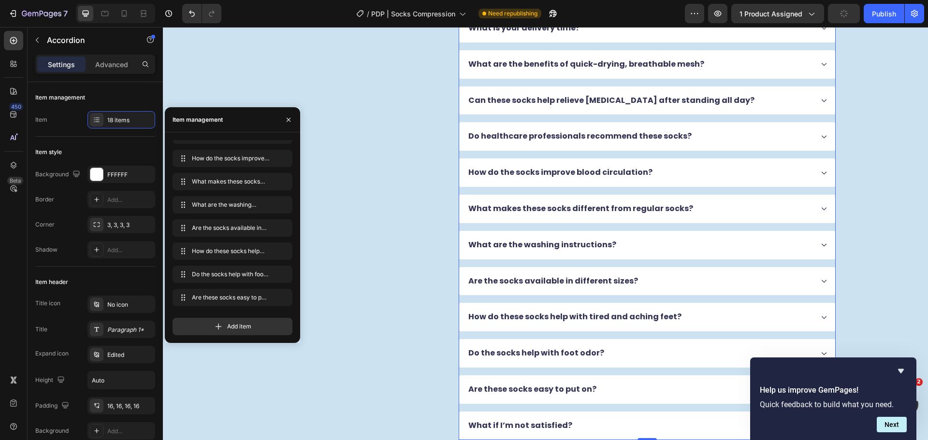
click at [677, 172] on div "How do the socks improve blood circulation?" at bounding box center [640, 172] width 346 height 13
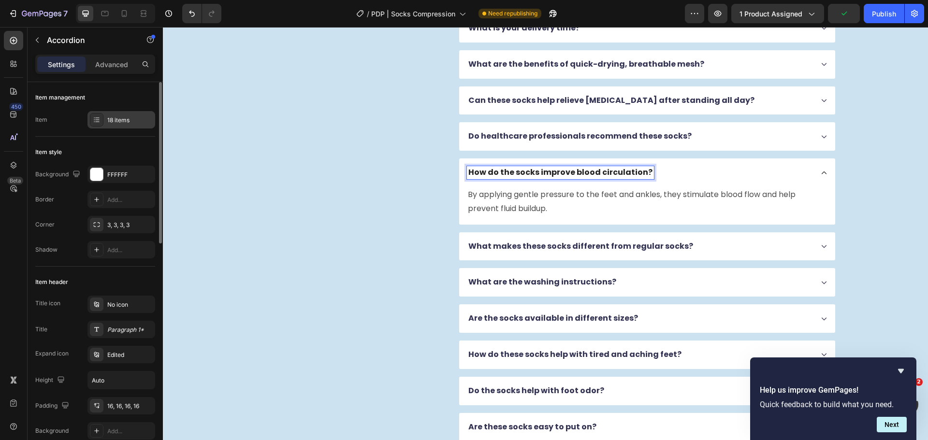
click at [116, 128] on div "18 items" at bounding box center [121, 119] width 68 height 17
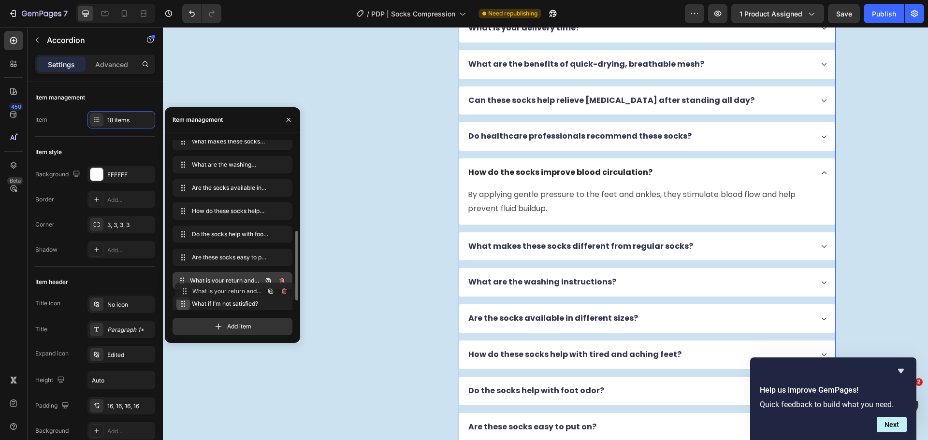
scroll to position [245, 0]
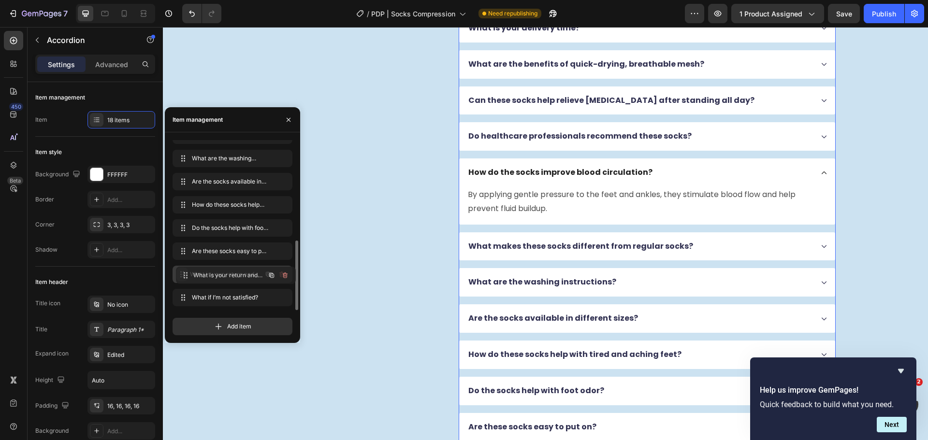
drag, startPoint x: 186, startPoint y: 207, endPoint x: 186, endPoint y: 274, distance: 66.7
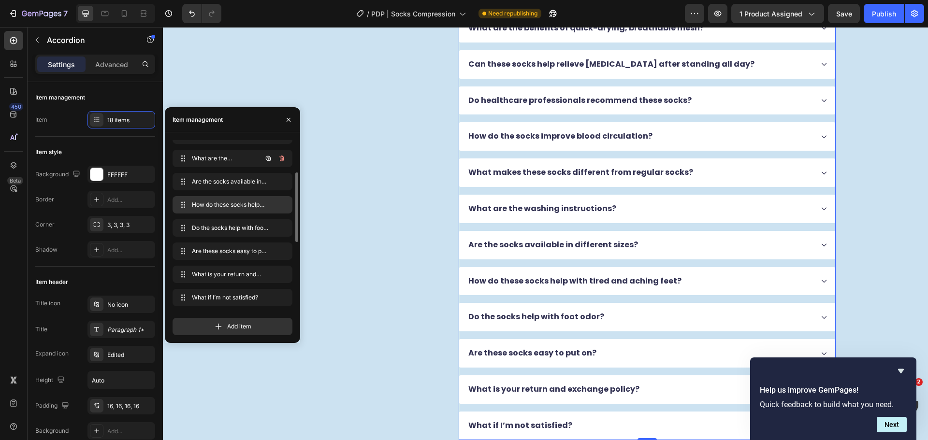
scroll to position [197, 0]
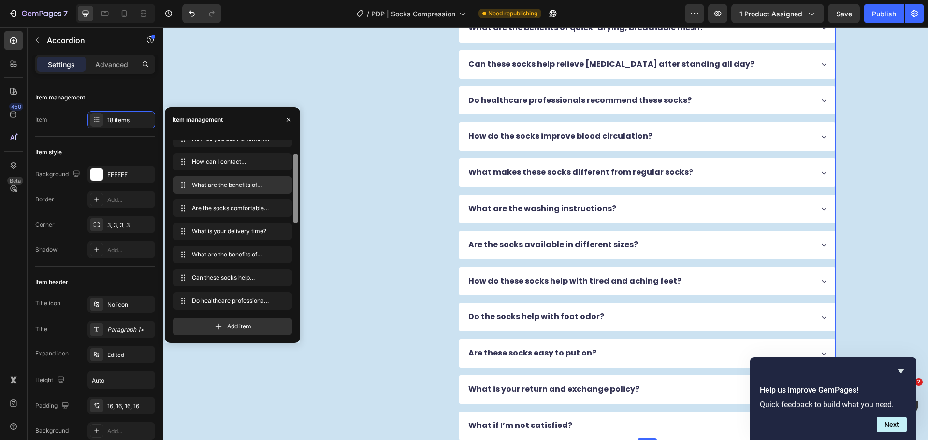
drag, startPoint x: 297, startPoint y: 250, endPoint x: 290, endPoint y: 186, distance: 64.2
click at [296, 182] on div at bounding box center [295, 189] width 5 height 70
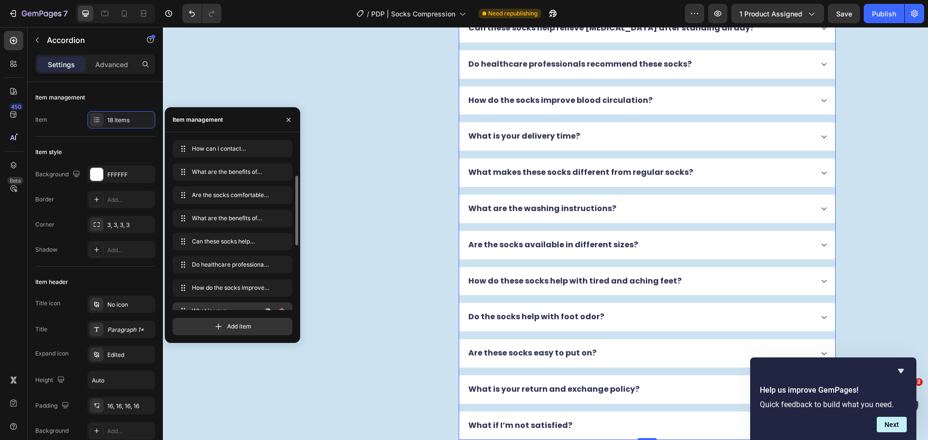
scroll to position [58, 0]
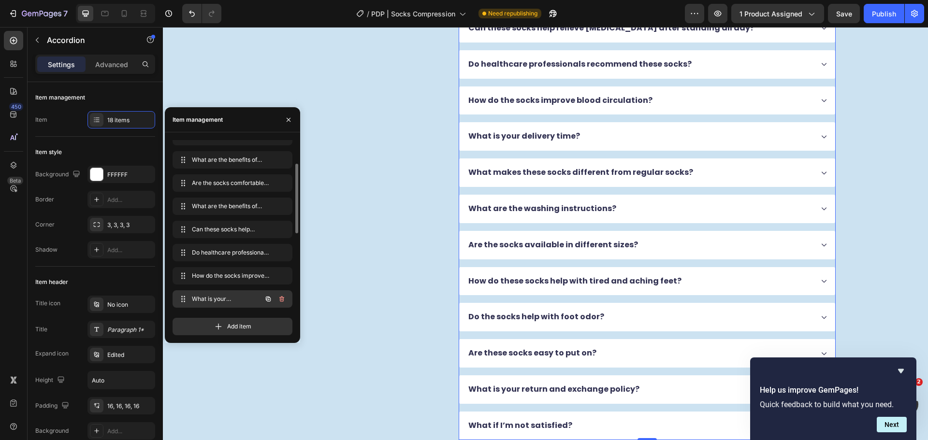
drag, startPoint x: 185, startPoint y: 230, endPoint x: 200, endPoint y: 296, distance: 67.6
drag, startPoint x: 181, startPoint y: 296, endPoint x: 190, endPoint y: 248, distance: 48.2
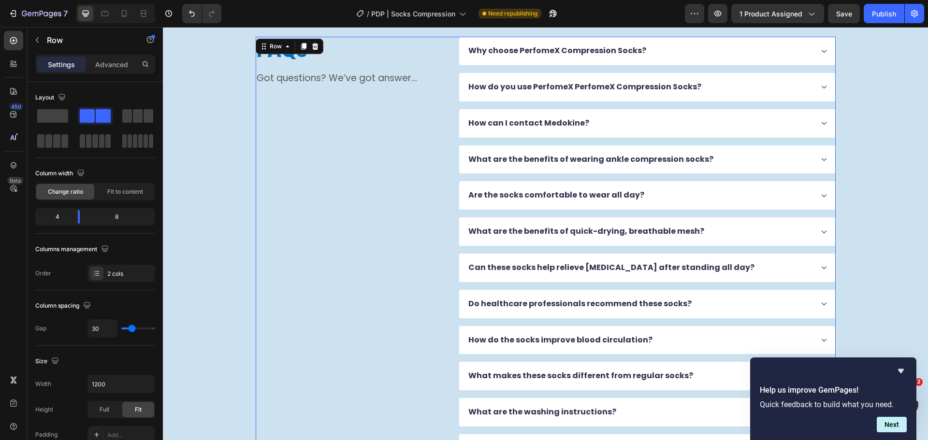
scroll to position [2079, 0]
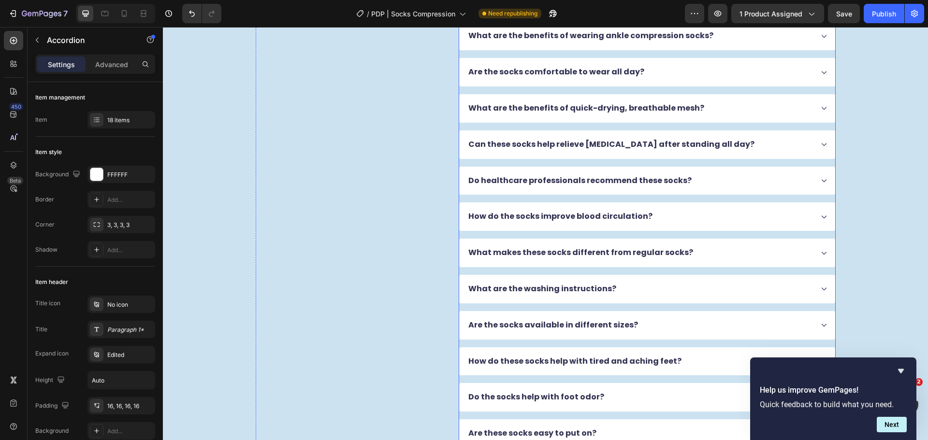
click at [458, 193] on div "Why choose PerfomeX Compression Socks? How do you use PerfomeX PerfomeX Compres…" at bounding box center [646, 235] width 377 height 643
click at [116, 121] on div "18 items" at bounding box center [129, 120] width 45 height 9
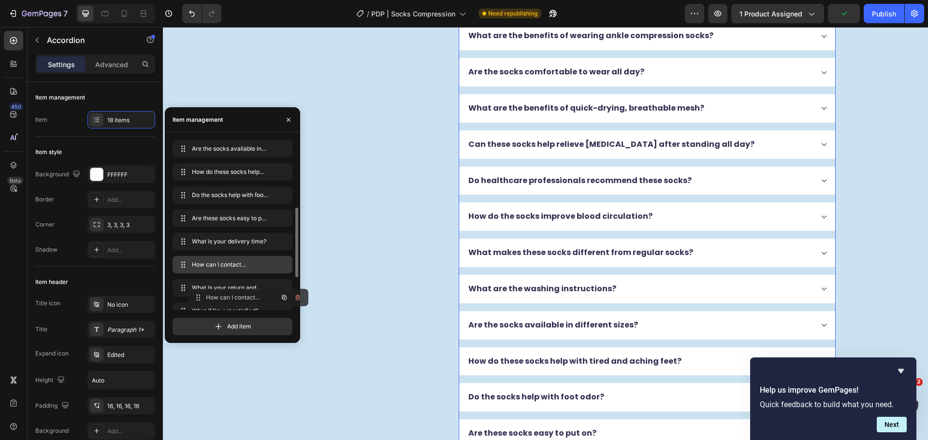
scroll to position [245, 0]
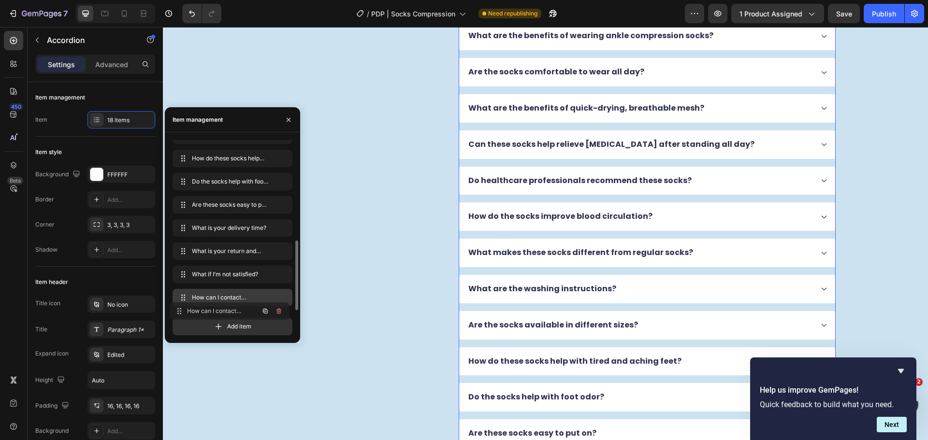
drag, startPoint x: 183, startPoint y: 192, endPoint x: 392, endPoint y: 205, distance: 209.1
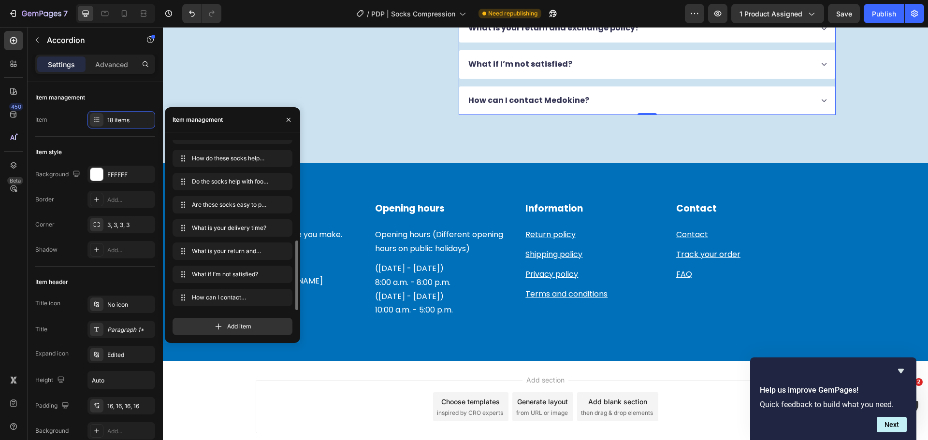
scroll to position [2754, 0]
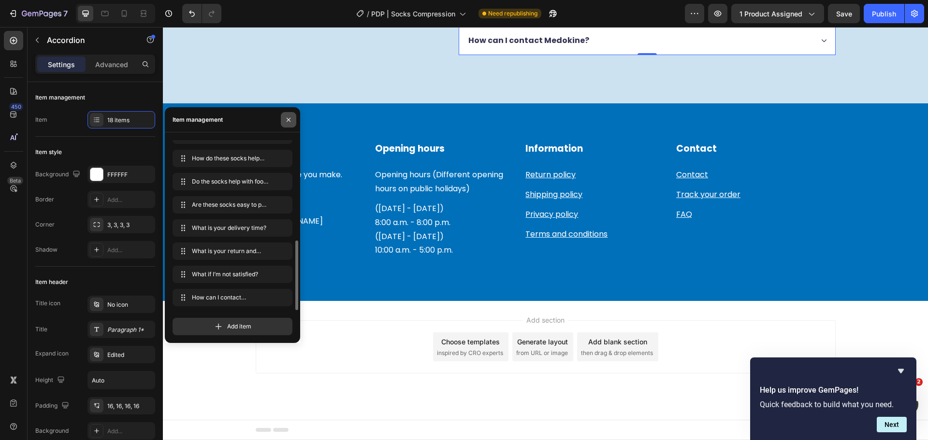
click at [284, 120] on button "button" at bounding box center [288, 119] width 15 height 15
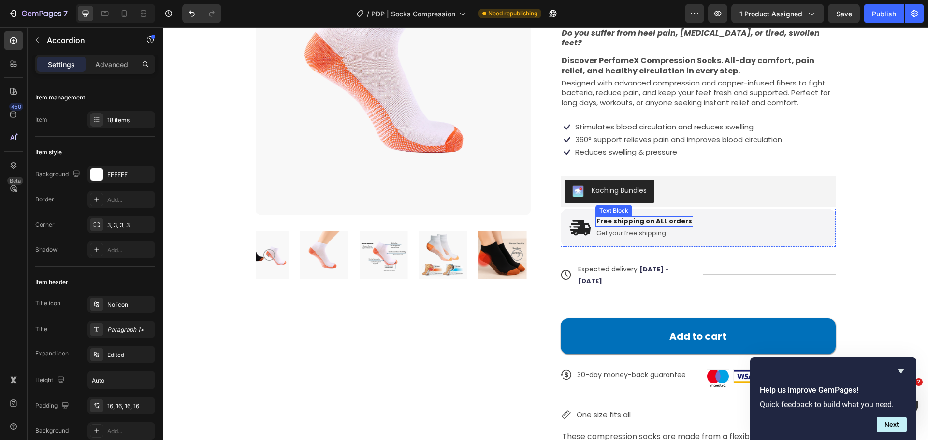
scroll to position [0, 0]
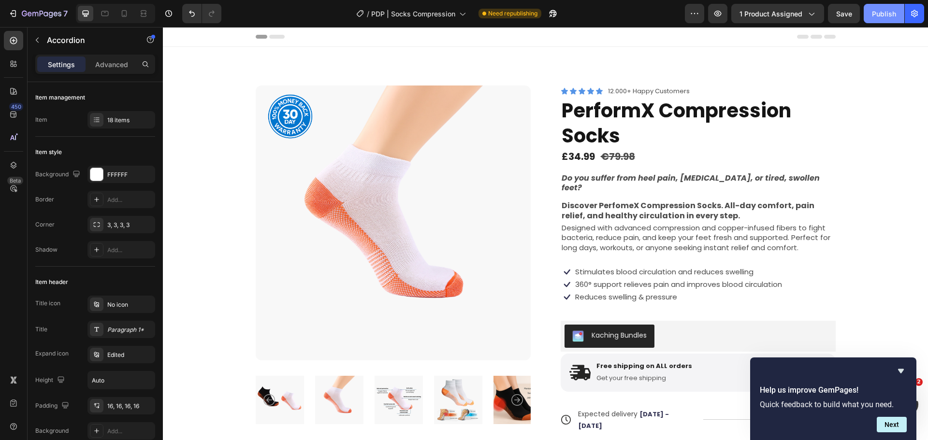
click at [877, 12] on div "Publish" at bounding box center [884, 14] width 24 height 10
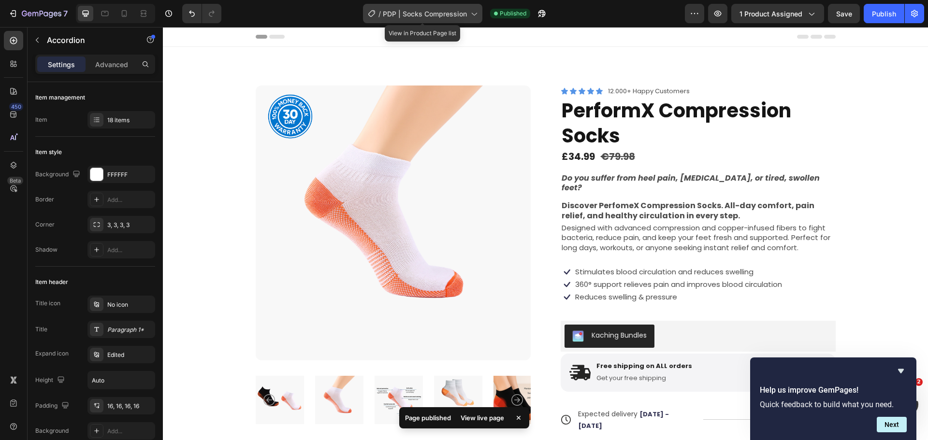
click at [419, 10] on span "PDP | Socks Compression" at bounding box center [425, 14] width 84 height 10
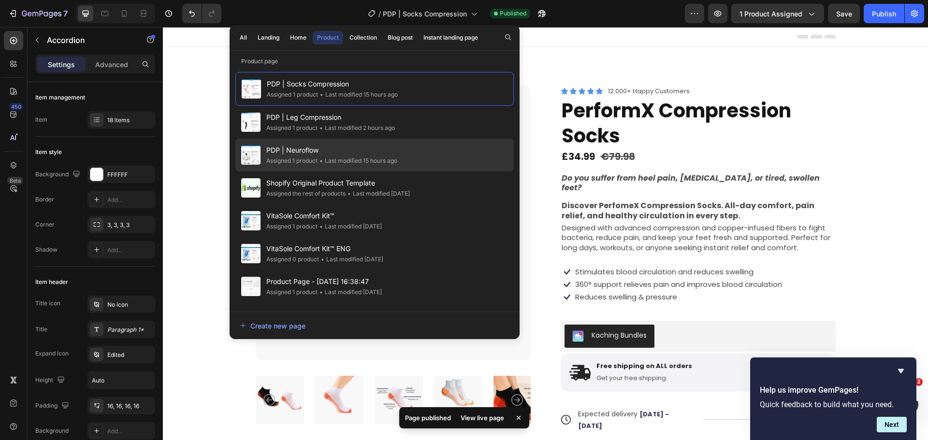
click at [382, 149] on span "PDP | Neuroflow" at bounding box center [331, 150] width 131 height 12
